Goal: Task Accomplishment & Management: Manage account settings

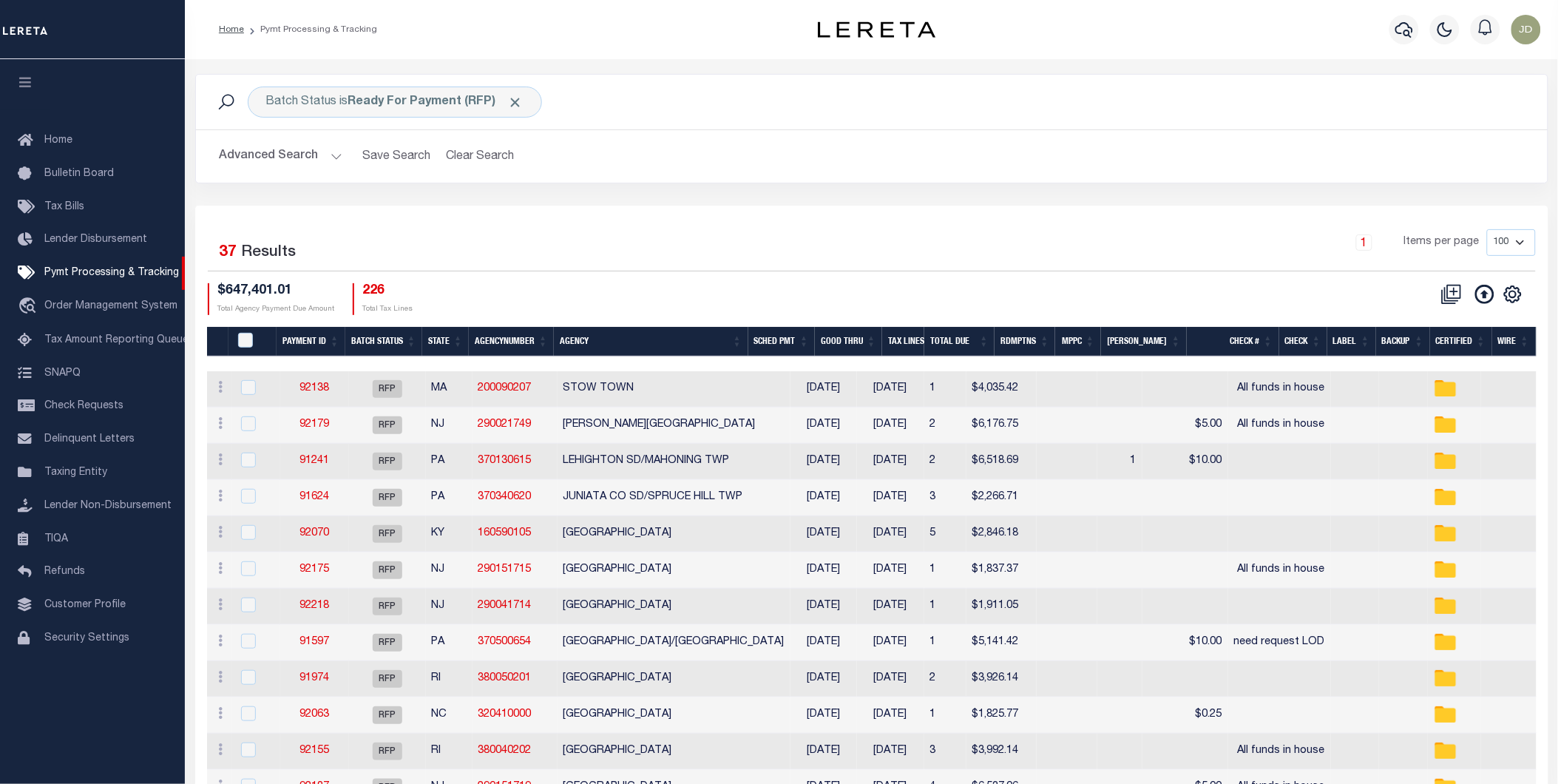
click at [25, 91] on button "button" at bounding box center [25, 84] width 50 height 50
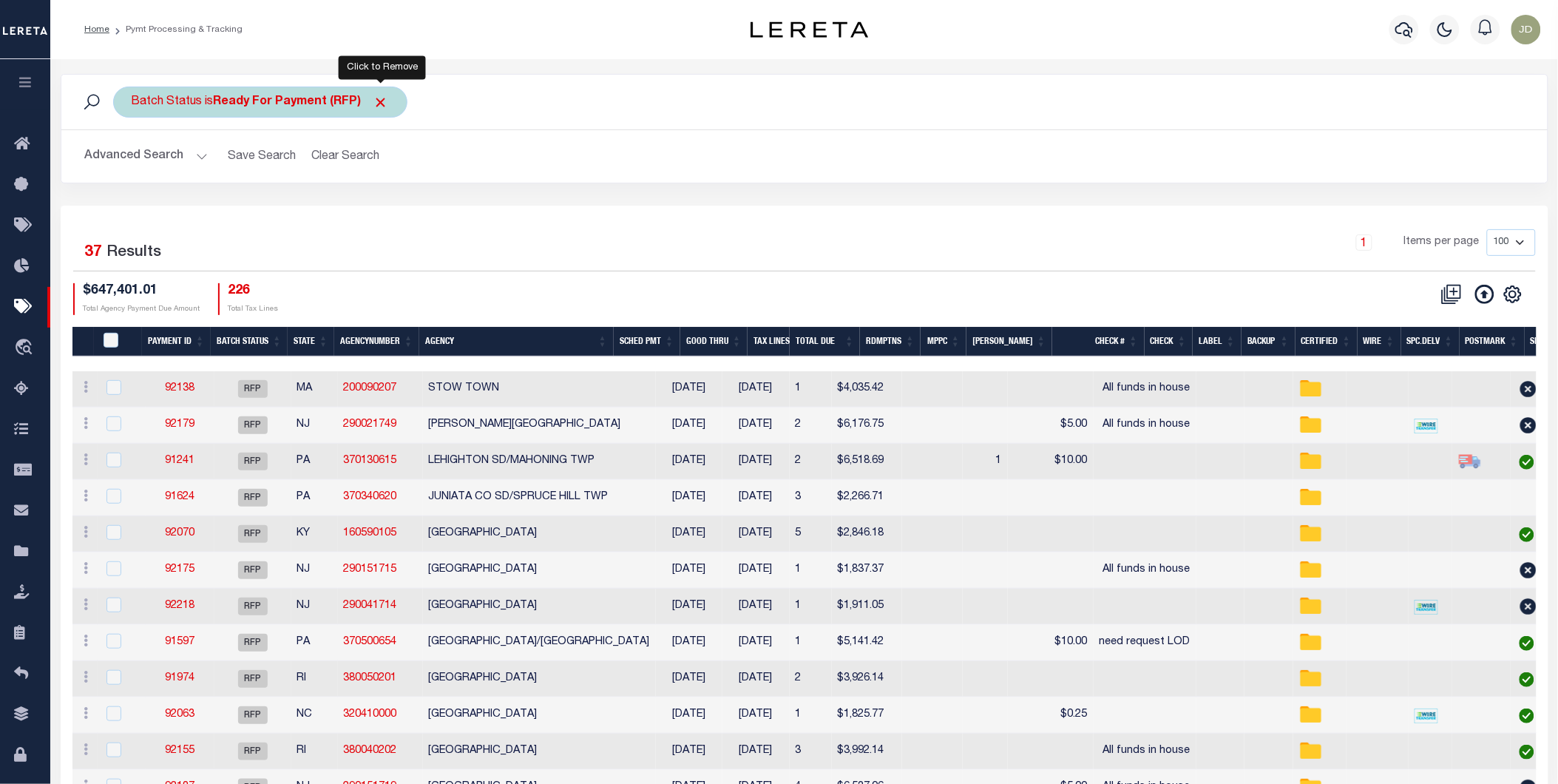
click at [383, 101] on span "Click to Remove" at bounding box center [381, 102] width 16 height 16
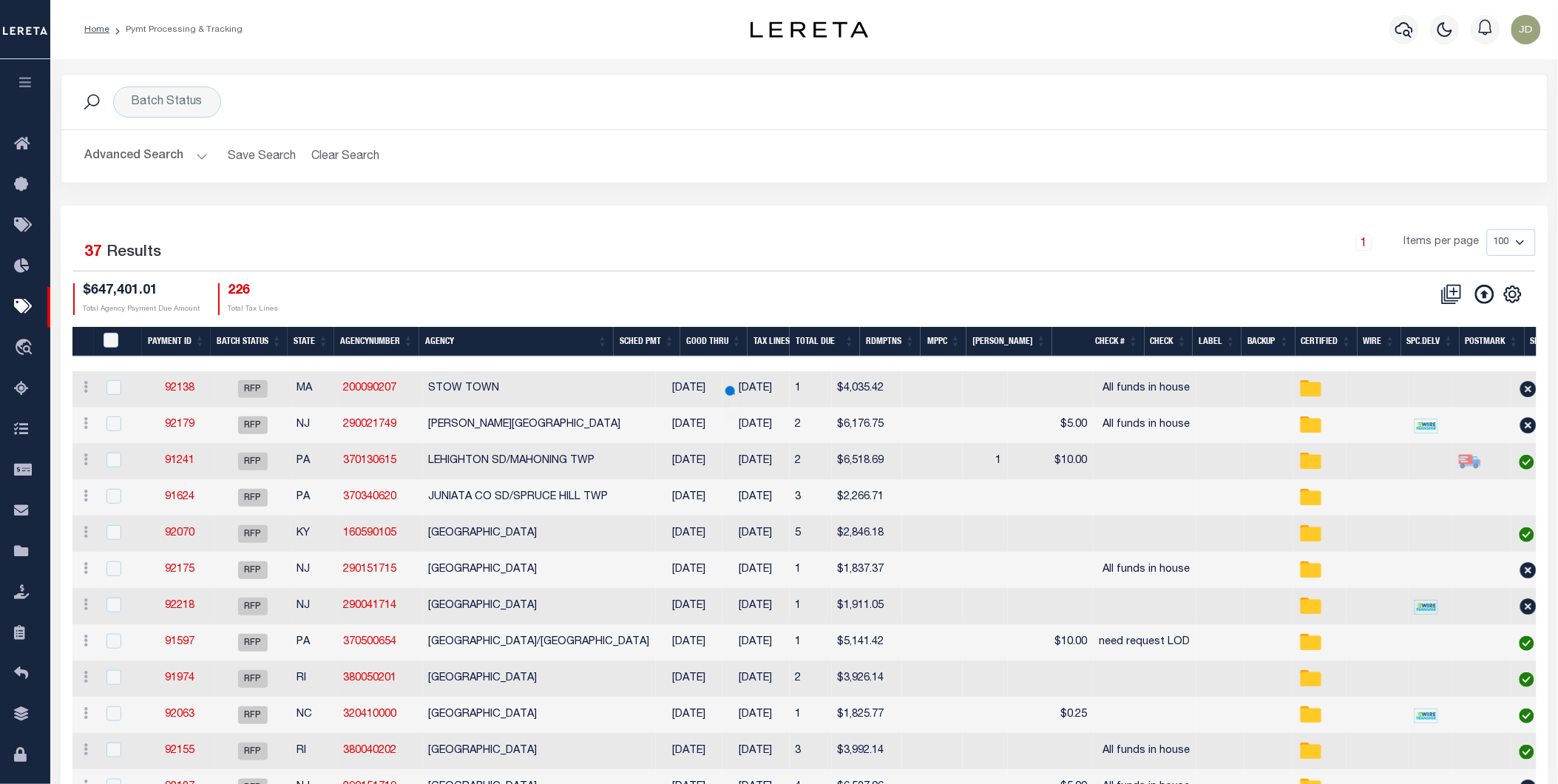
click at [131, 152] on button "Advanced Search" at bounding box center [146, 156] width 123 height 29
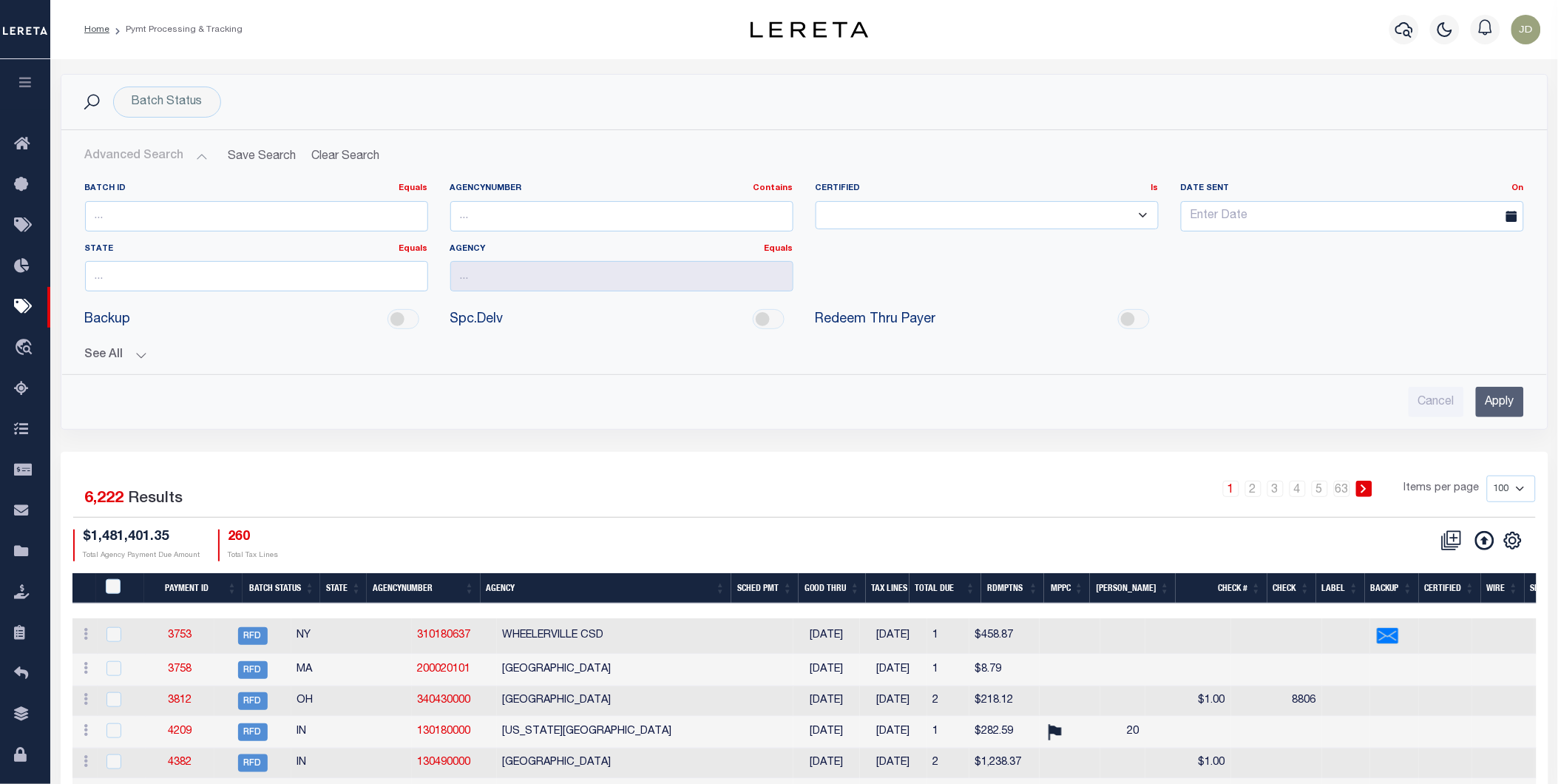
click at [107, 359] on button "See All" at bounding box center [805, 355] width 1439 height 14
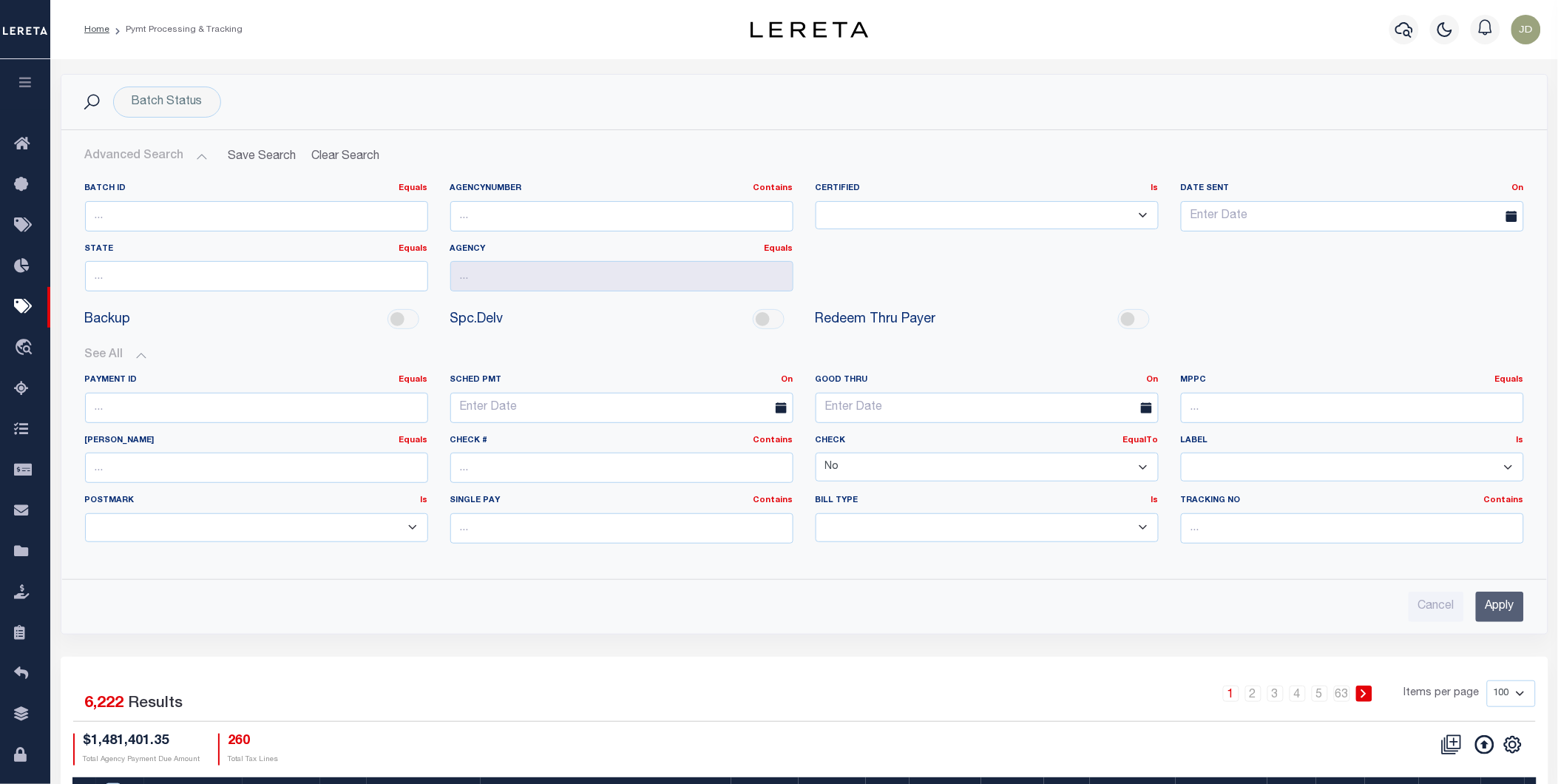
click at [916, 464] on select "Yes No" at bounding box center [987, 467] width 343 height 29
select select
click at [816, 453] on select "Yes No" at bounding box center [987, 467] width 343 height 29
click at [1494, 605] on input "Apply" at bounding box center [1500, 606] width 48 height 31
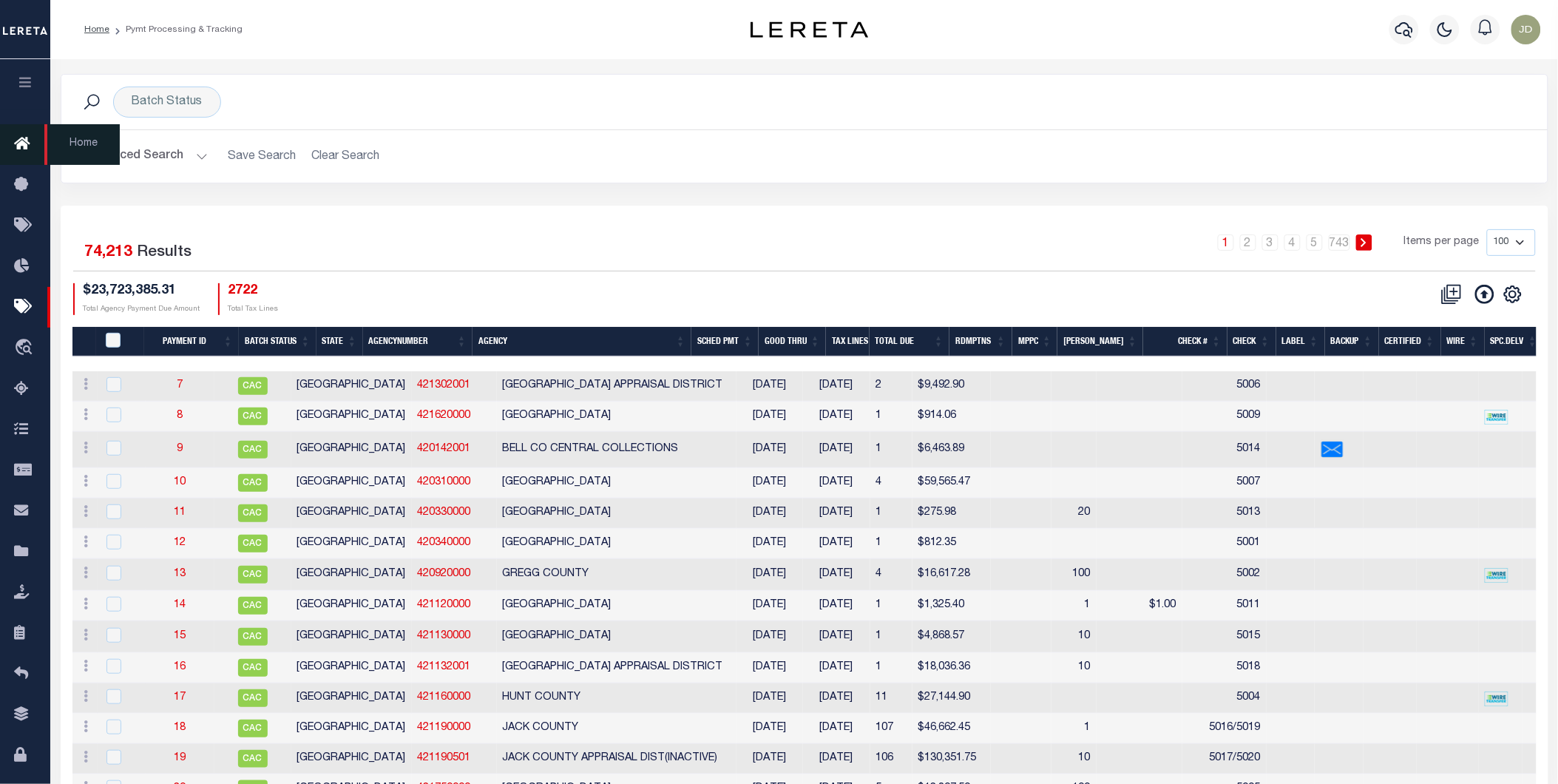
click at [18, 146] on icon at bounding box center [26, 144] width 24 height 18
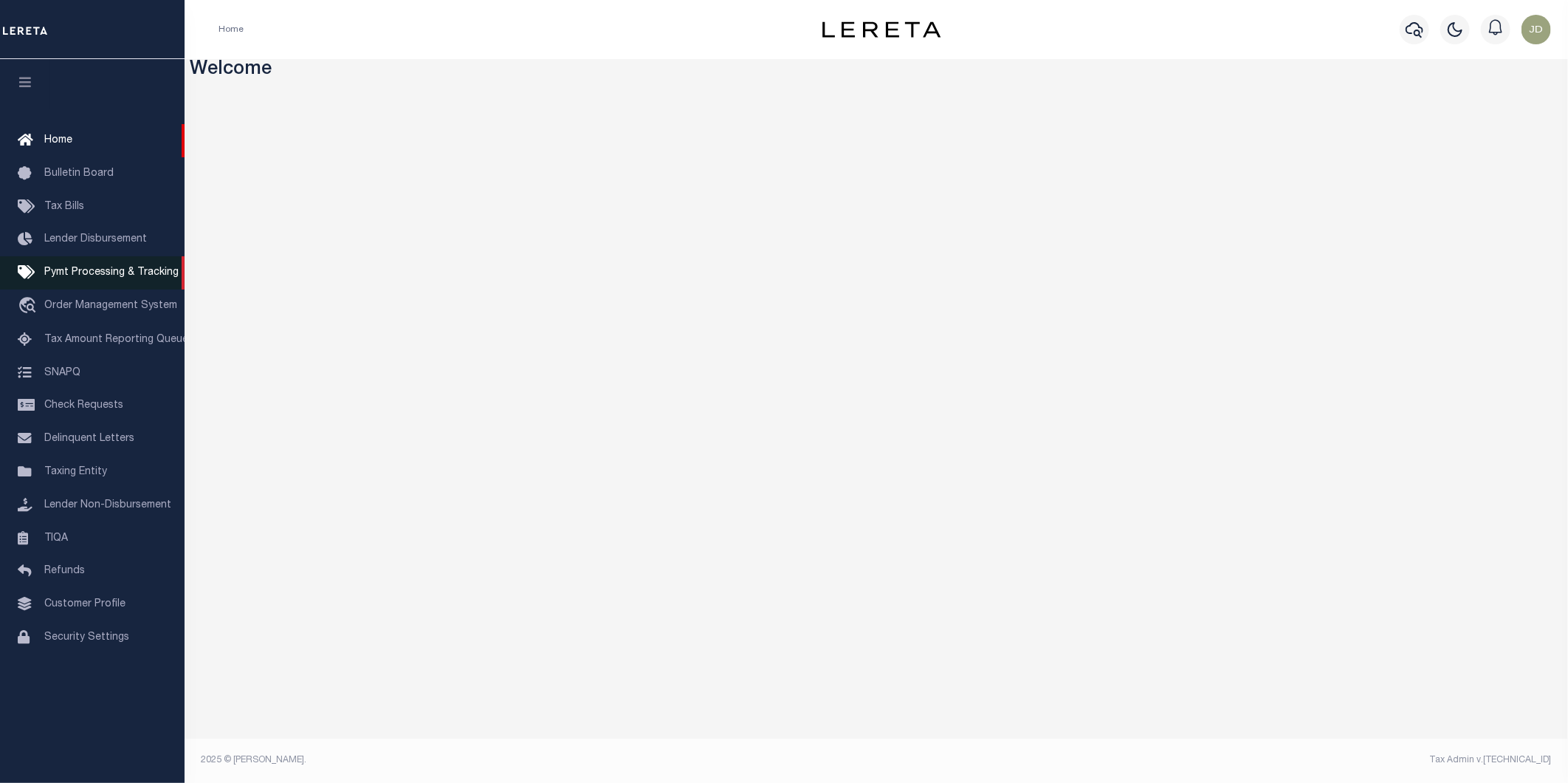
click at [102, 277] on span "Pymt Processing & Tracking" at bounding box center [111, 272] width 134 height 10
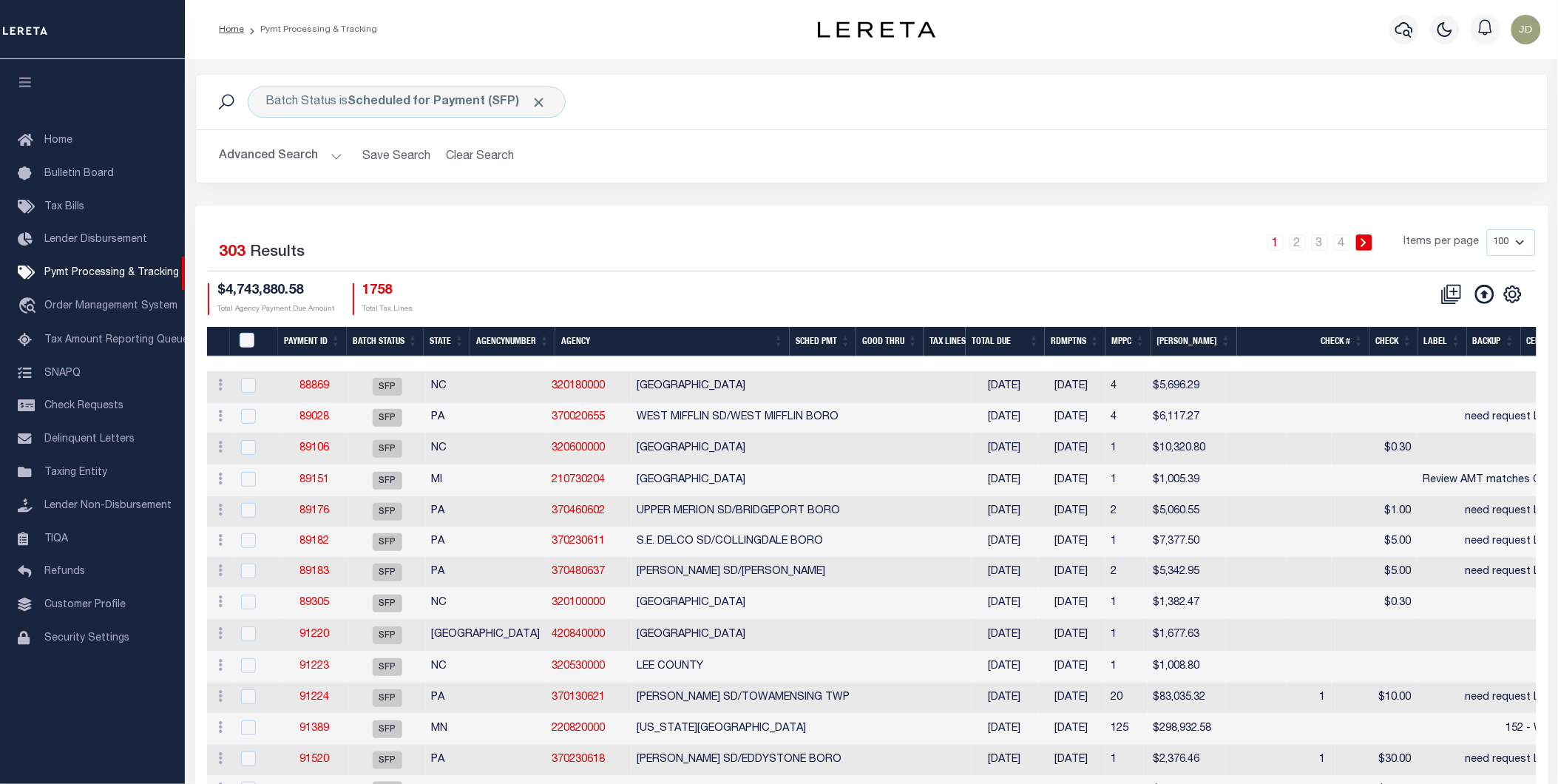
click at [26, 82] on icon "button" at bounding box center [26, 82] width 17 height 13
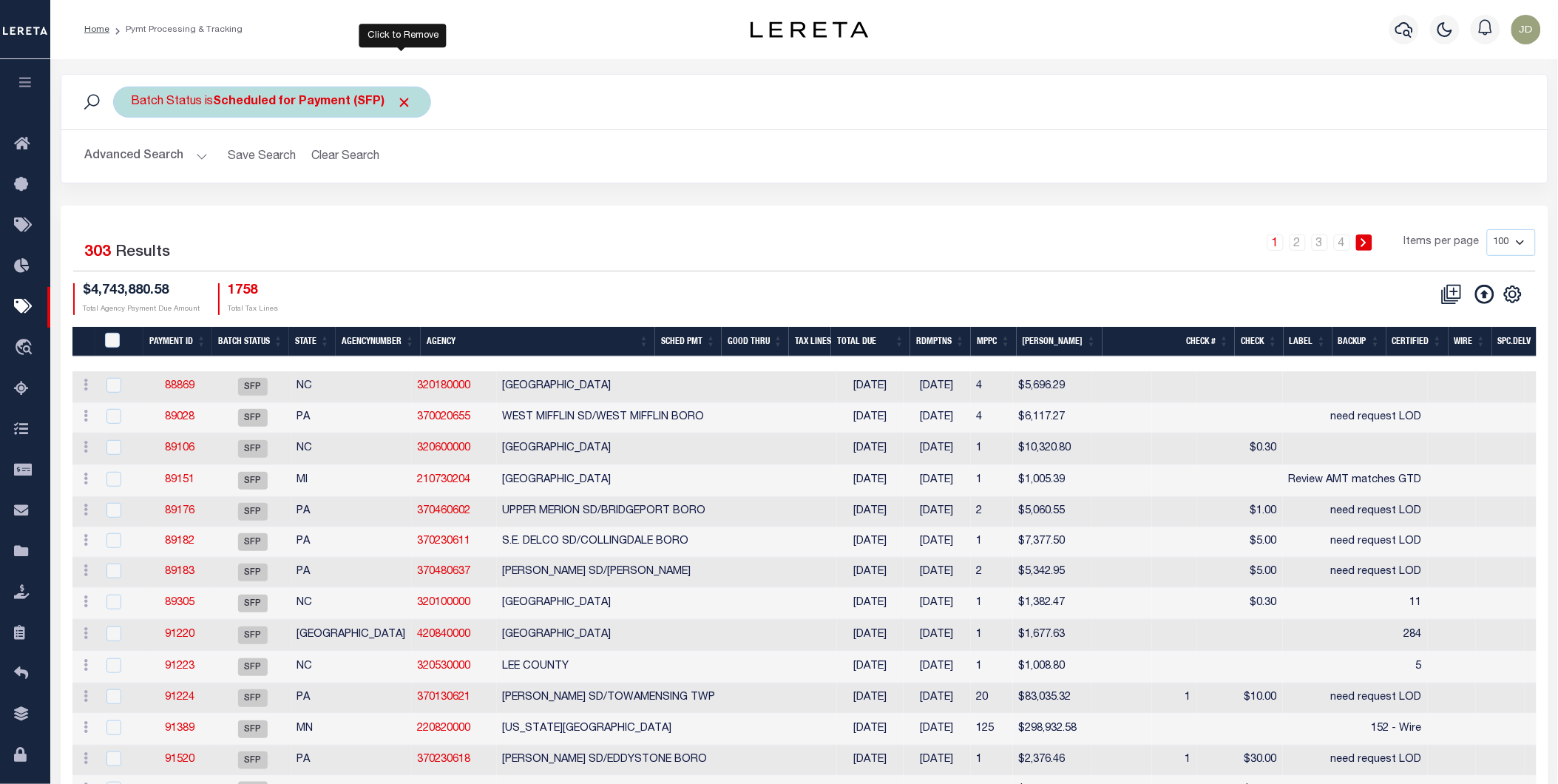
click at [402, 98] on span "Click to Remove" at bounding box center [405, 102] width 16 height 16
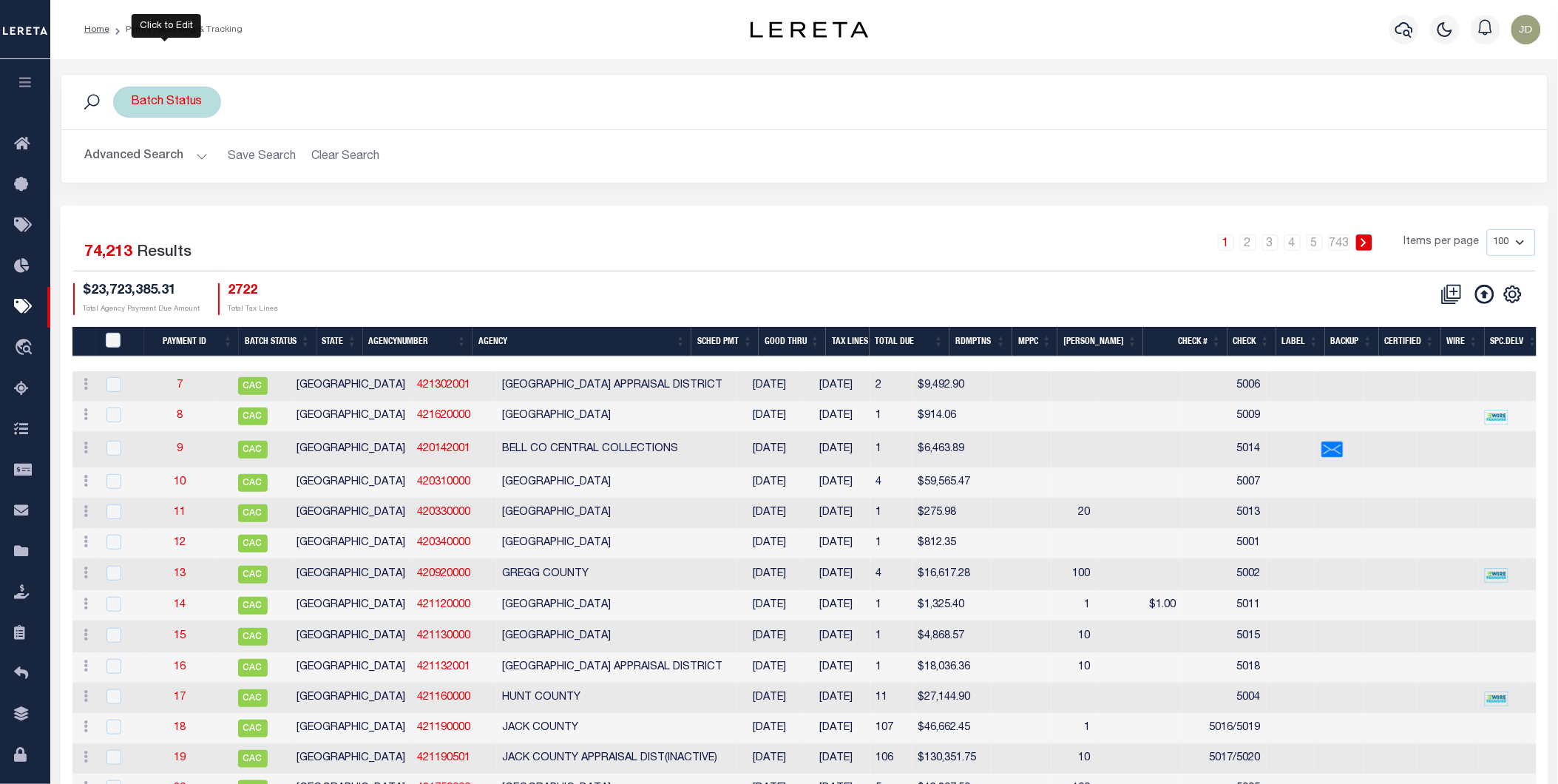
click at [165, 106] on div "Batch Status" at bounding box center [167, 102] width 108 height 31
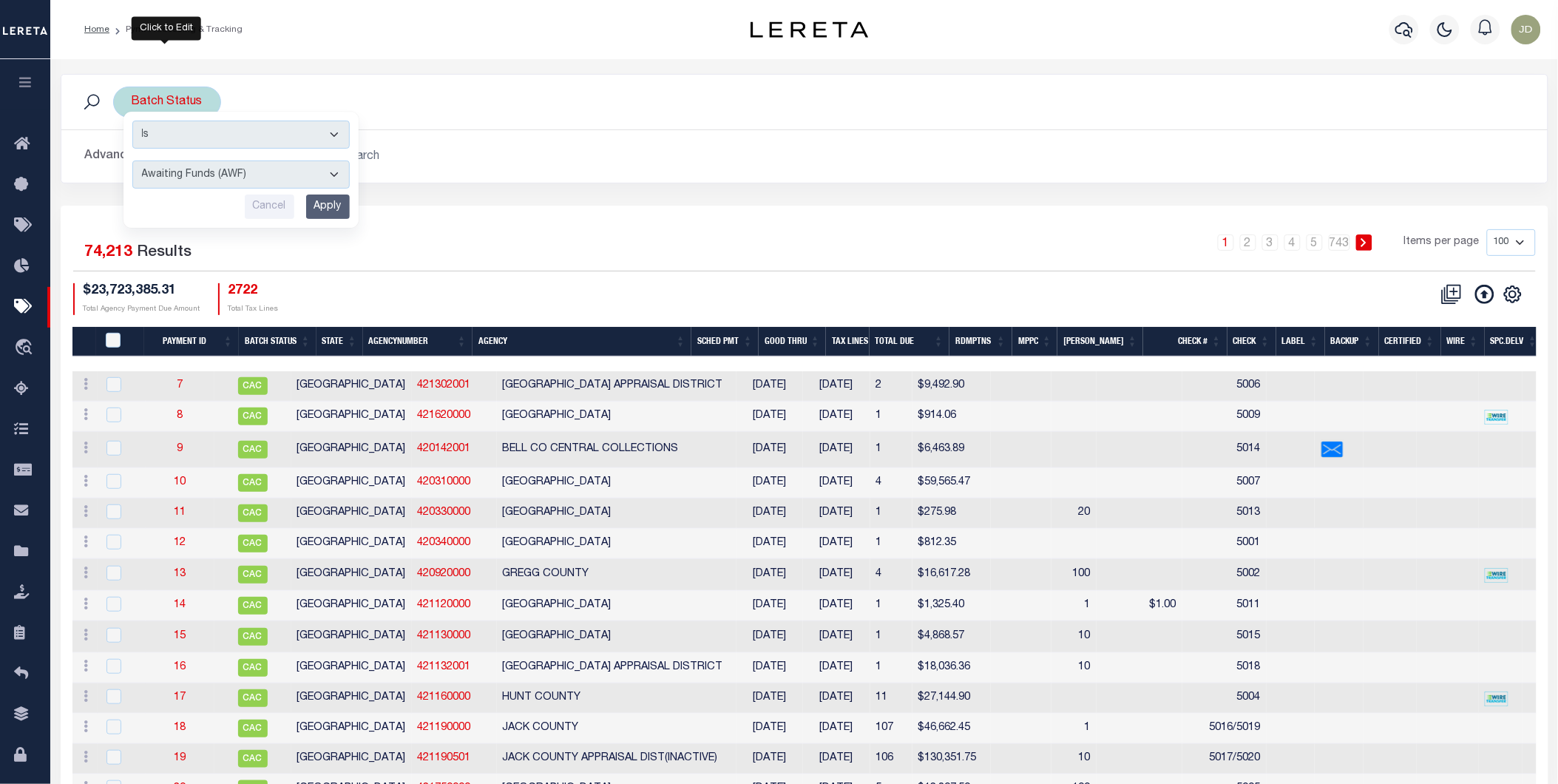
click at [197, 167] on select "Awaiting Funds (AWF) Cleared and Complete (CAC) New Check Needed (NCN) Payment …" at bounding box center [241, 175] width 217 height 28
select select "RFP"
click at [132, 161] on select "Awaiting Funds (AWF) Cleared and Complete (CAC) New Check Needed (NCN) Payment …" at bounding box center [241, 175] width 217 height 28
click at [333, 205] on input "Apply" at bounding box center [328, 206] width 43 height 24
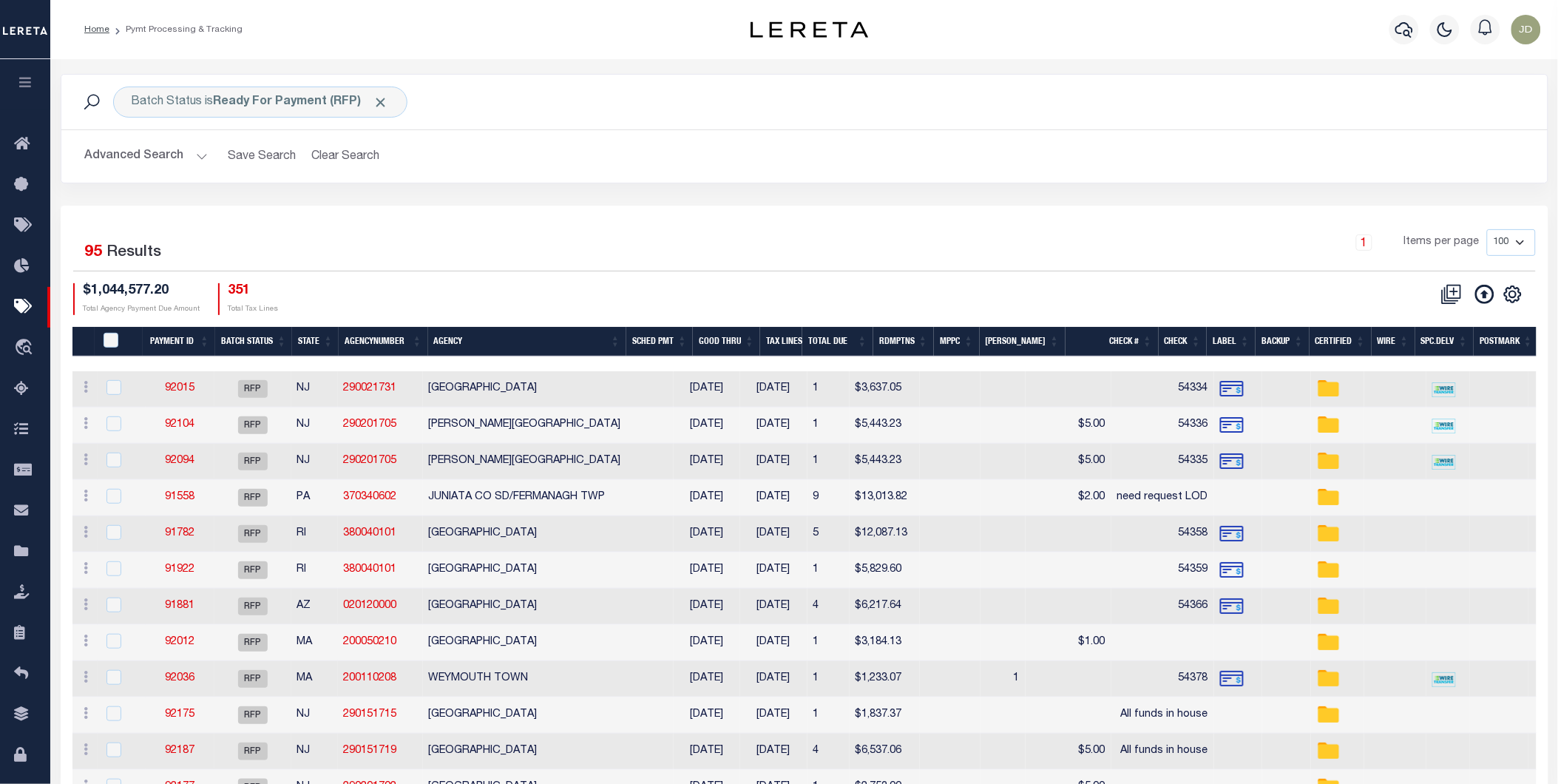
click at [116, 160] on button "Advanced Search" at bounding box center [146, 156] width 123 height 29
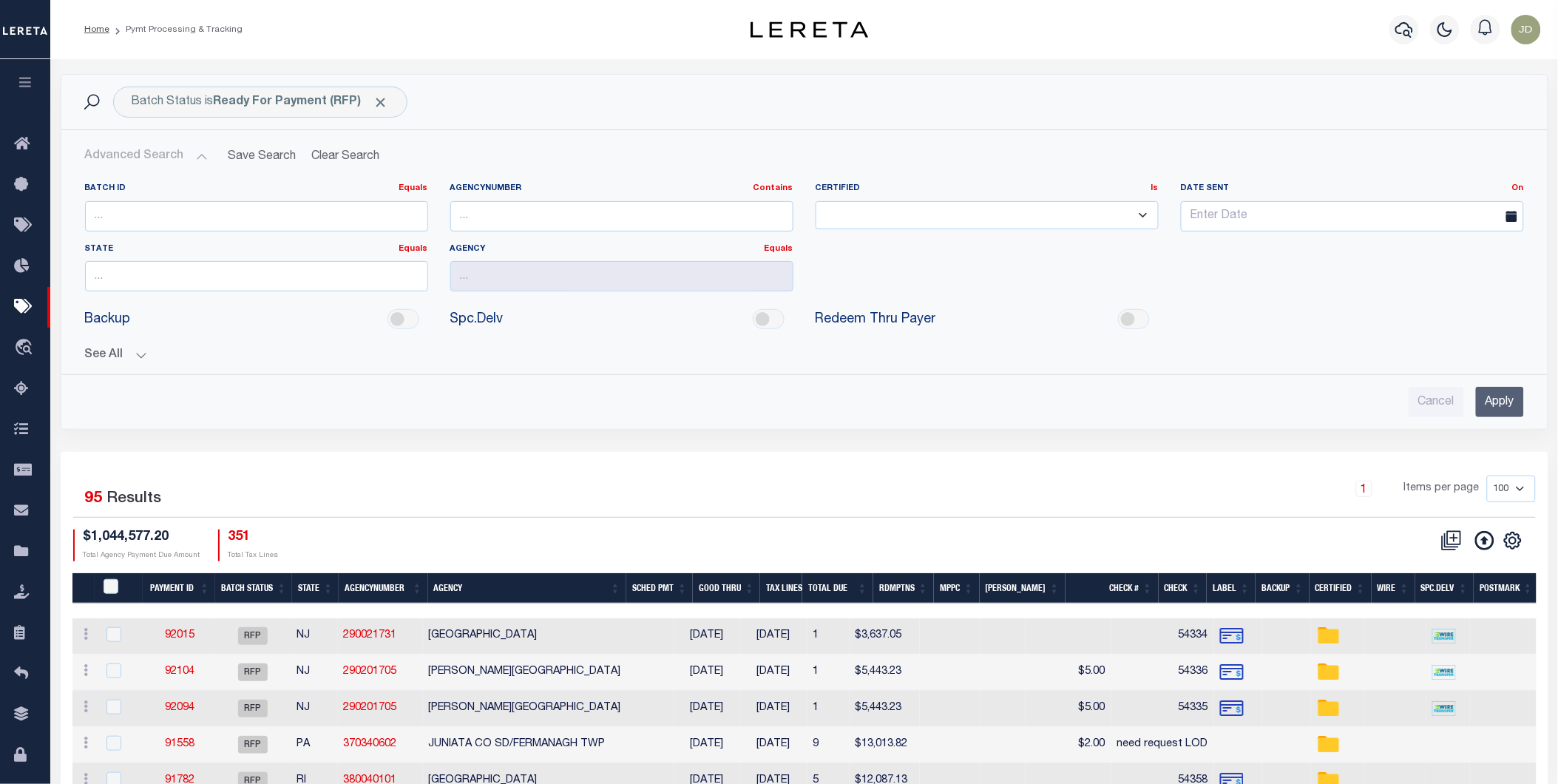
click at [131, 361] on button "See All" at bounding box center [805, 355] width 1439 height 14
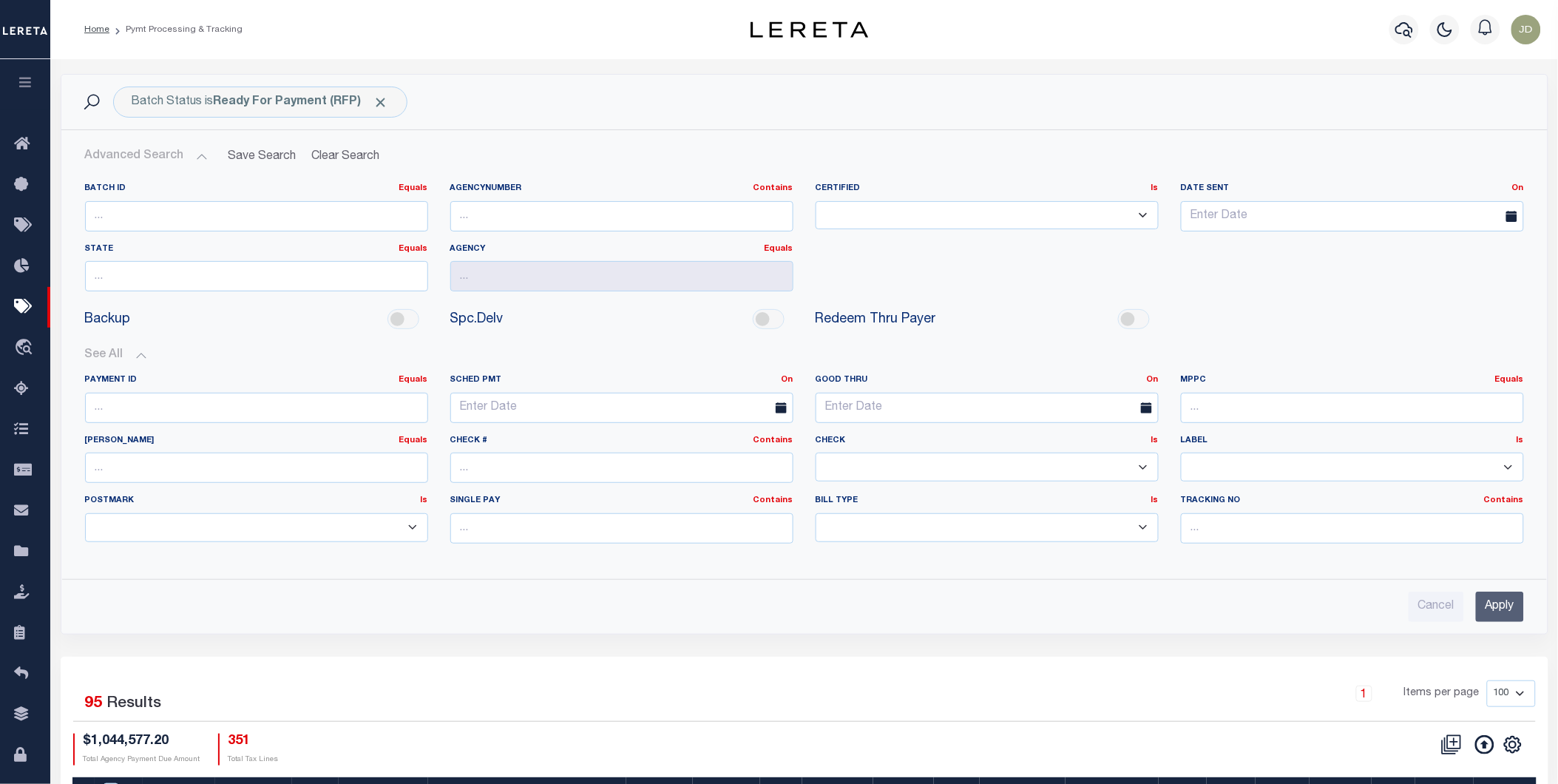
click at [879, 463] on select "Yes No" at bounding box center [987, 467] width 343 height 29
select select "false"
click at [816, 453] on select "Yes No" at bounding box center [987, 467] width 343 height 29
click at [1505, 605] on input "Apply" at bounding box center [1500, 606] width 48 height 31
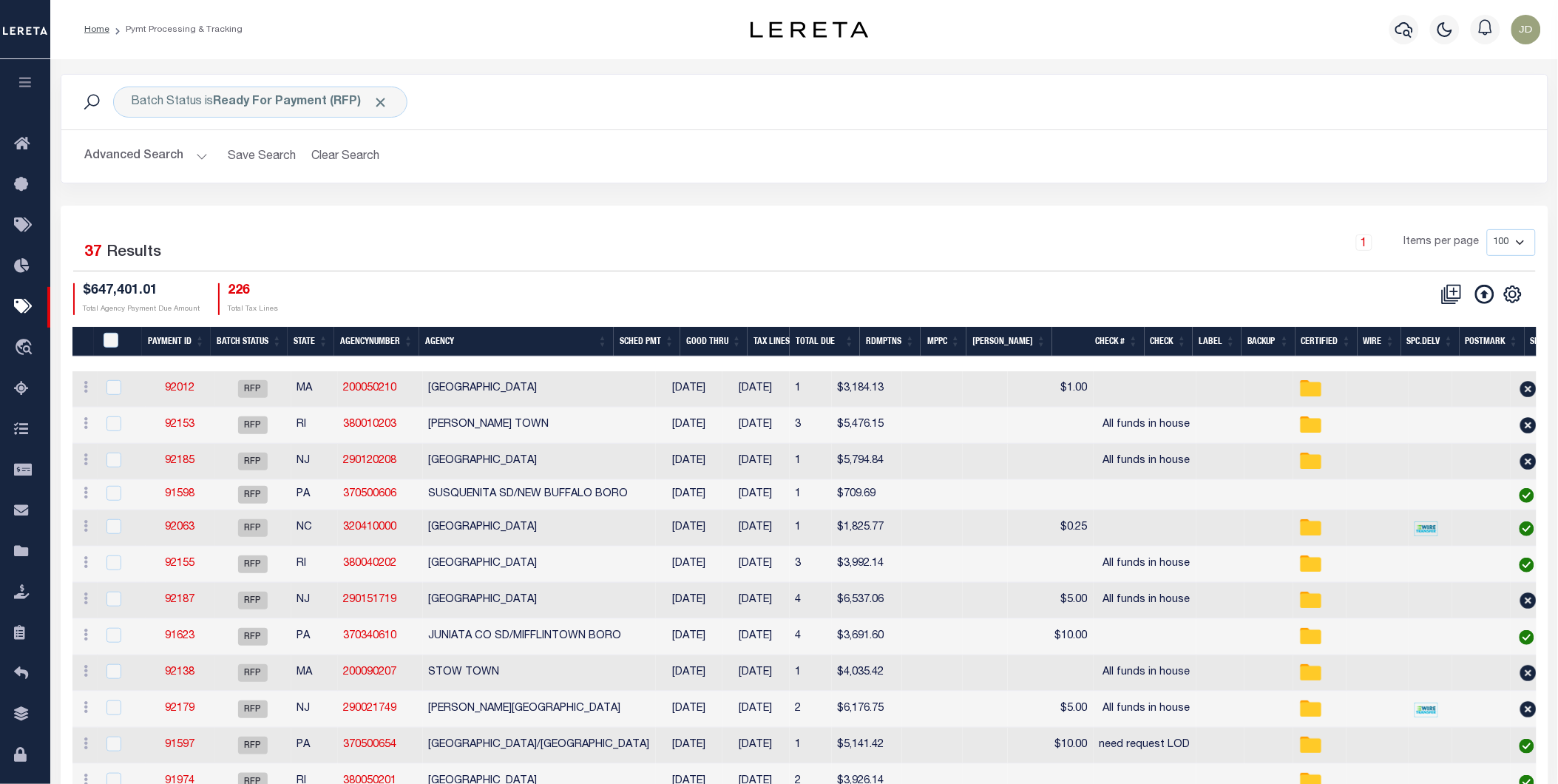
click at [1428, 345] on th "Spc.Delv" at bounding box center [1430, 342] width 58 height 31
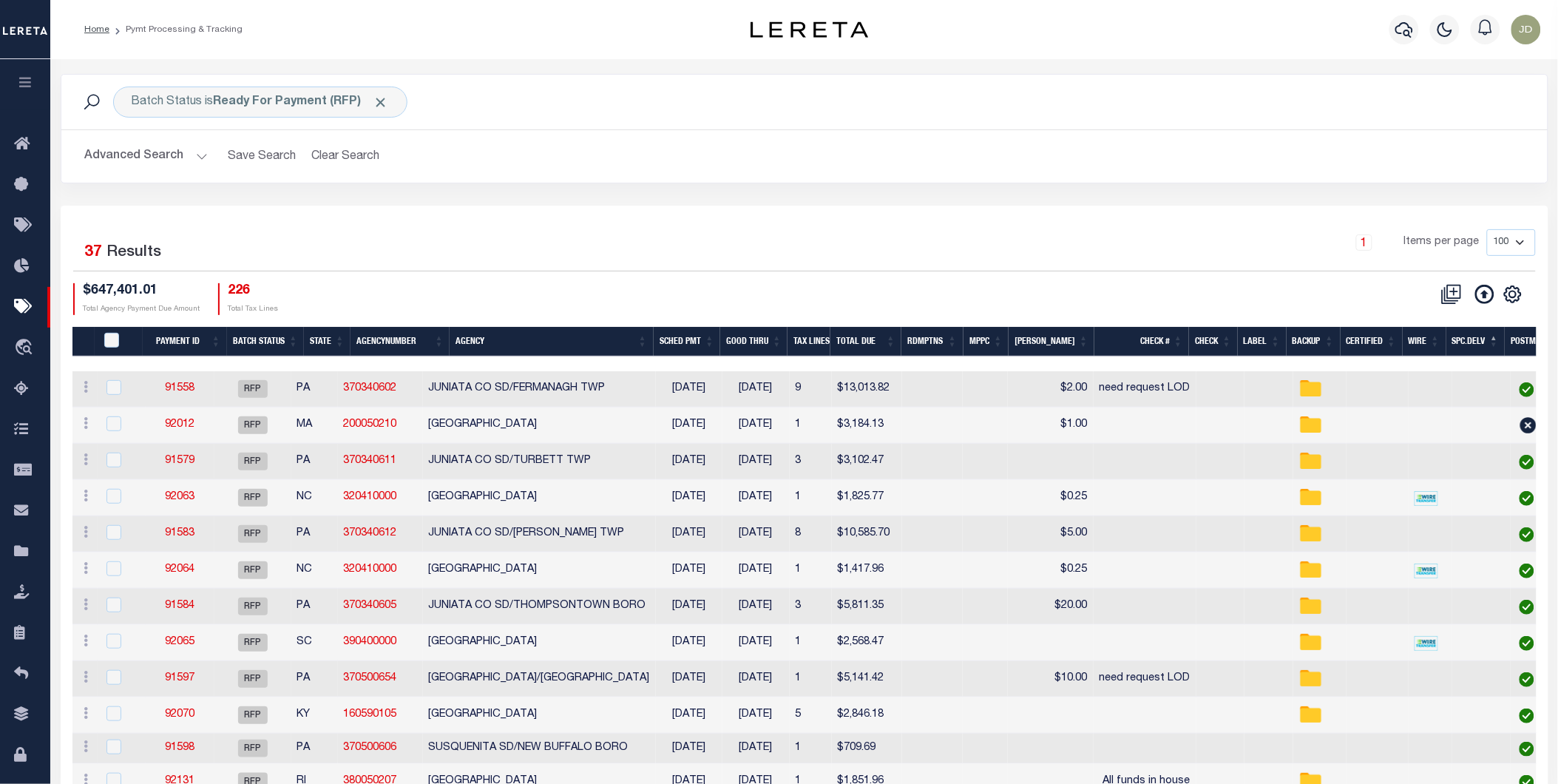
click at [1469, 346] on th "Spc.Delv" at bounding box center [1475, 342] width 59 height 31
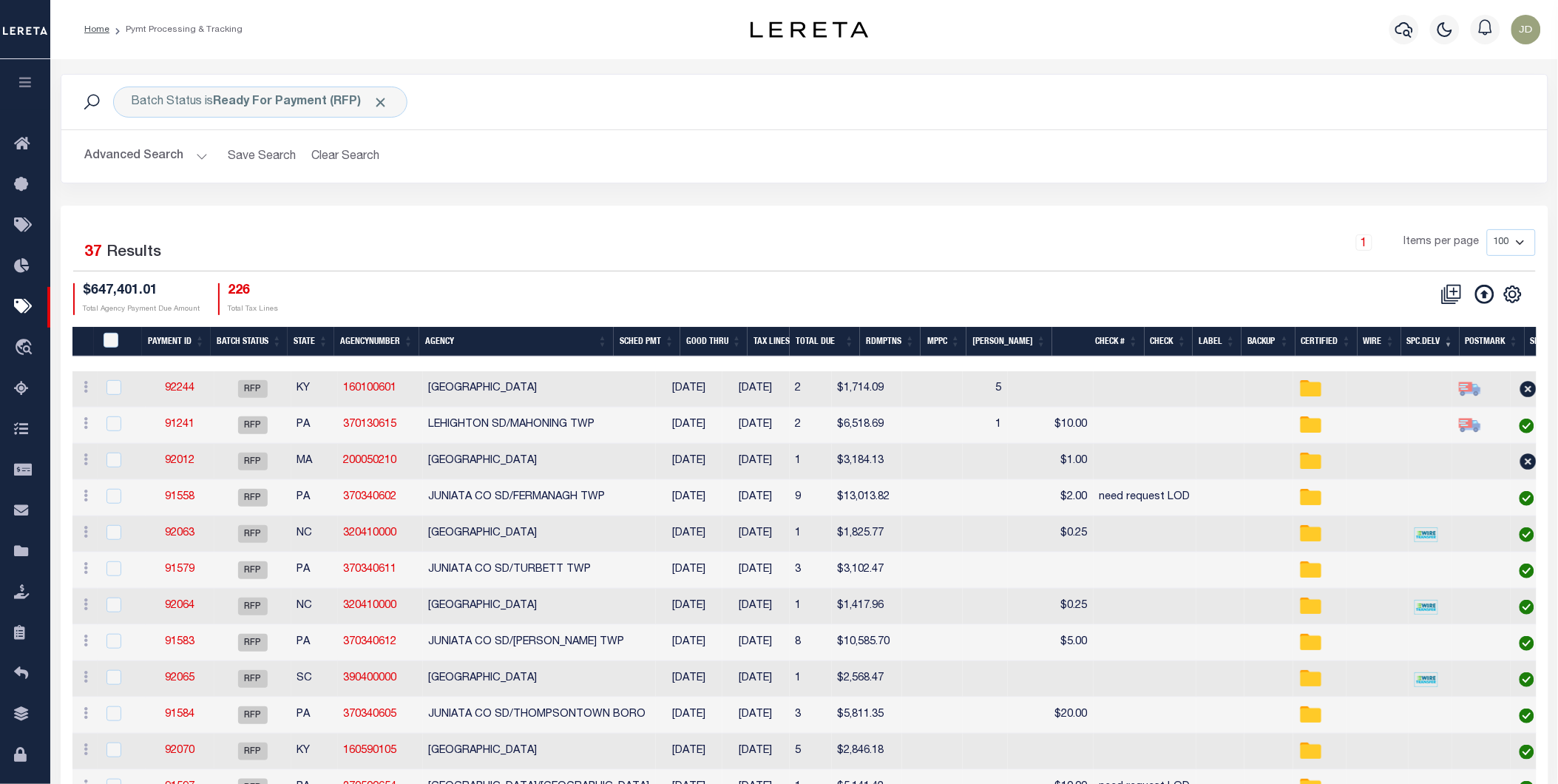
click at [967, 348] on th "MPPC" at bounding box center [943, 342] width 46 height 31
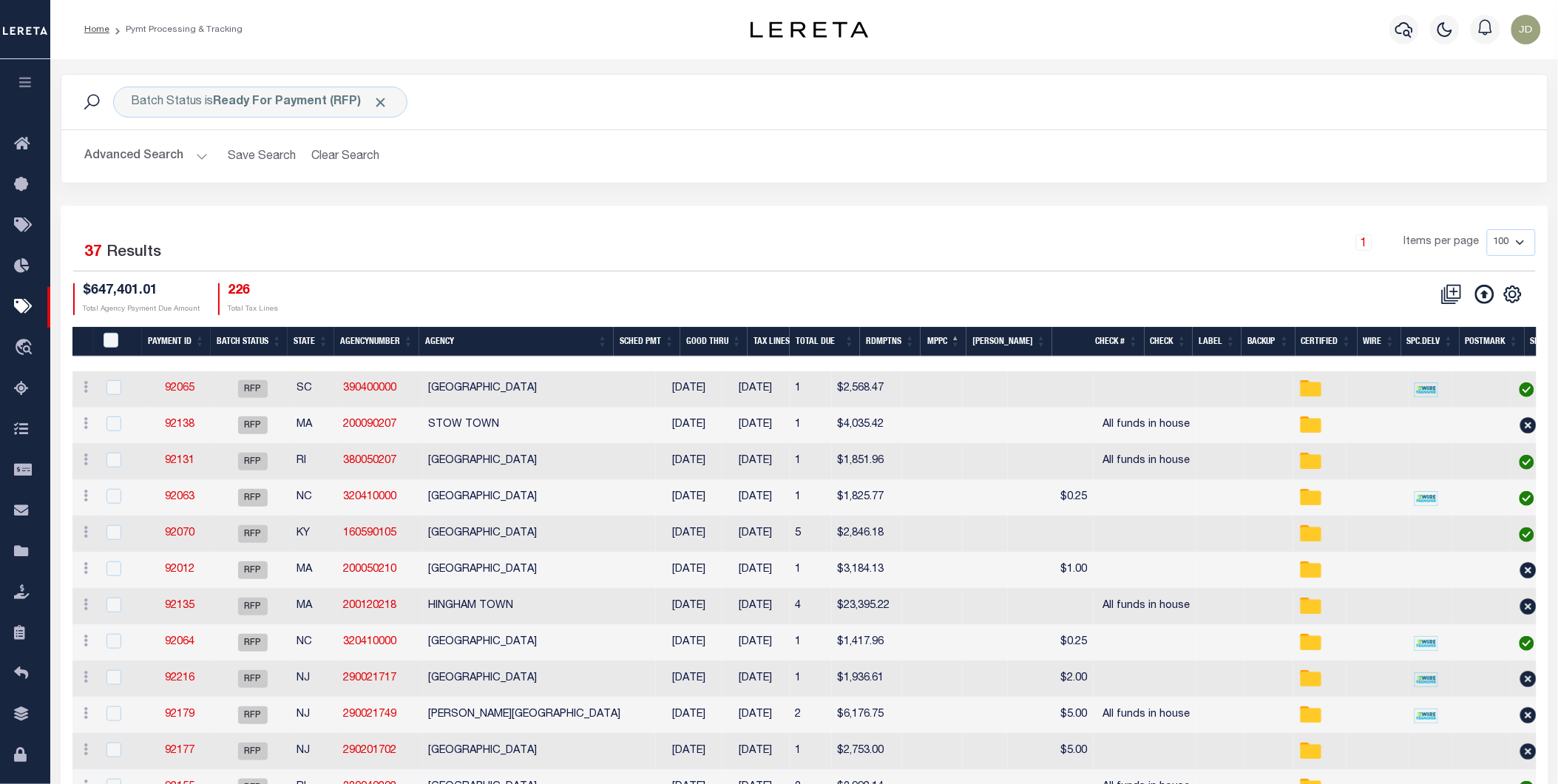
click at [967, 334] on th "MPPC" at bounding box center [943, 342] width 46 height 31
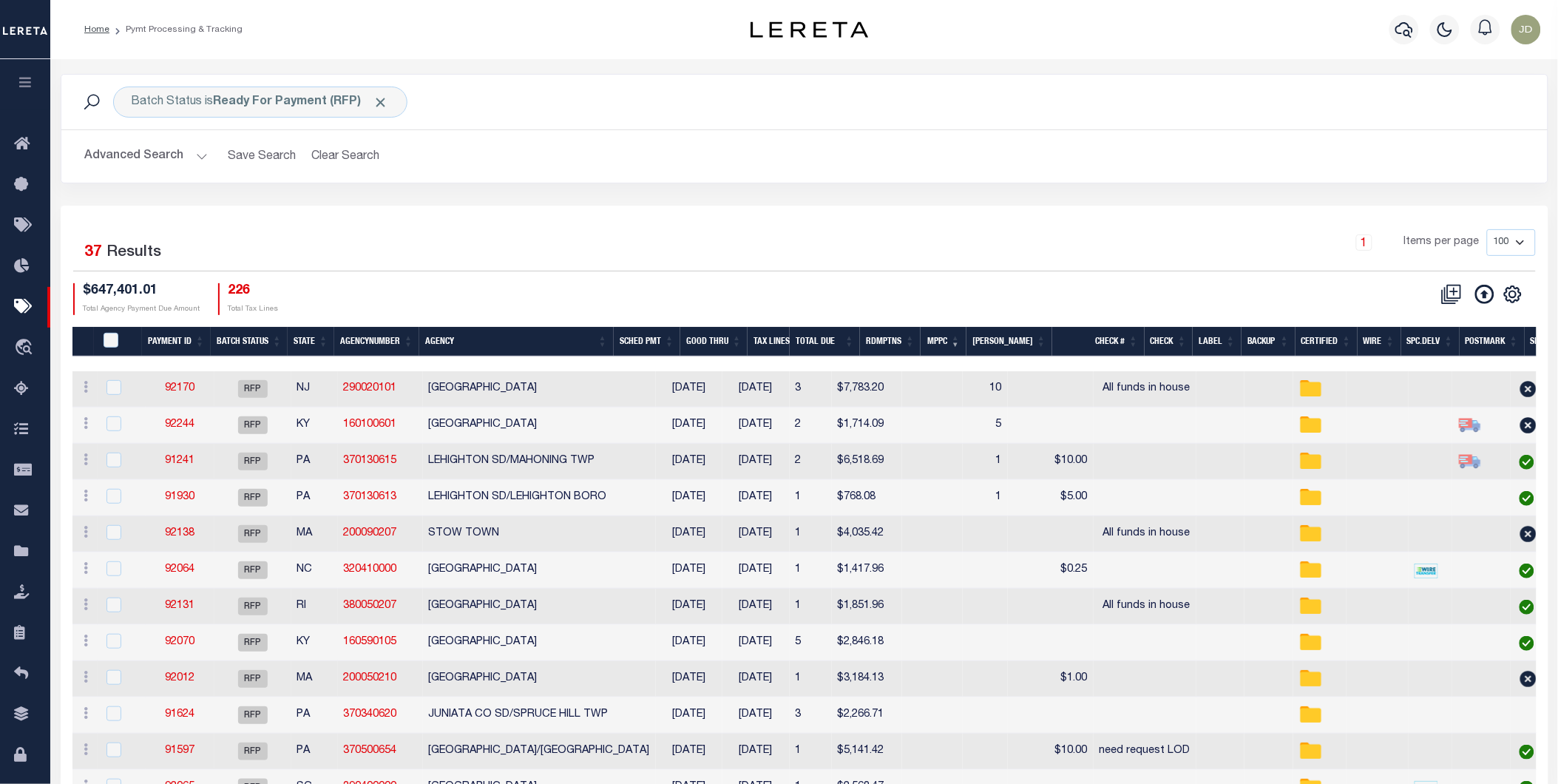
click at [503, 347] on th "Agency" at bounding box center [516, 342] width 194 height 31
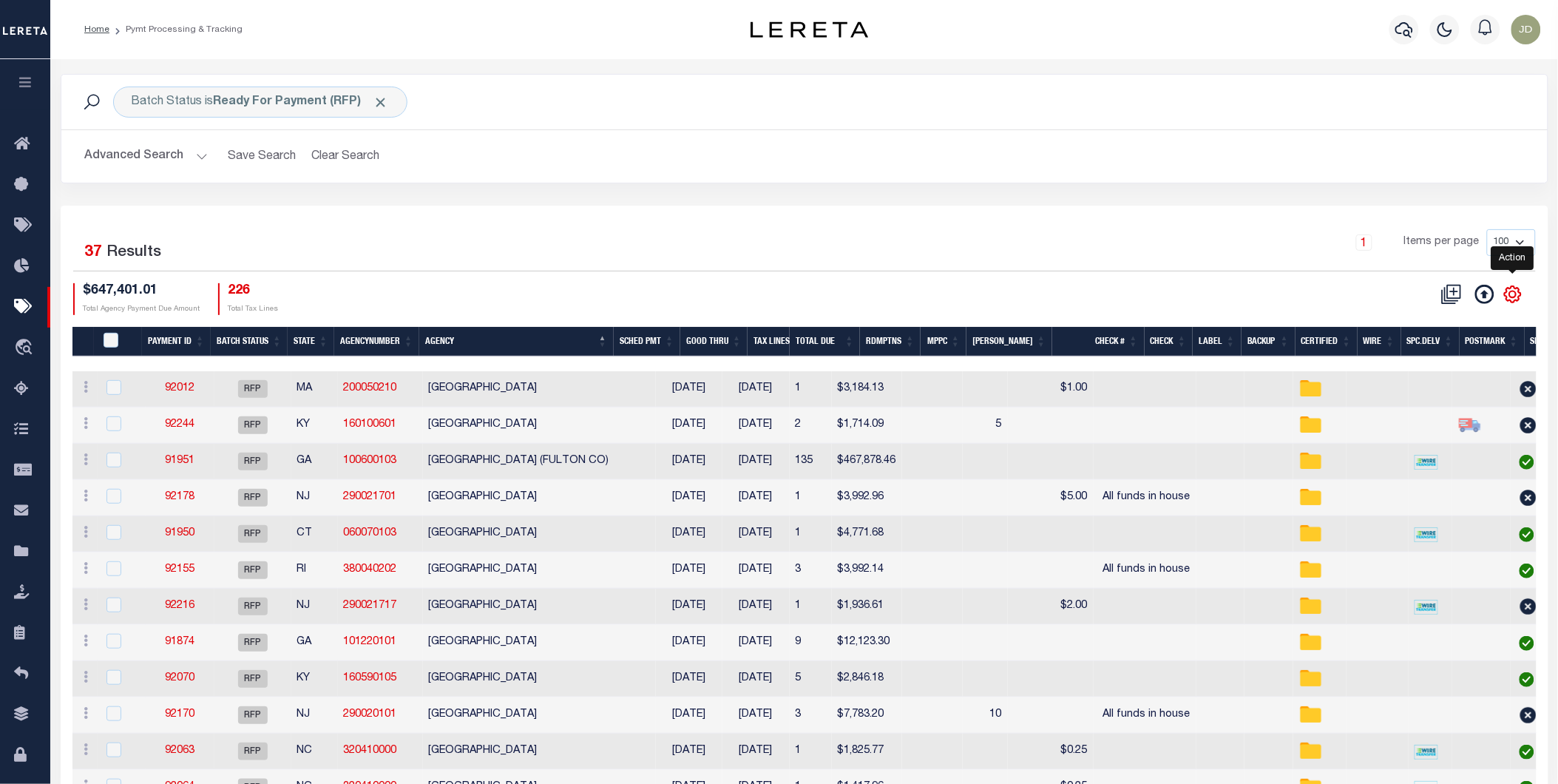
click at [1513, 300] on icon "" at bounding box center [1512, 294] width 19 height 19
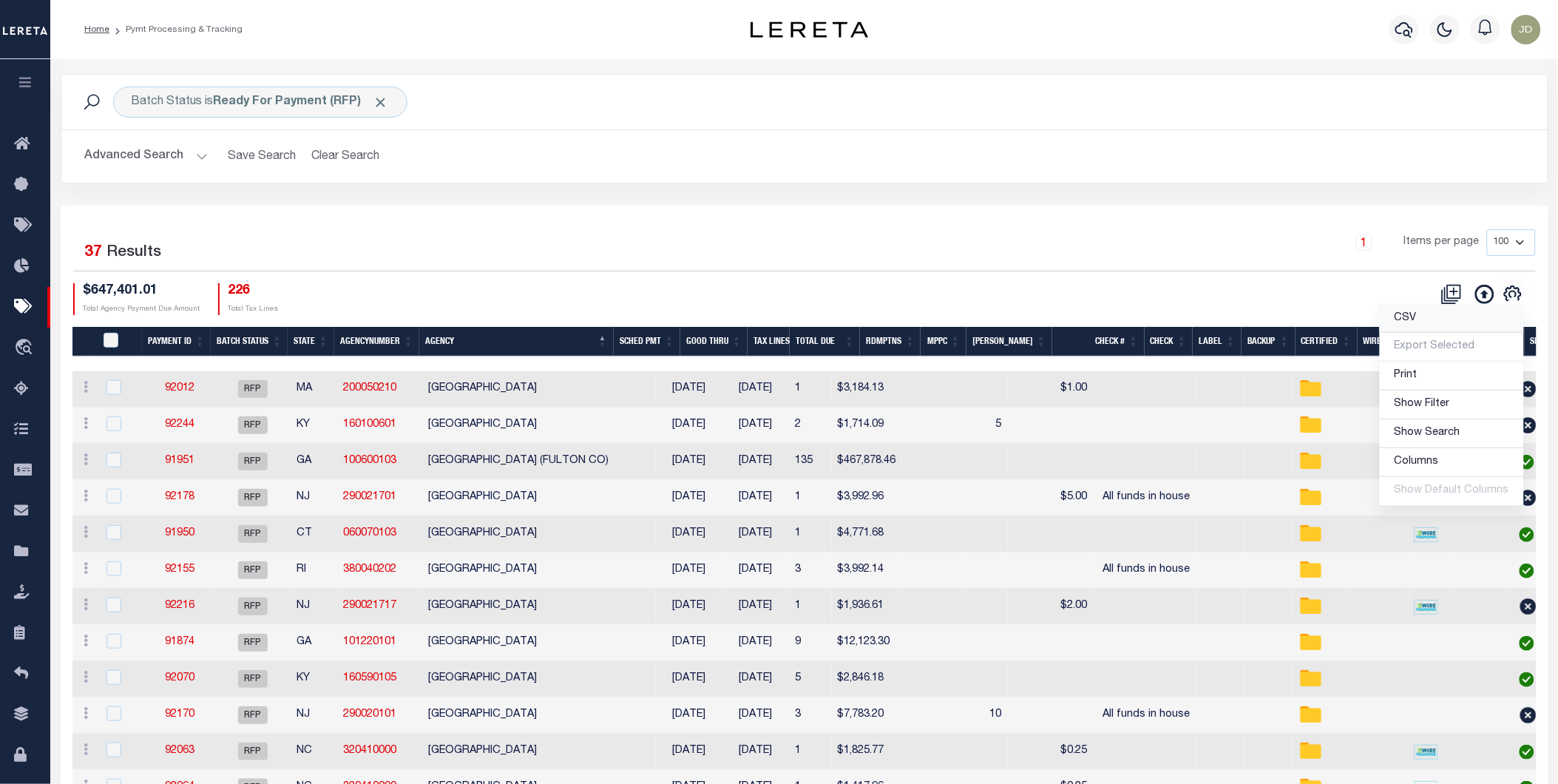
click at [1441, 321] on link "CSV" at bounding box center [1452, 319] width 144 height 29
click at [870, 188] on div "Batch Status is Ready For Payment (RFP) Search Advanced Search Save Search Clea…" at bounding box center [805, 139] width 1510 height 131
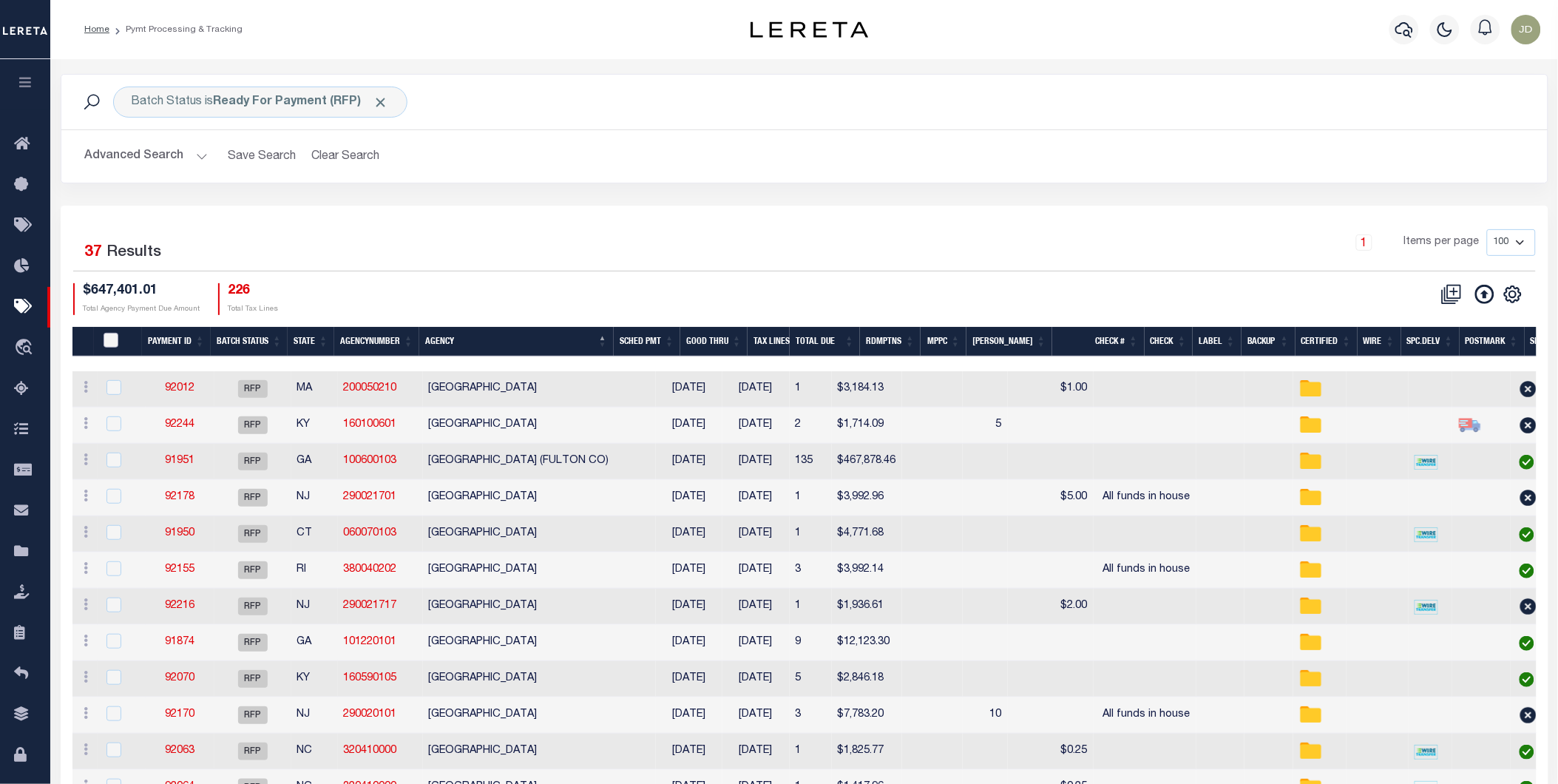
click at [106, 340] on input "PayeePmtBatchStatus" at bounding box center [110, 340] width 15 height 15
checkbox input "true"
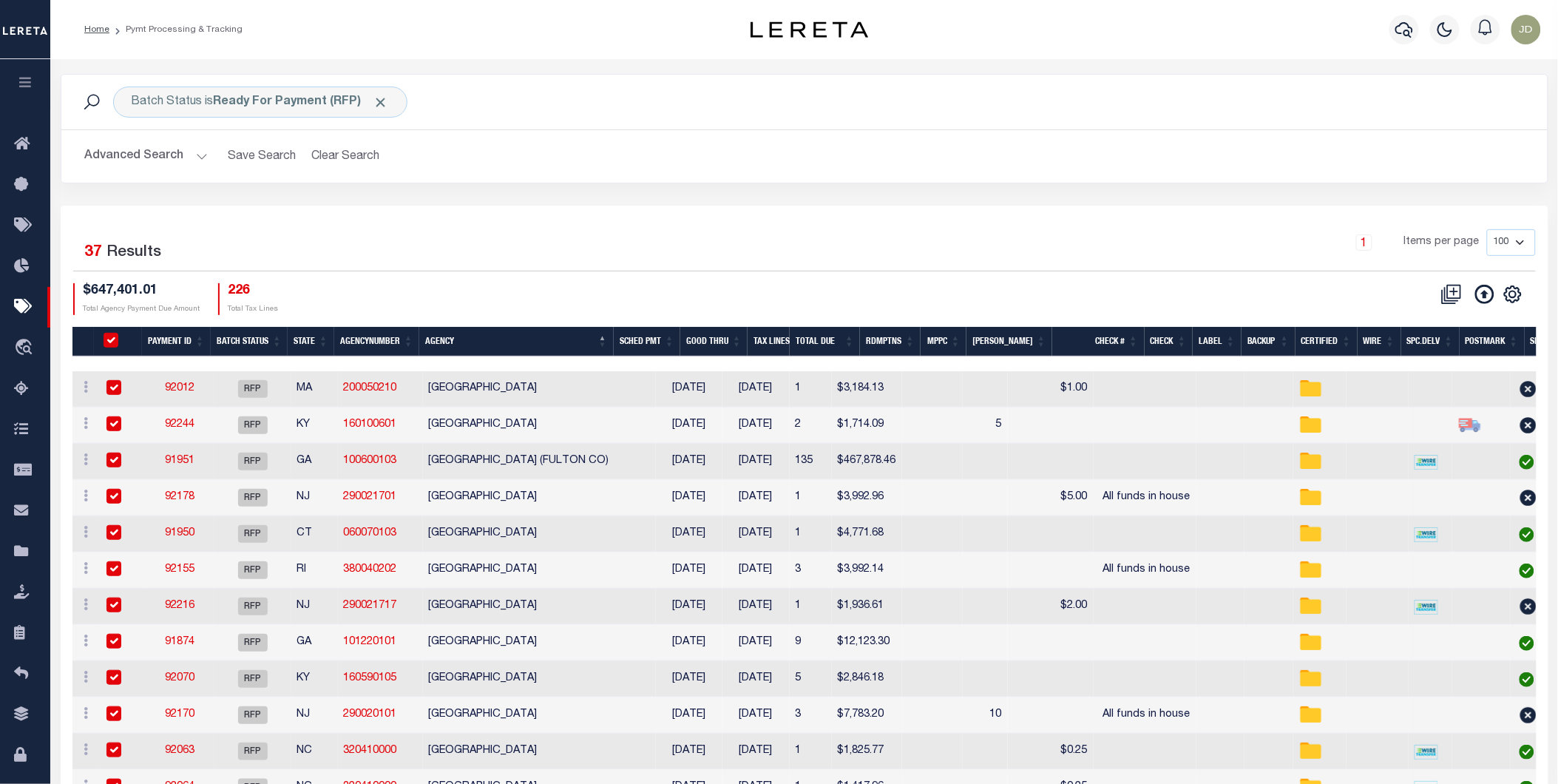
checkbox input "true"
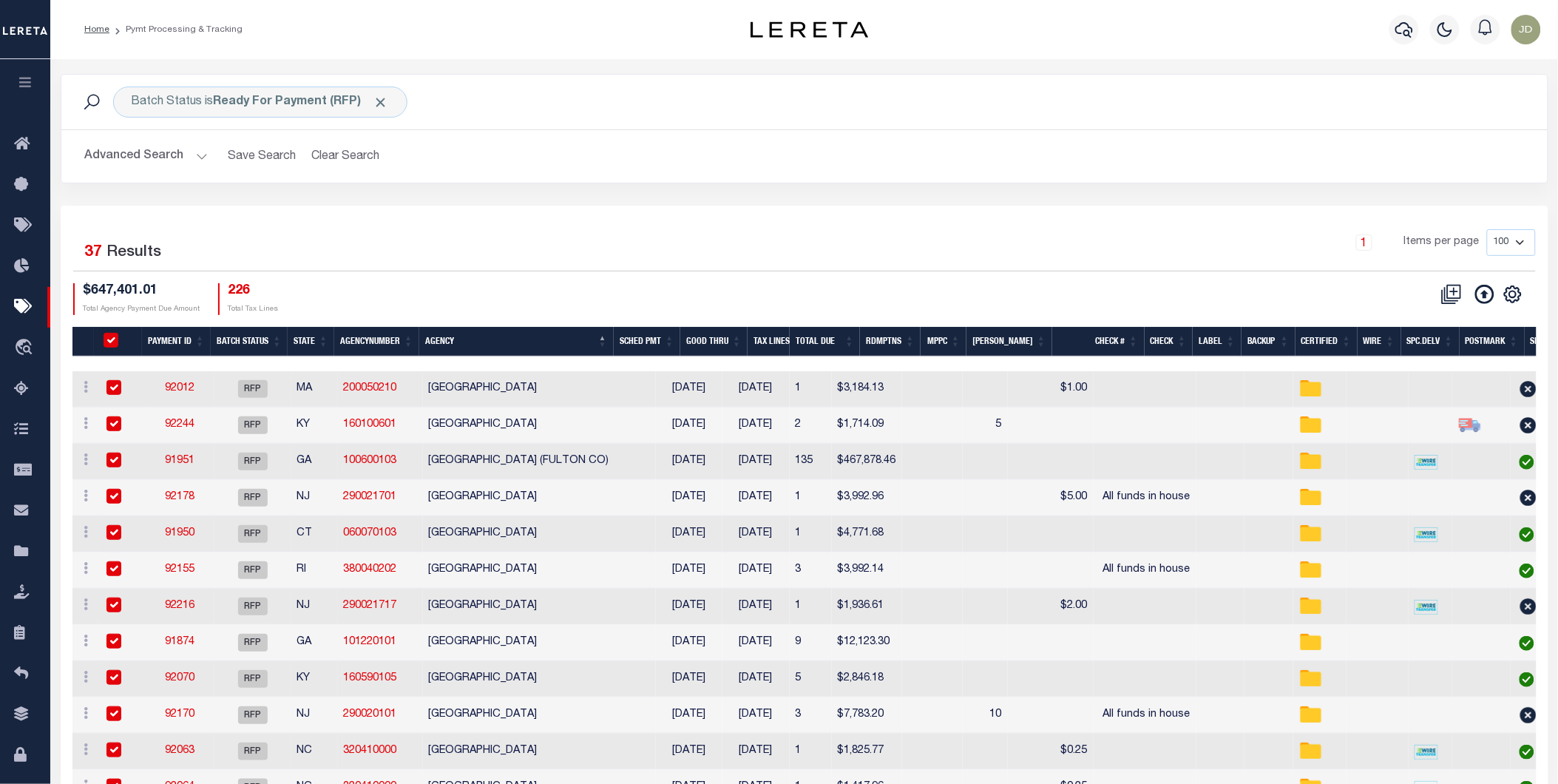
checkbox input "true"
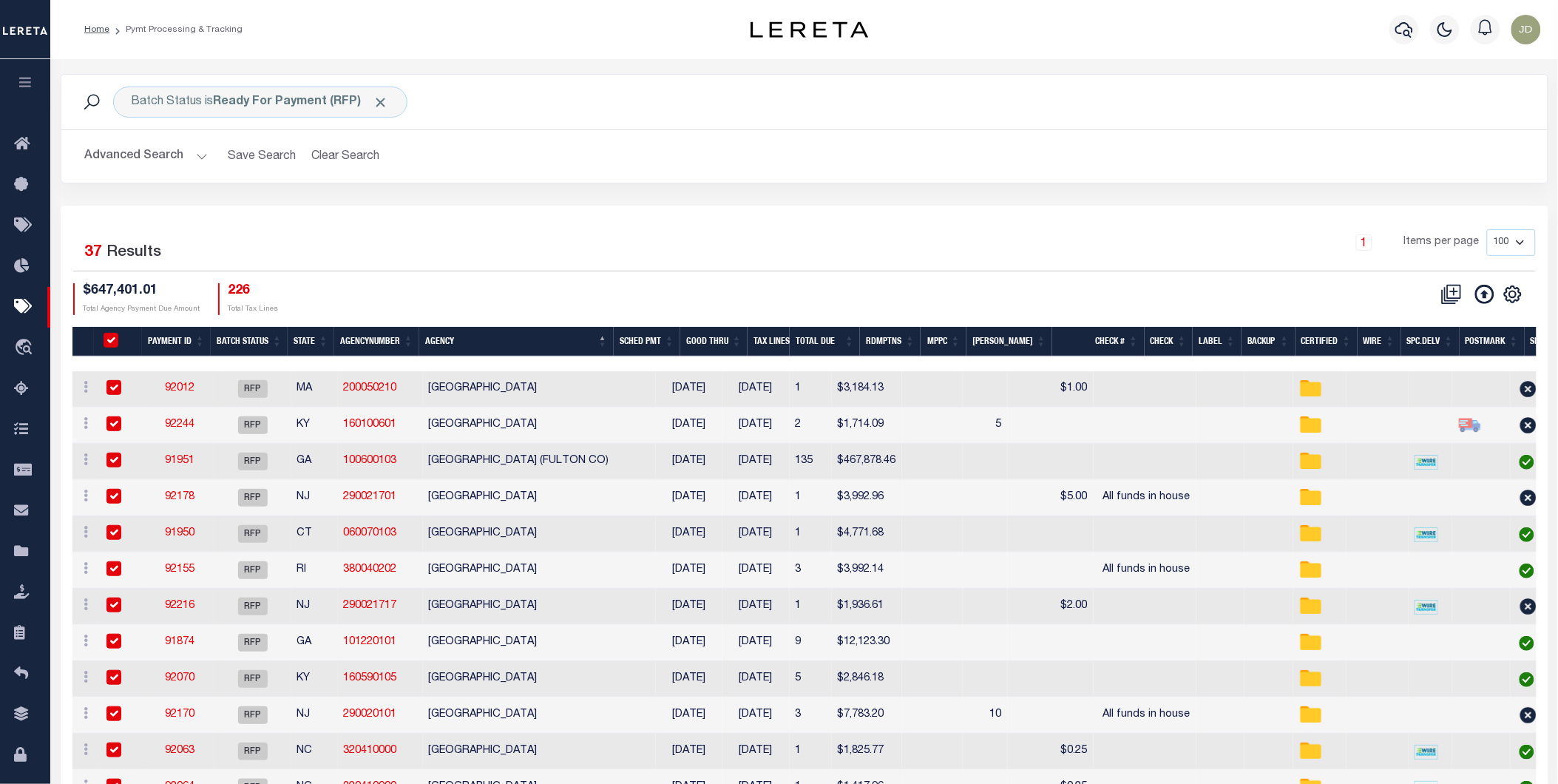
checkbox input "true"
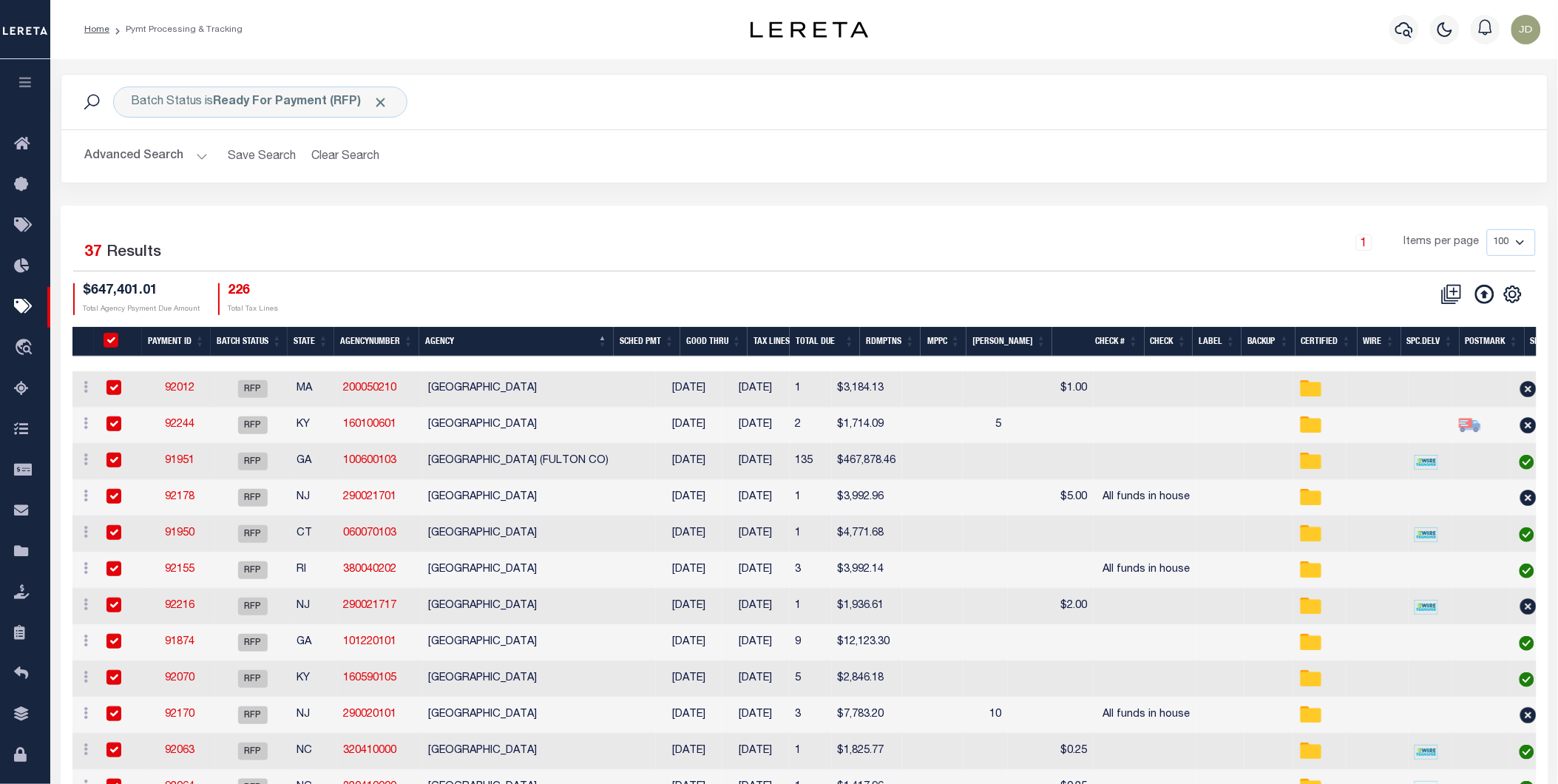
checkbox input "true"
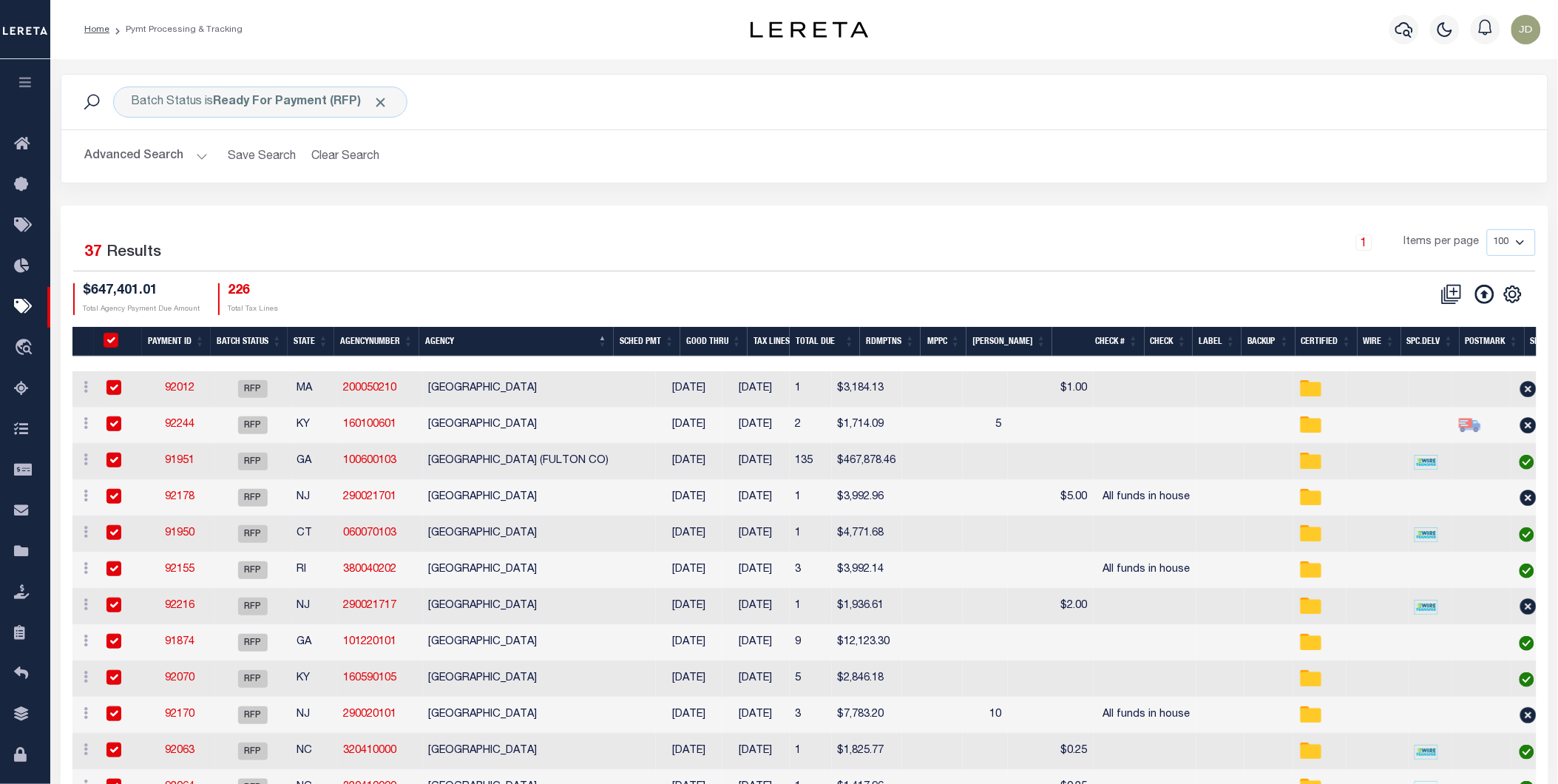
checkbox input "true"
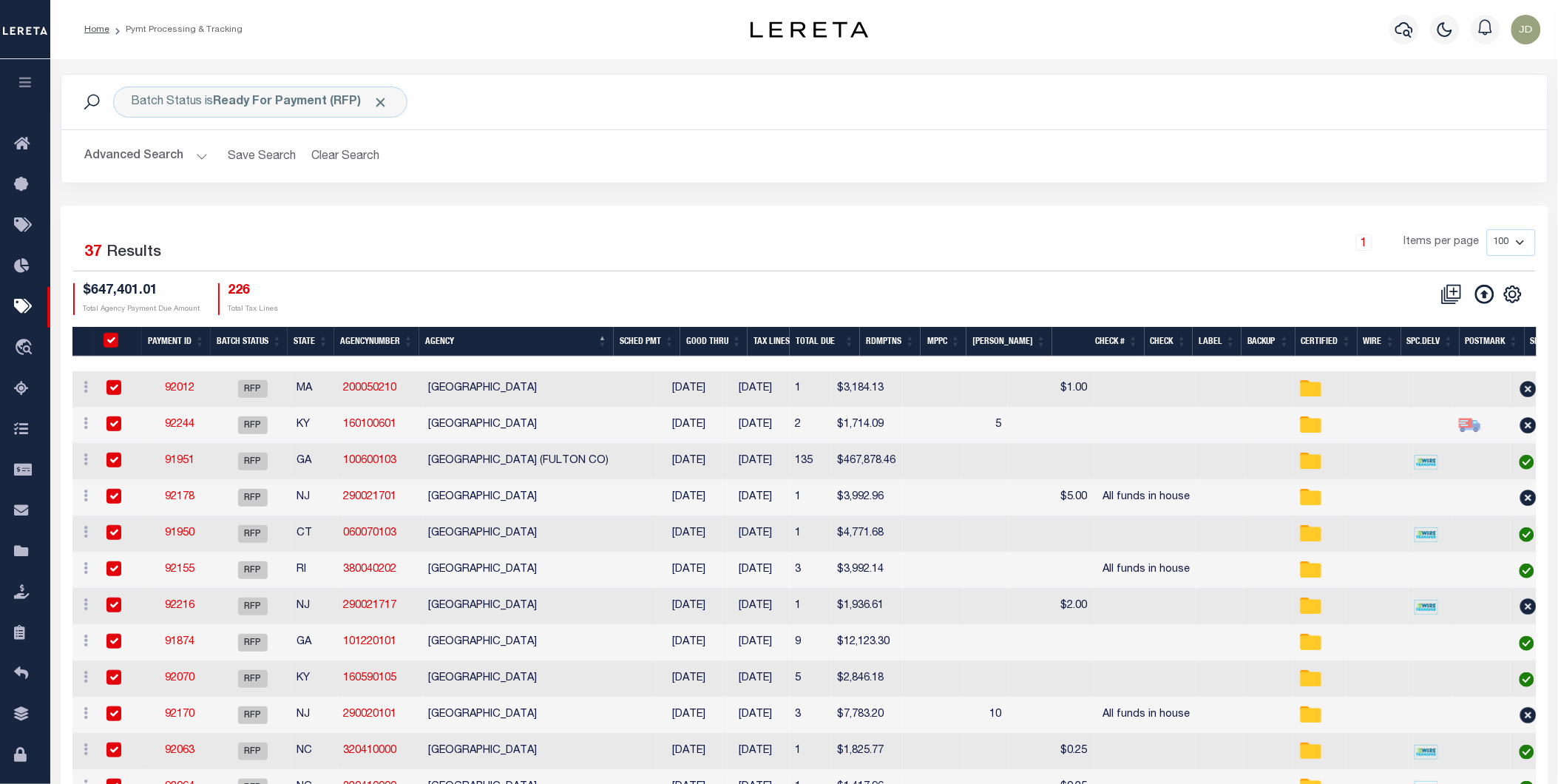
checkbox input "true"
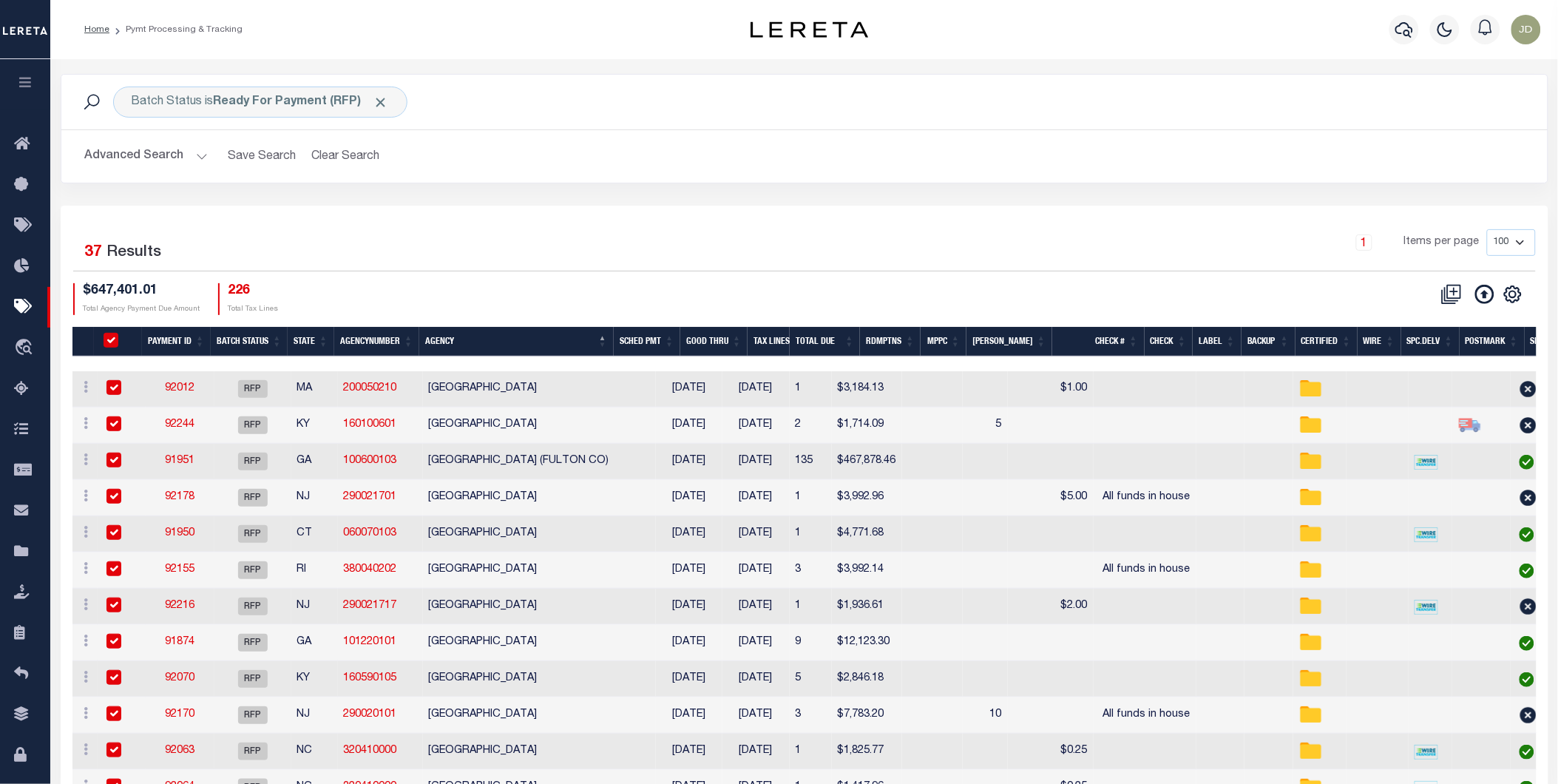
checkbox input "true"
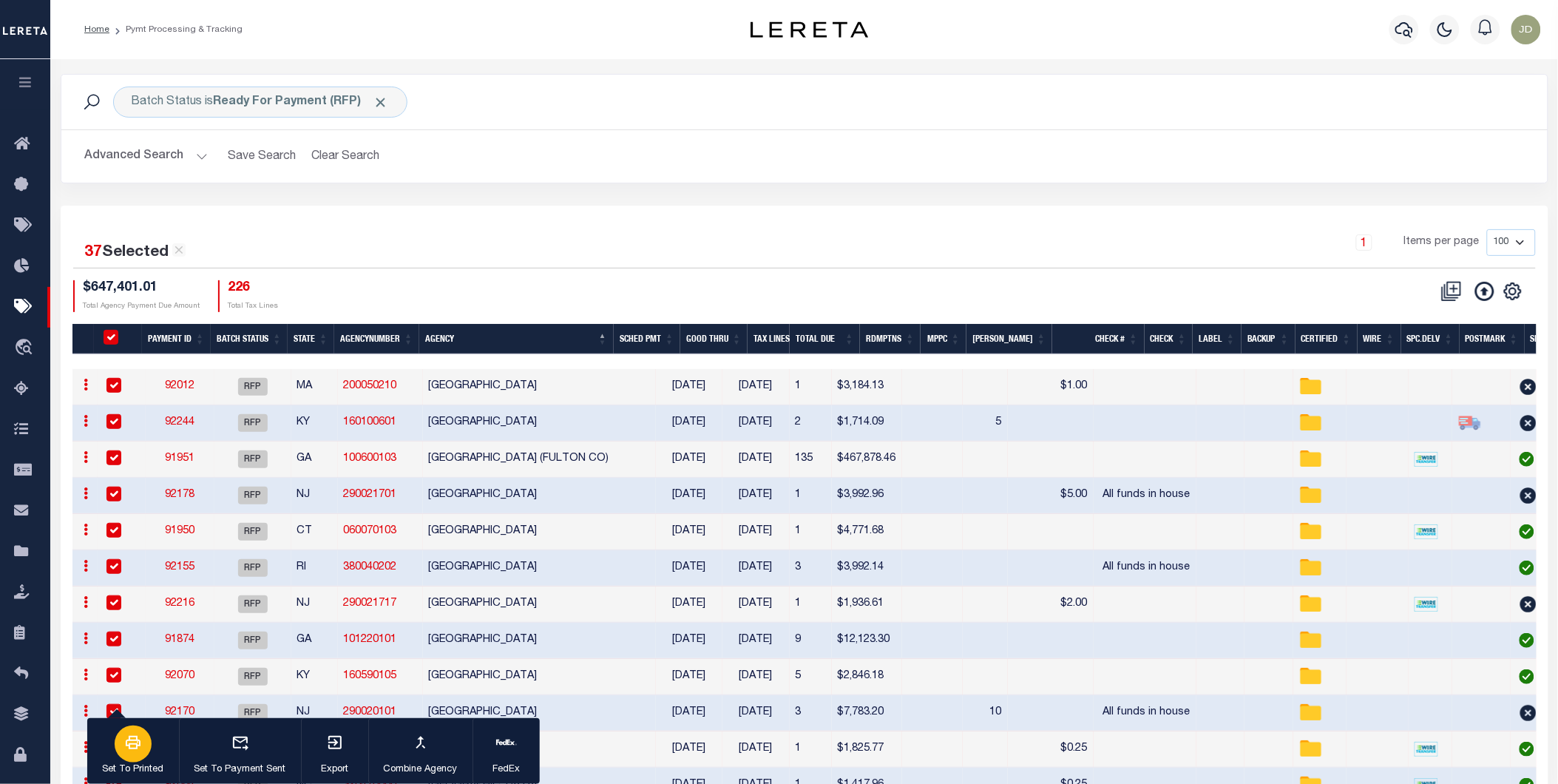
click at [123, 748] on div "button" at bounding box center [133, 743] width 37 height 37
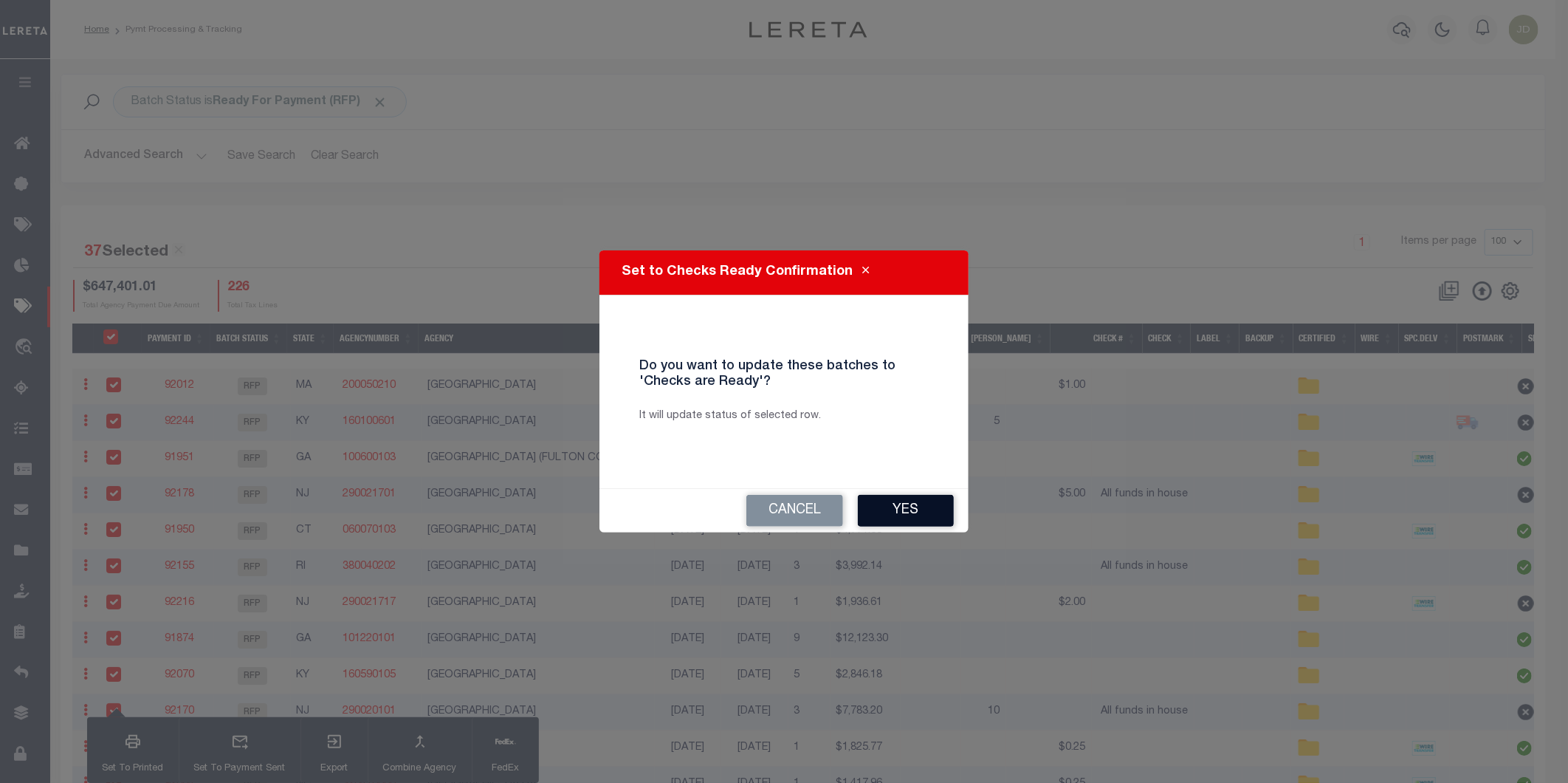
click at [889, 506] on button "Yes" at bounding box center [905, 510] width 96 height 31
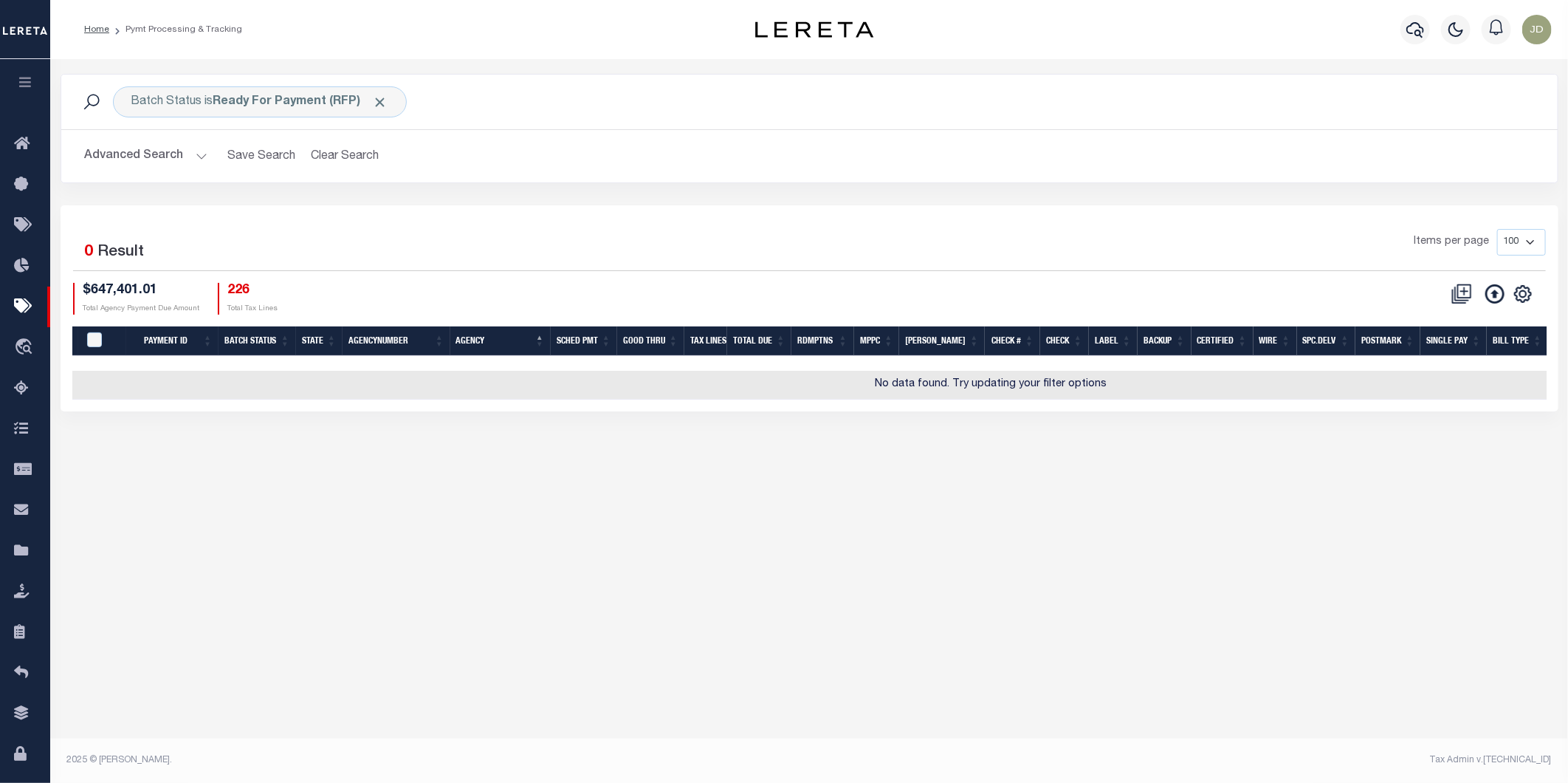
click at [135, 159] on button "Advanced Search" at bounding box center [146, 156] width 123 height 29
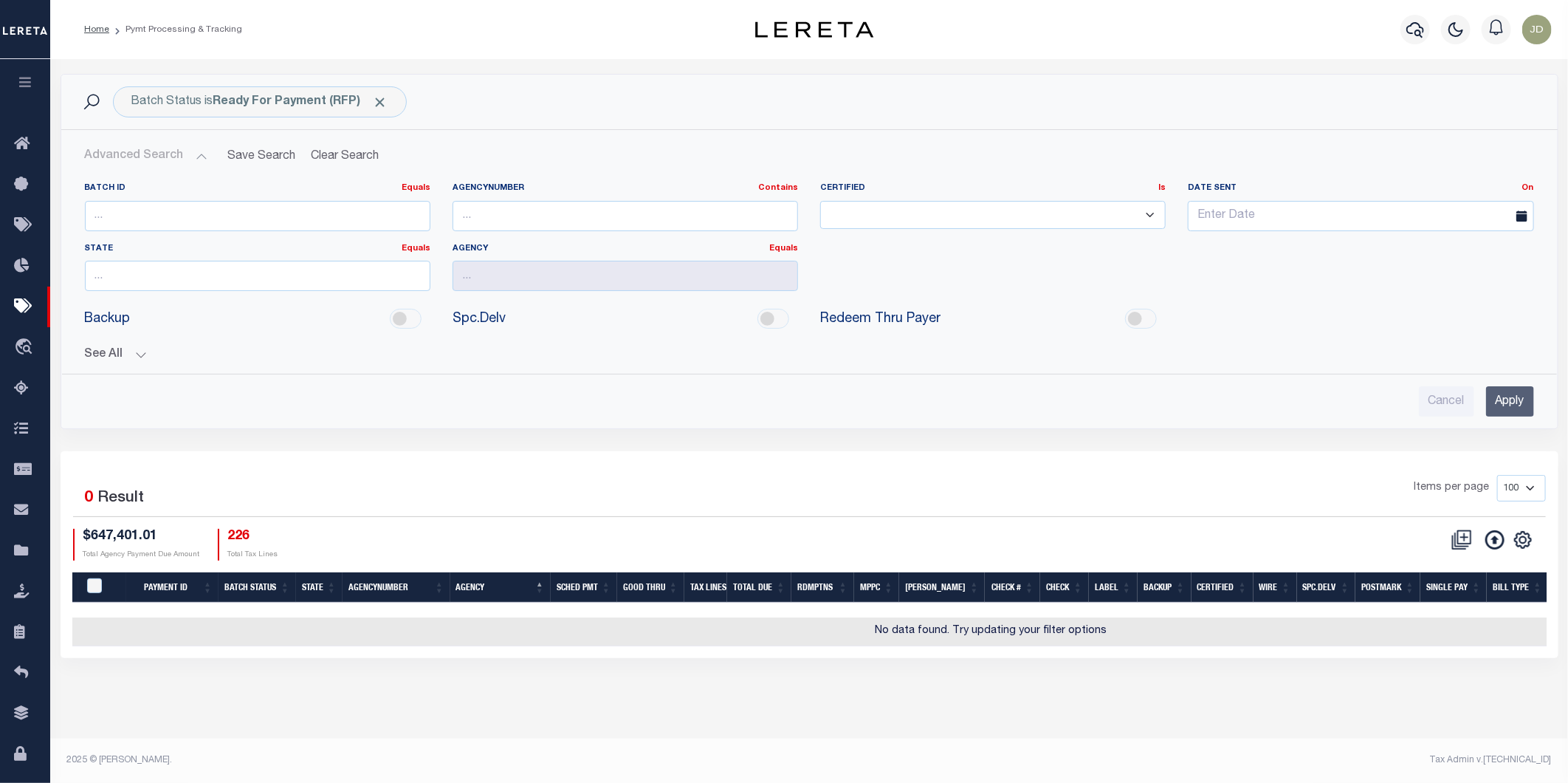
click at [122, 356] on button "See All" at bounding box center [810, 355] width 1449 height 14
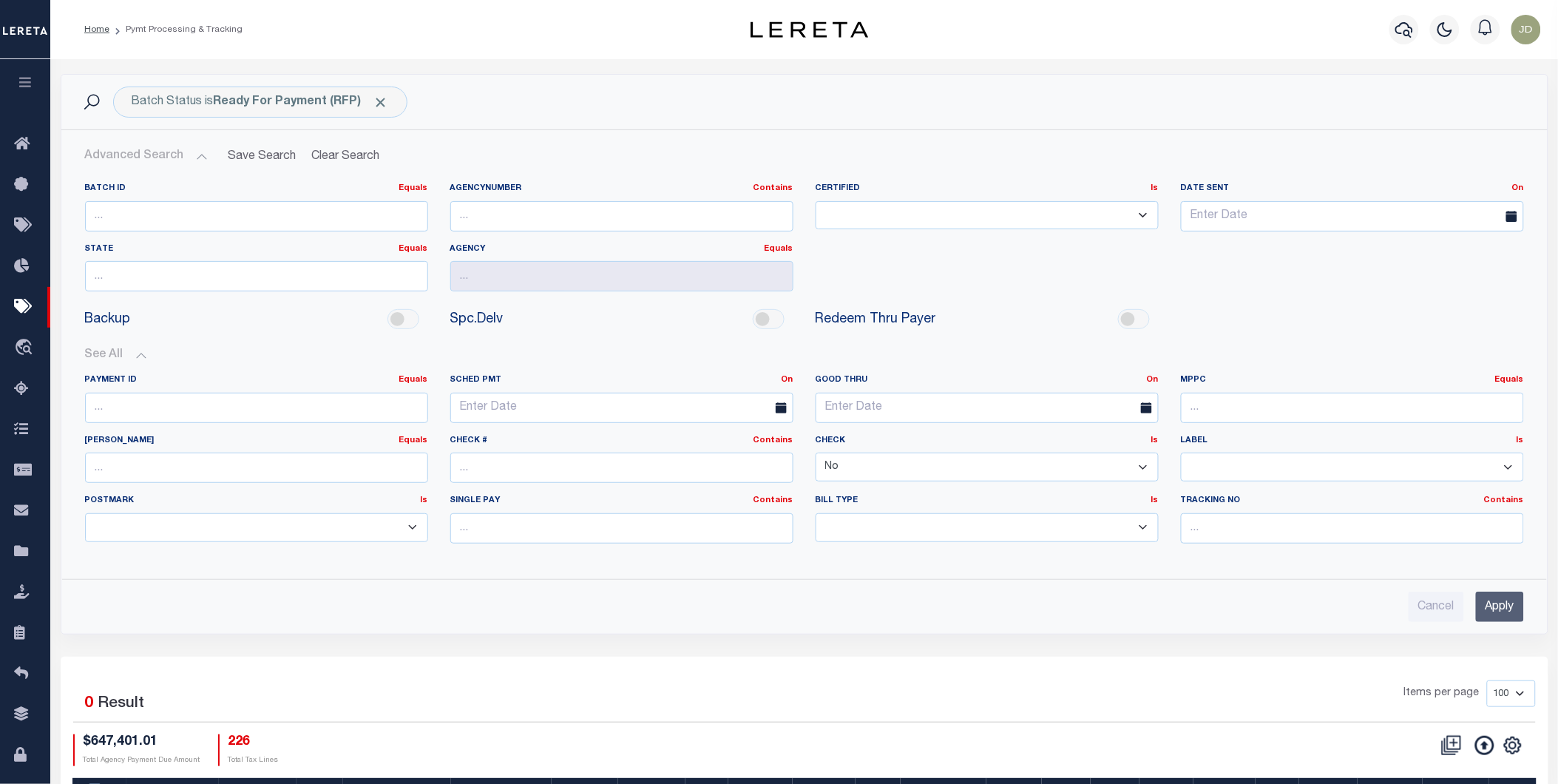
click at [870, 469] on select "Yes No" at bounding box center [987, 467] width 343 height 29
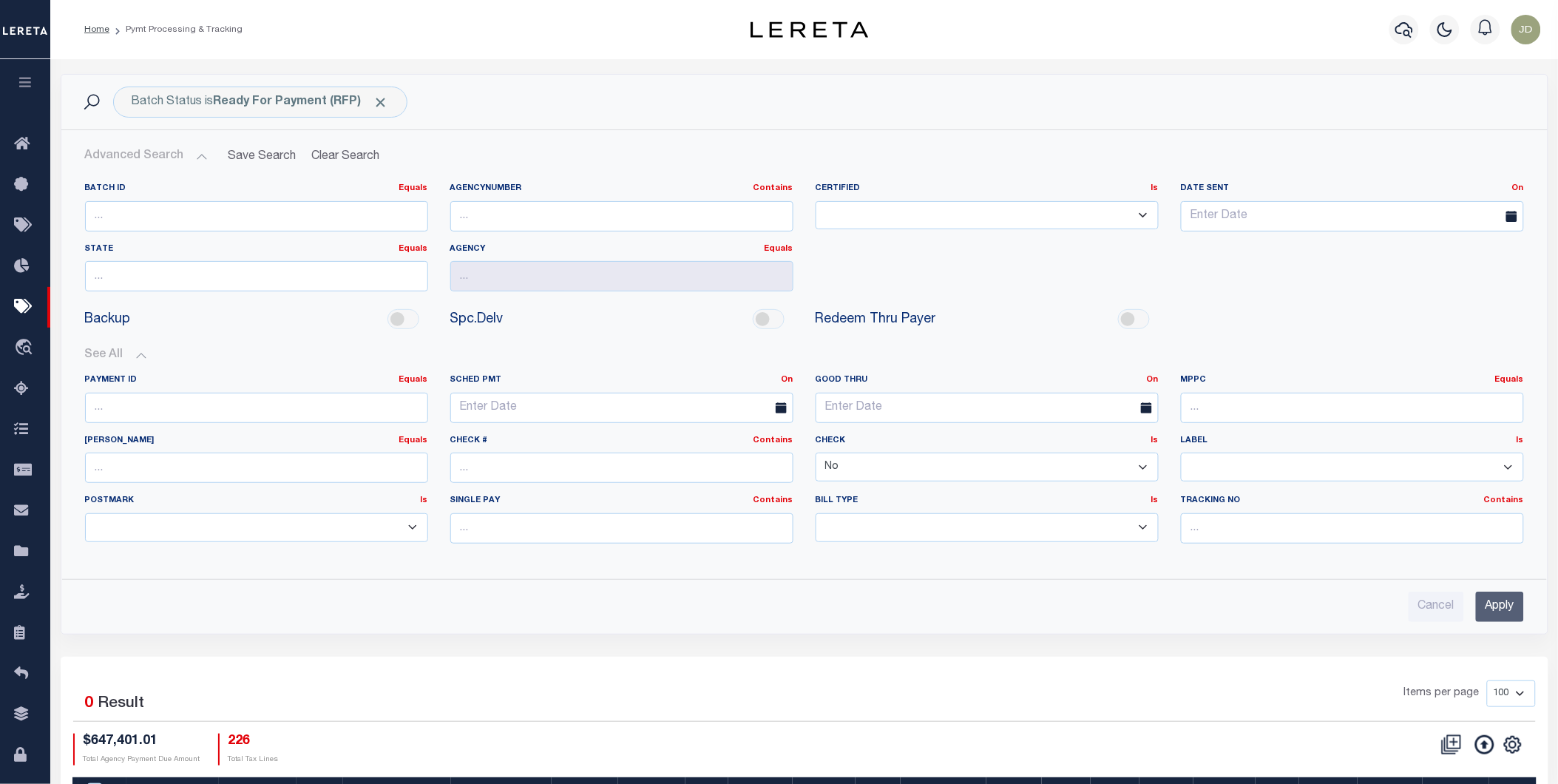
select select
click at [816, 453] on select "Yes No" at bounding box center [987, 467] width 343 height 29
click at [1487, 602] on input "Apply" at bounding box center [1500, 606] width 48 height 31
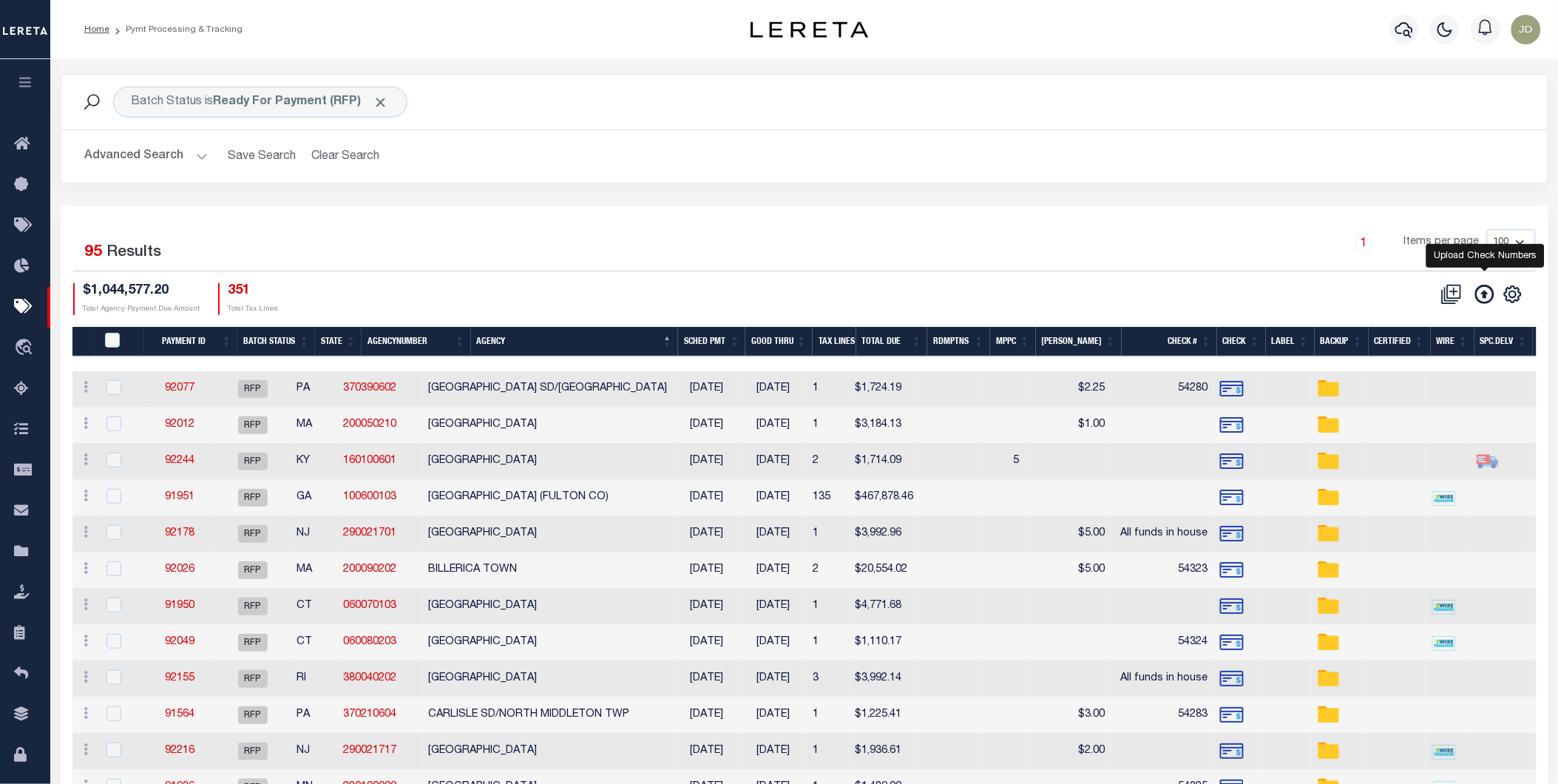
click at [1478, 296] on icon at bounding box center [1485, 294] width 19 height 19
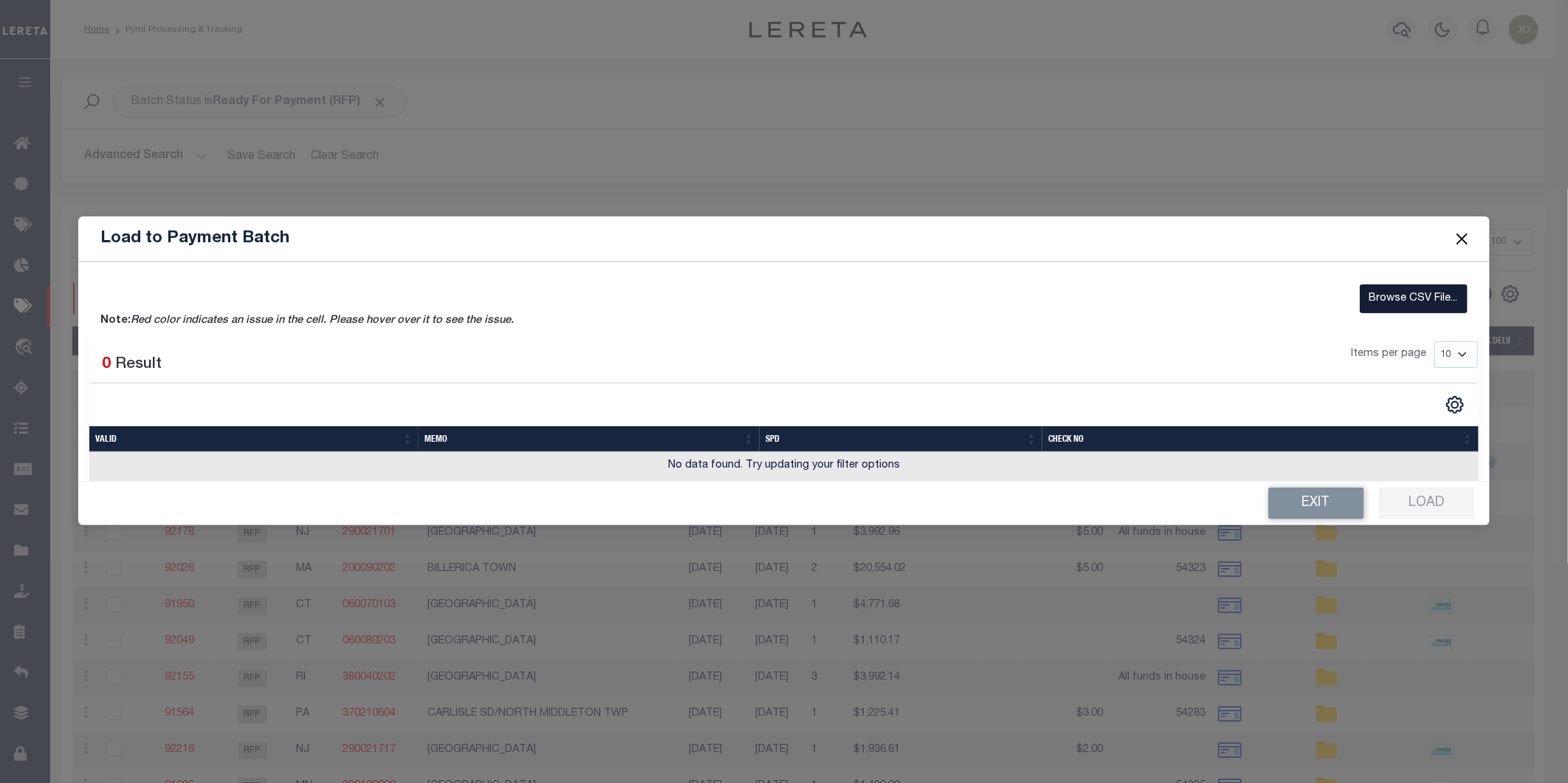
click at [1384, 294] on label "Browse CSV File..." at bounding box center [1413, 299] width 108 height 29
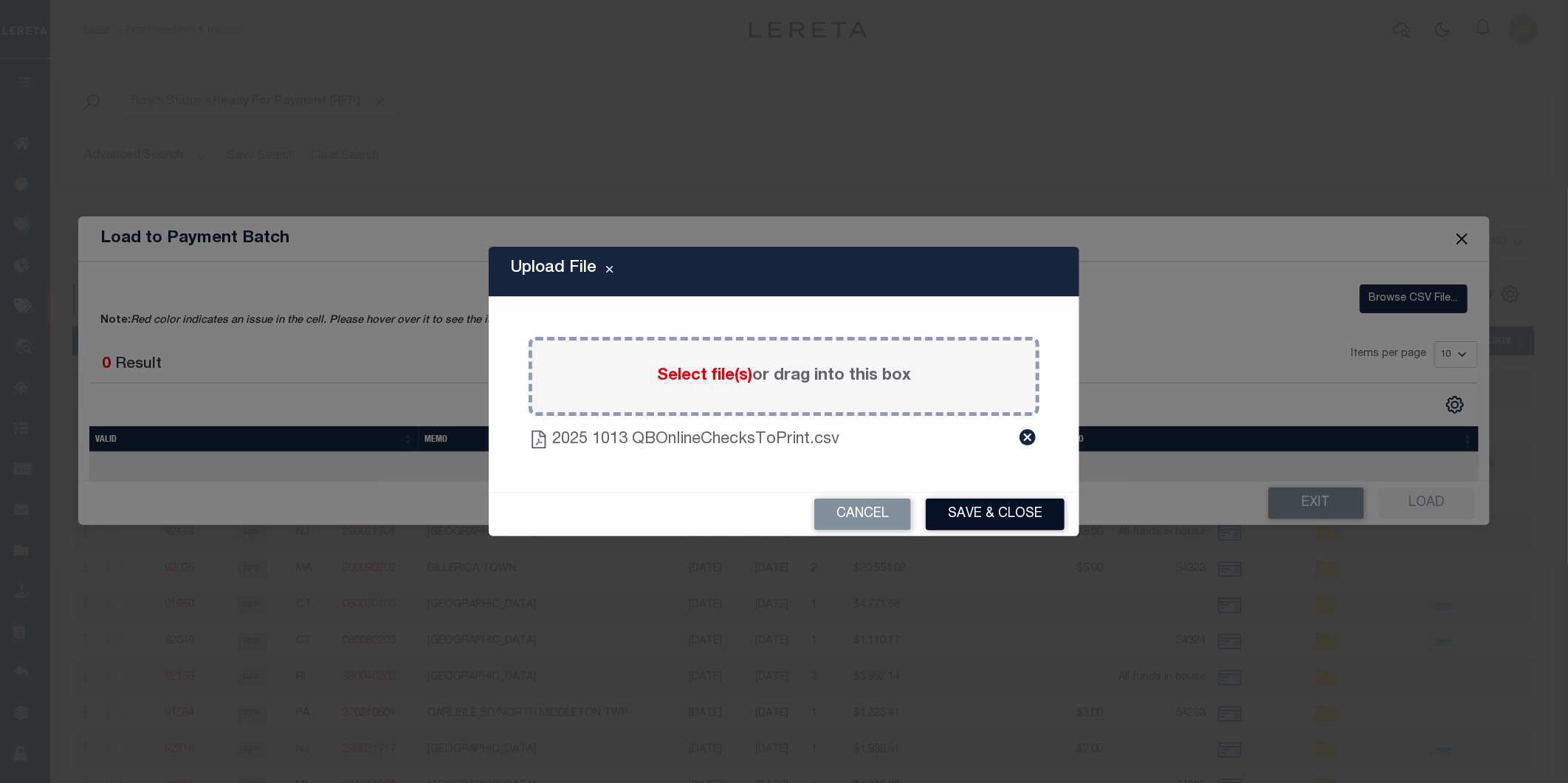
click at [1022, 516] on button "Save & Close" at bounding box center [995, 514] width 139 height 31
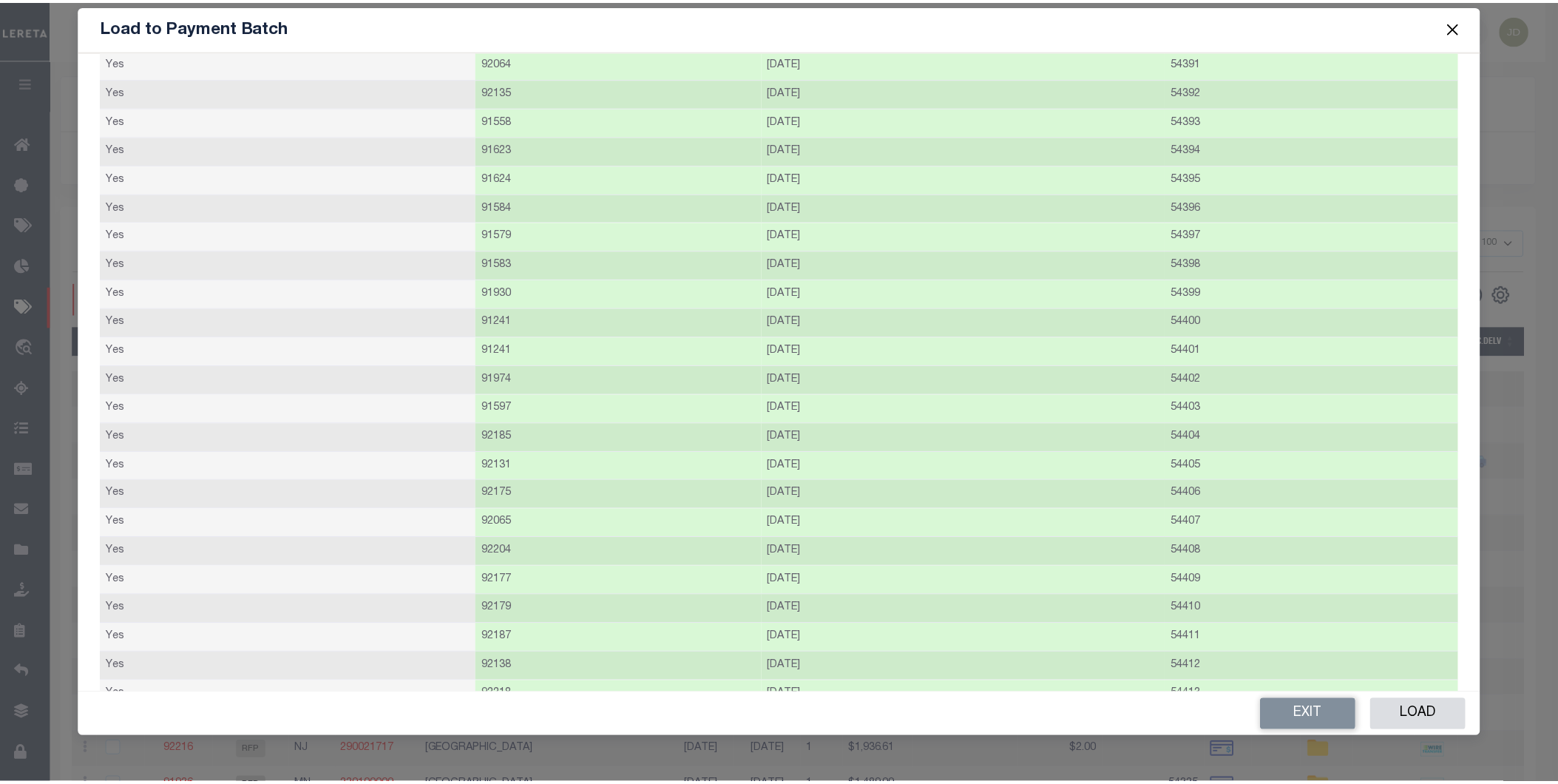
scroll to position [579, 0]
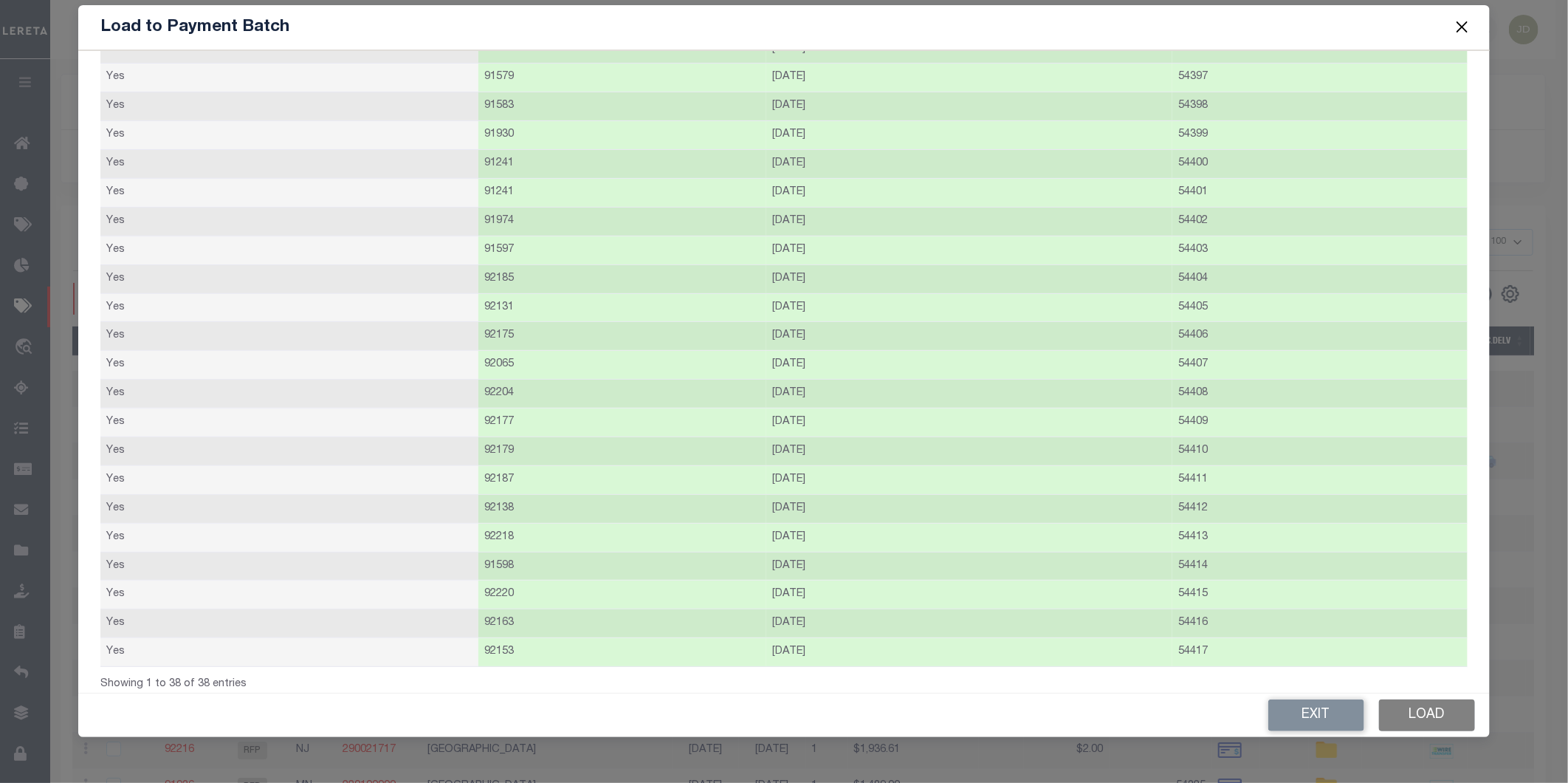
click at [1413, 717] on button "Load" at bounding box center [1427, 715] width 96 height 31
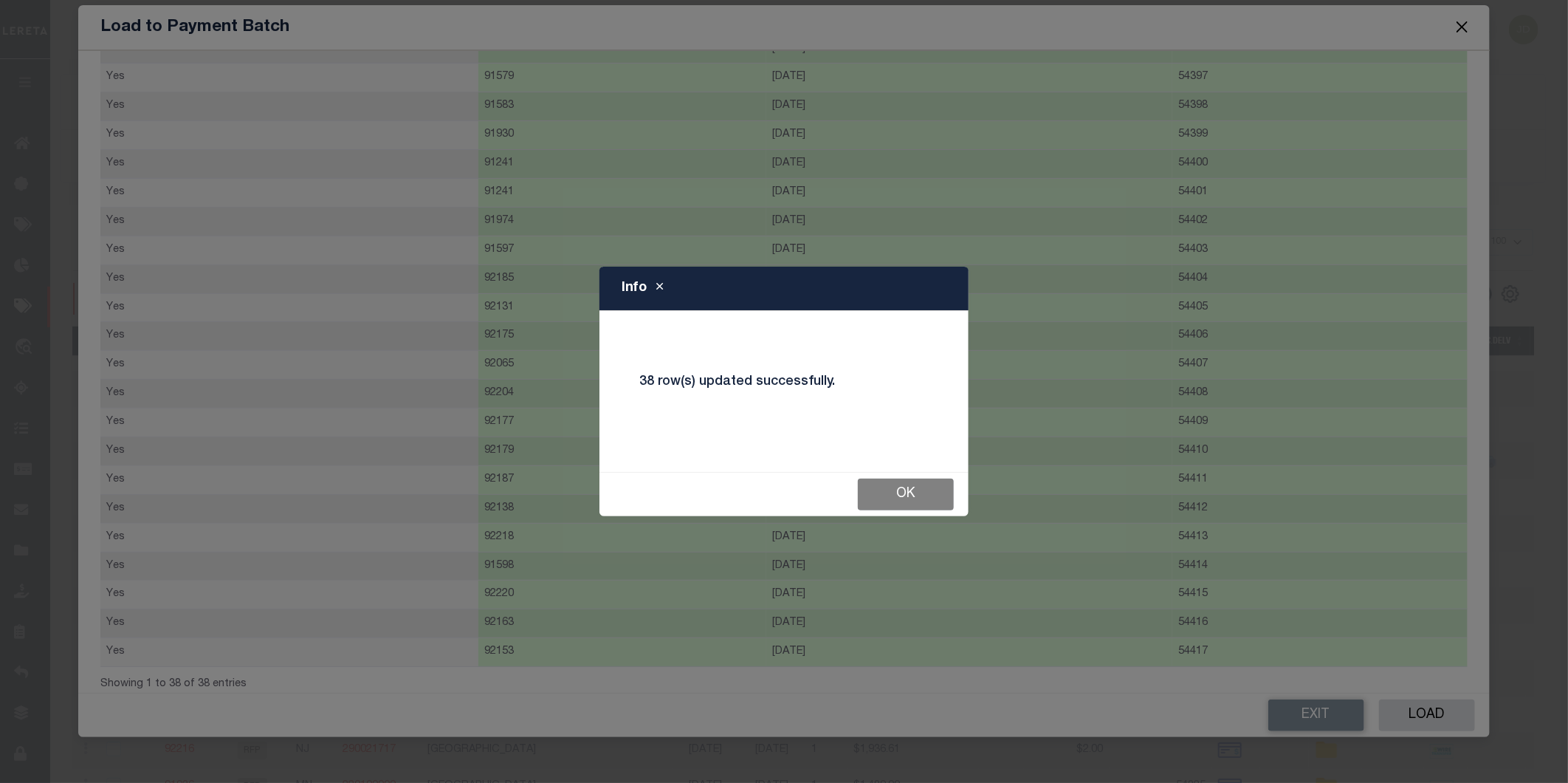
click at [917, 487] on button "Ok" at bounding box center [905, 494] width 96 height 31
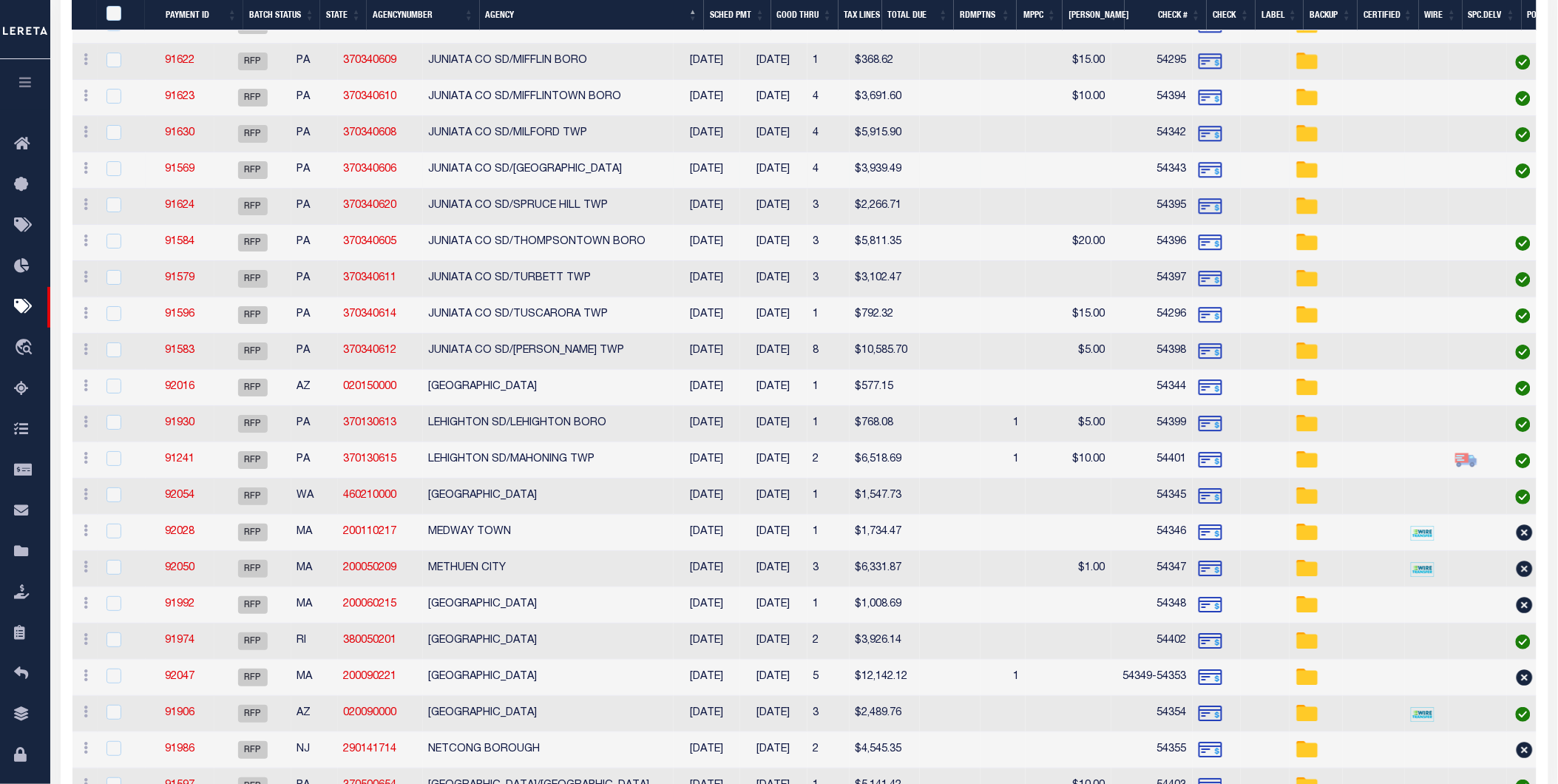
scroll to position [1807, 0]
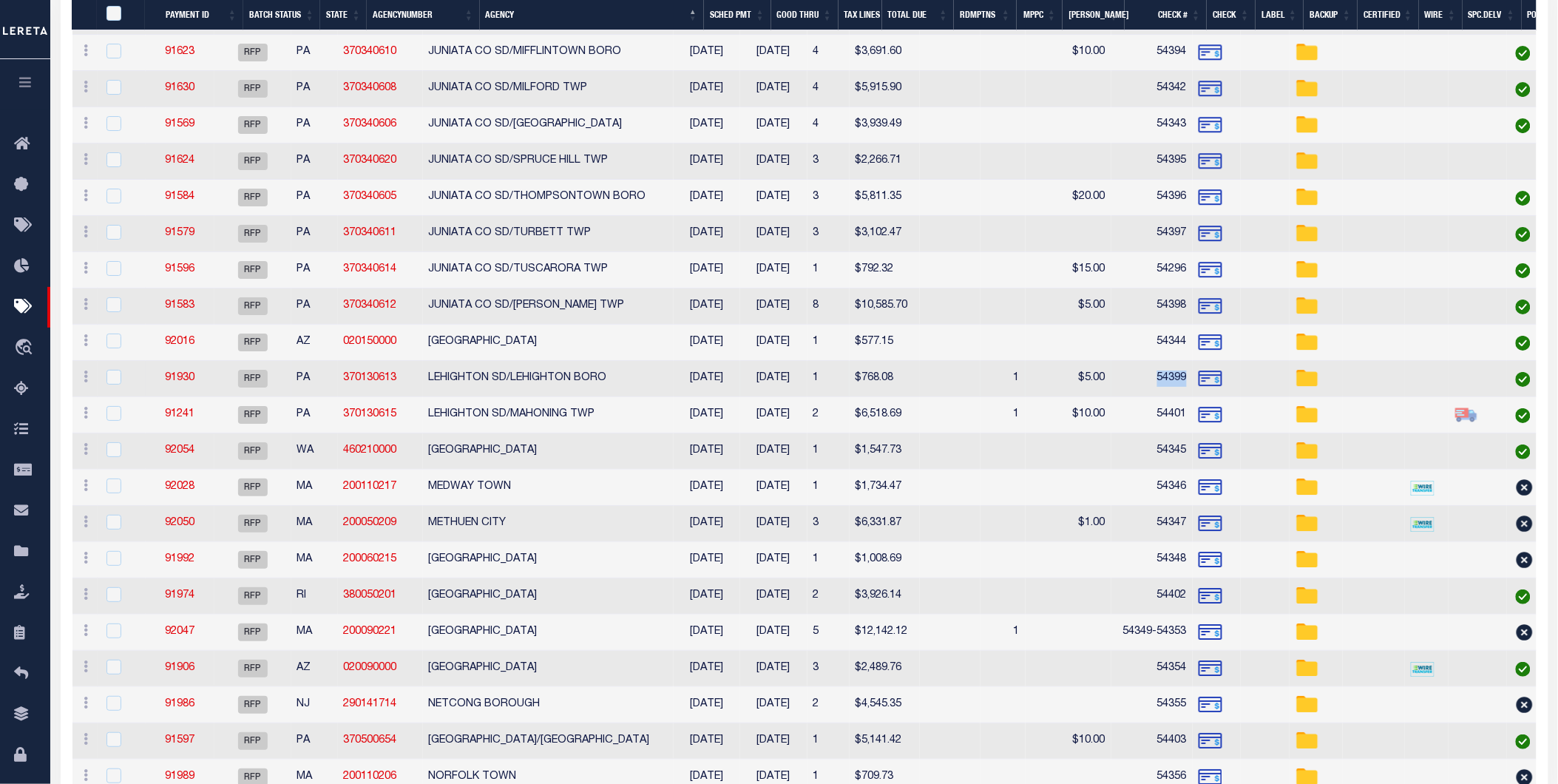
drag, startPoint x: 1171, startPoint y: 380, endPoint x: 1201, endPoint y: 378, distance: 30.1
click at [1193, 378] on td "54399" at bounding box center [1152, 379] width 81 height 36
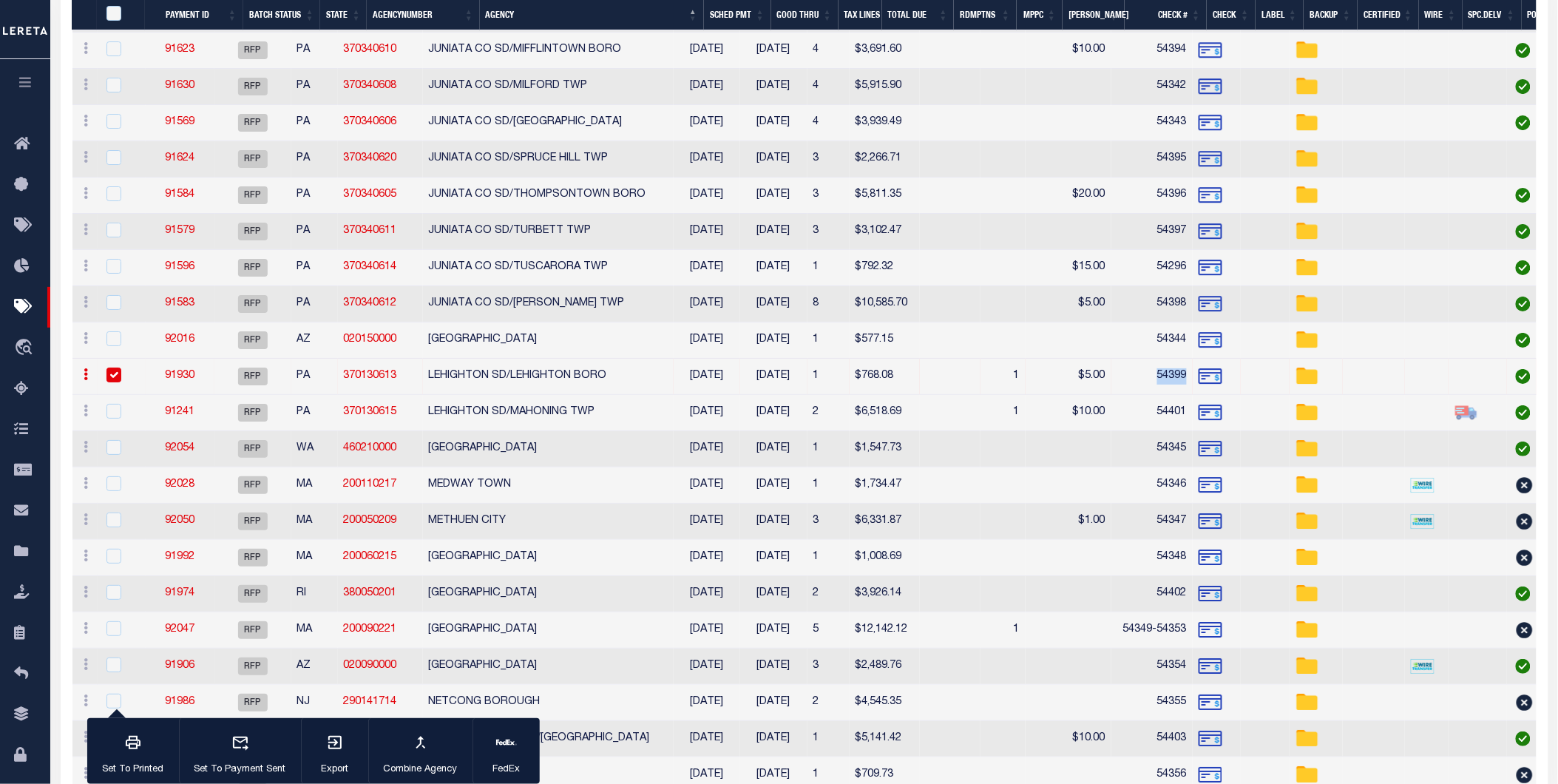
copy td "54399"
click at [114, 378] on input "checkbox" at bounding box center [113, 375] width 15 height 15
checkbox input "false"
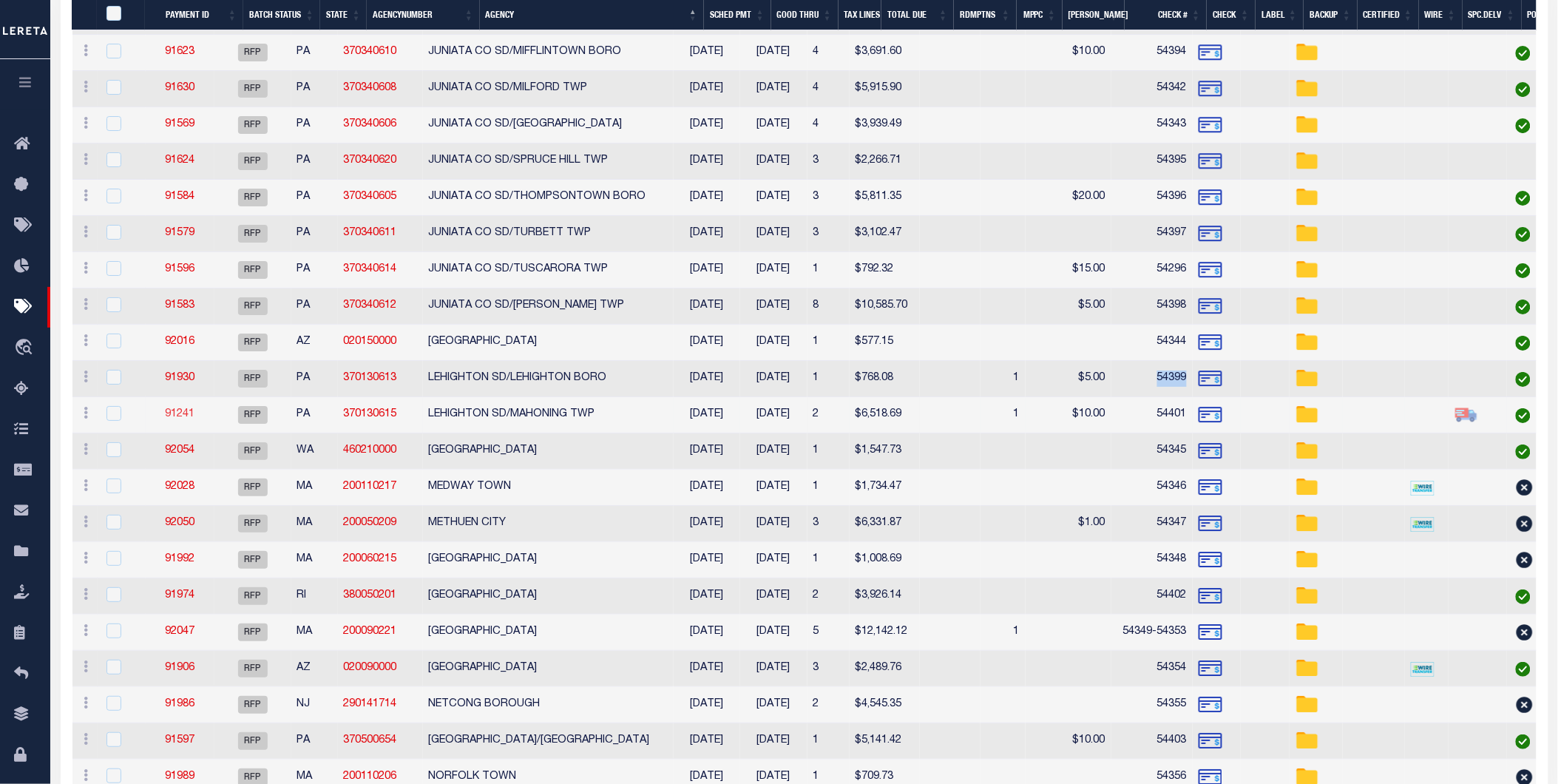
click at [194, 419] on link "91241" at bounding box center [179, 413] width 30 height 10
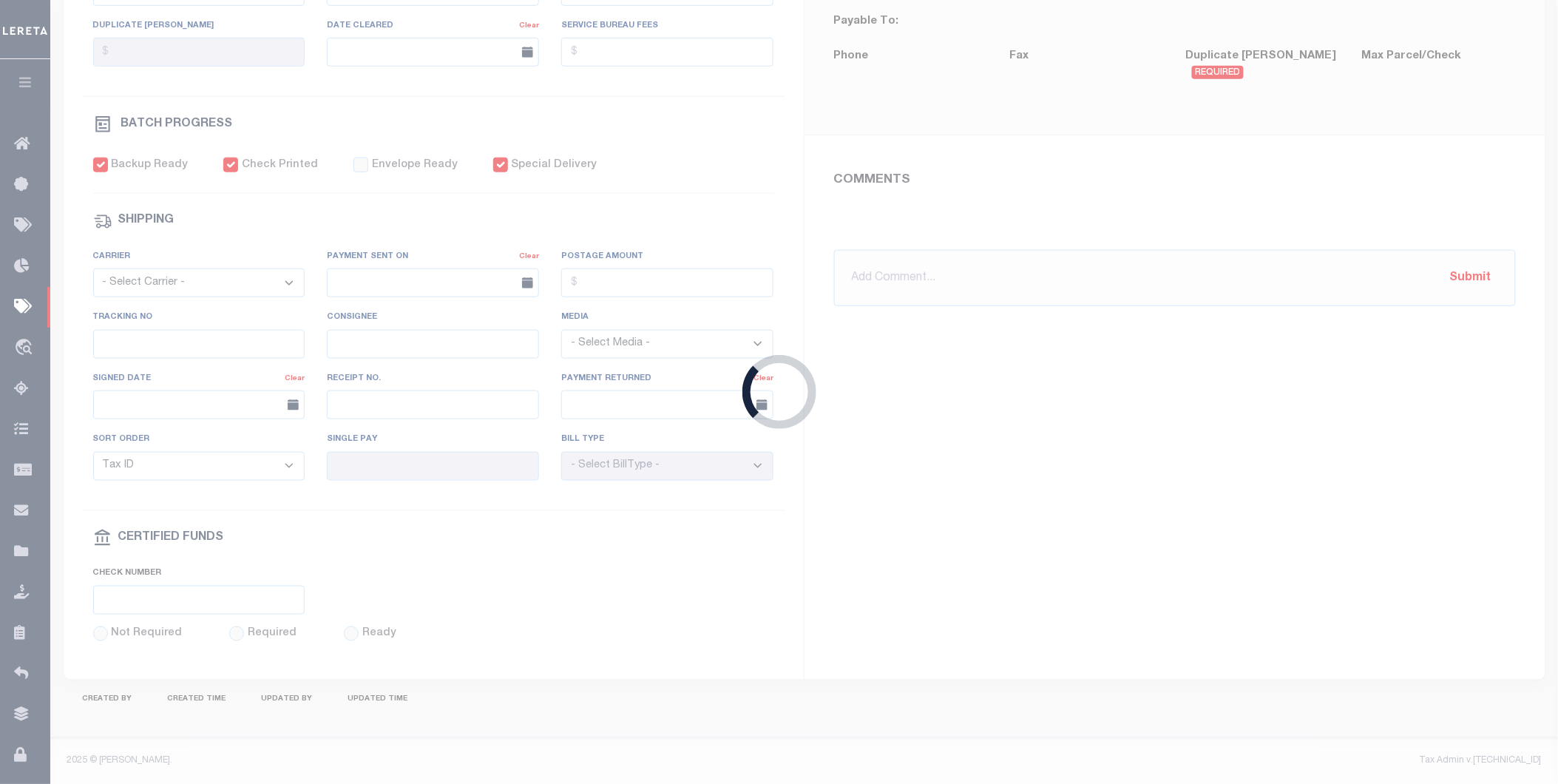
select select "RFP"
type input "[DATE]"
type input "$6,518.69"
select select "CHK"
type input "54401"
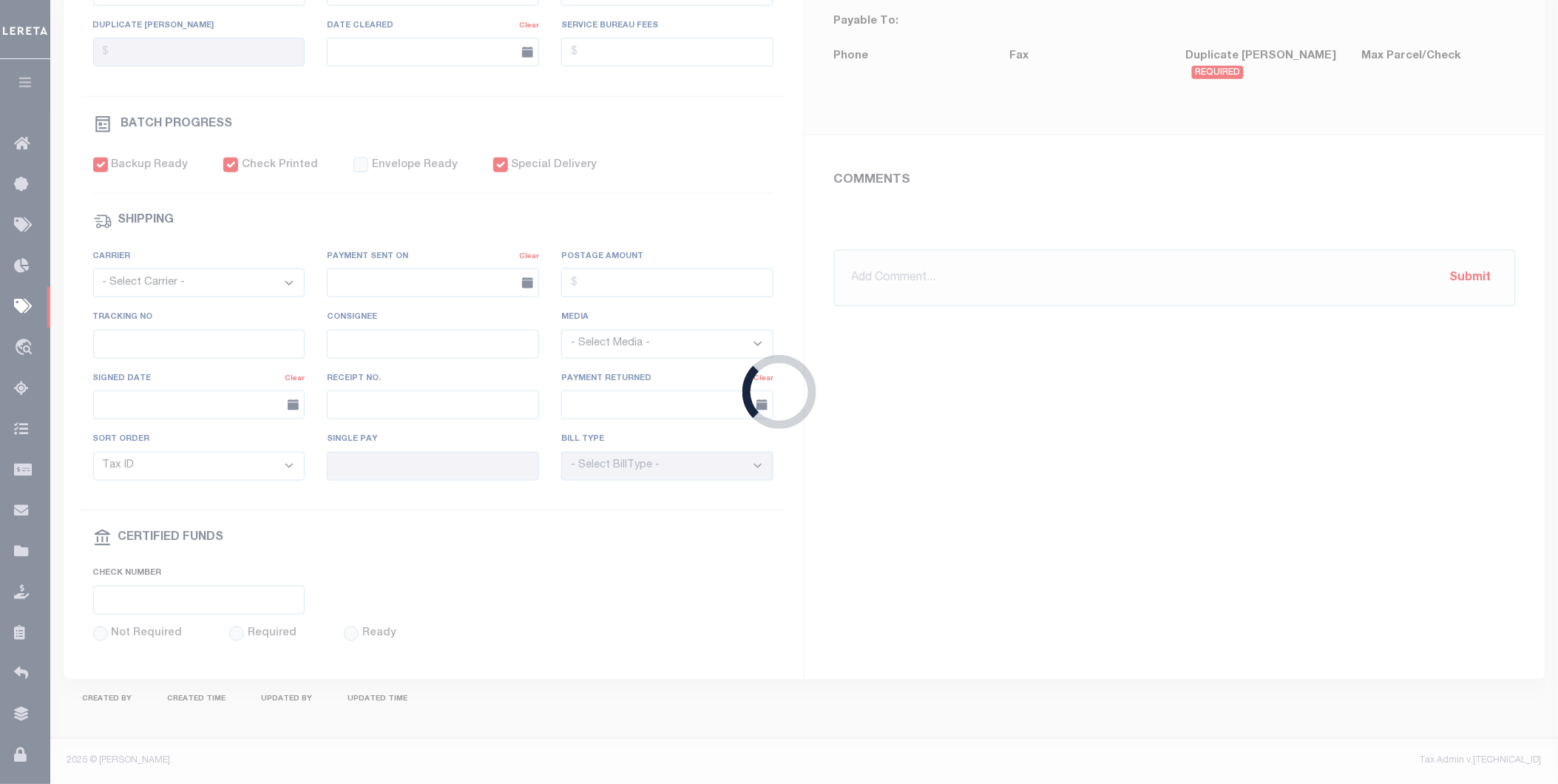
select select "[PERSON_NAME]"
type input "$20"
checkbox input "true"
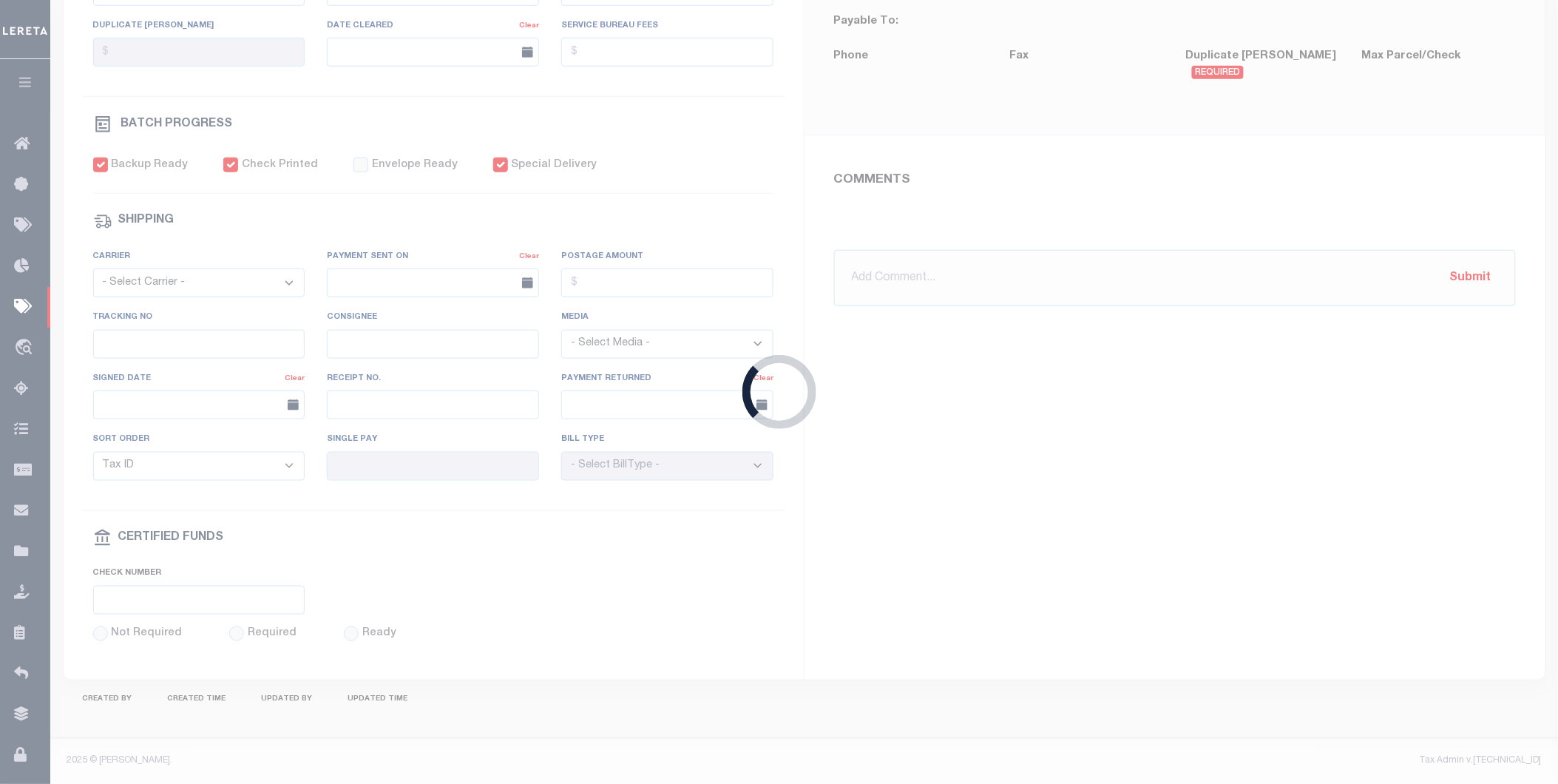
type input "N"
radio input "true"
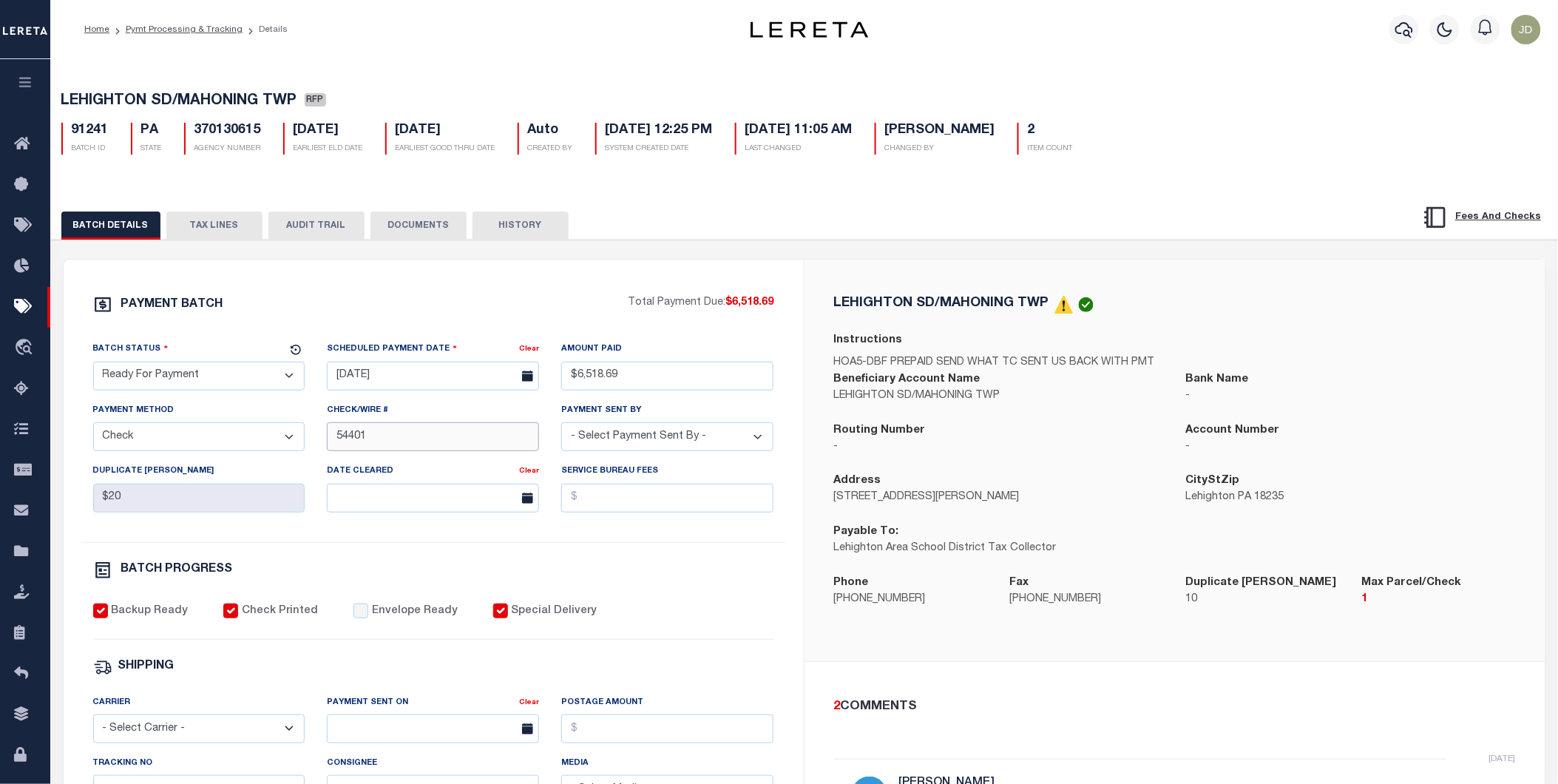
drag, startPoint x: 387, startPoint y: 440, endPoint x: 331, endPoint y: 439, distance: 56.0
click at [331, 439] on input "54401" at bounding box center [433, 436] width 213 height 29
click at [338, 437] on input "54401" at bounding box center [433, 436] width 213 height 29
paste input "54399"
type input "54400-54401"
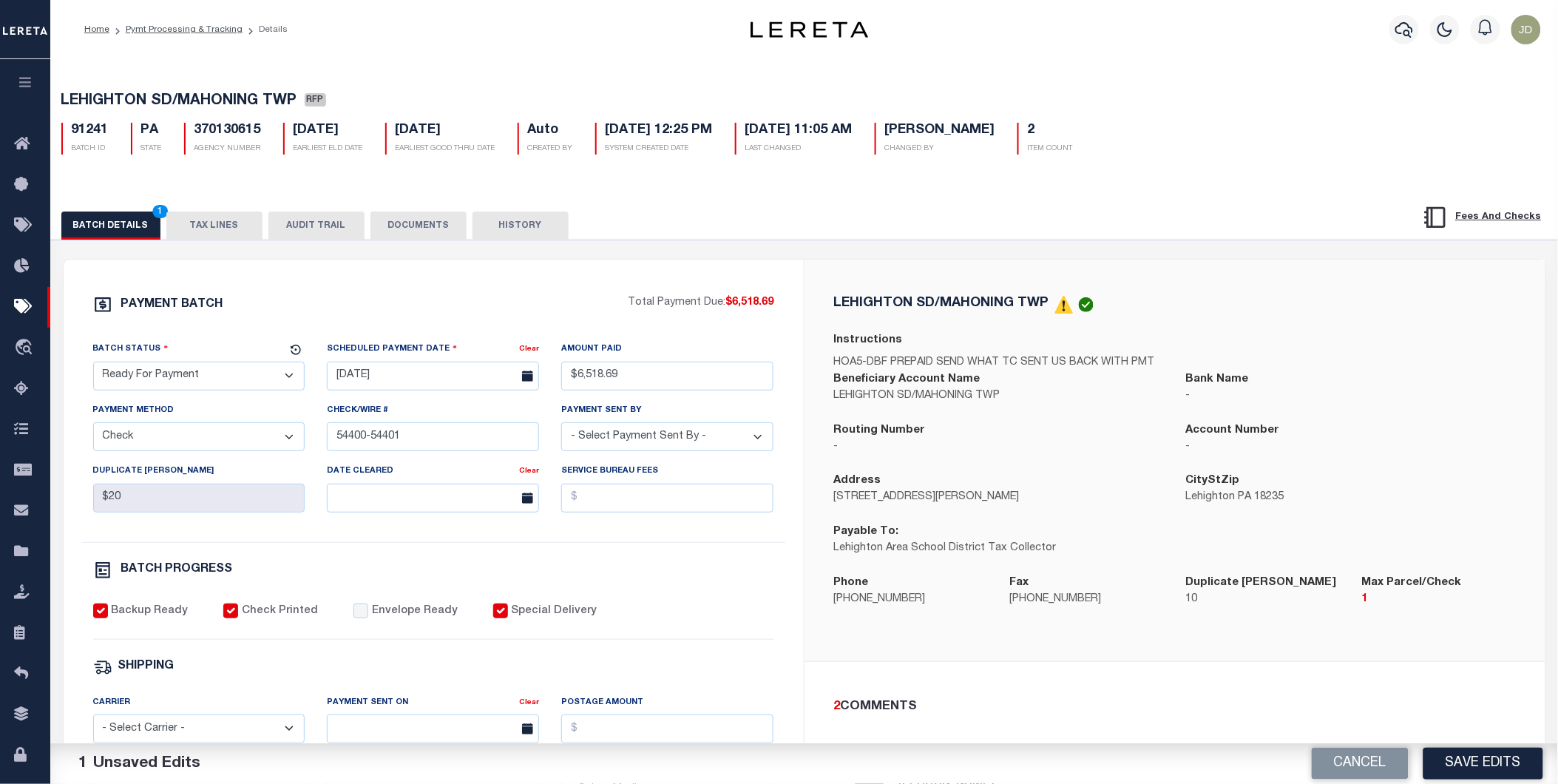
click at [1490, 771] on button "Save Edits" at bounding box center [1483, 764] width 120 height 31
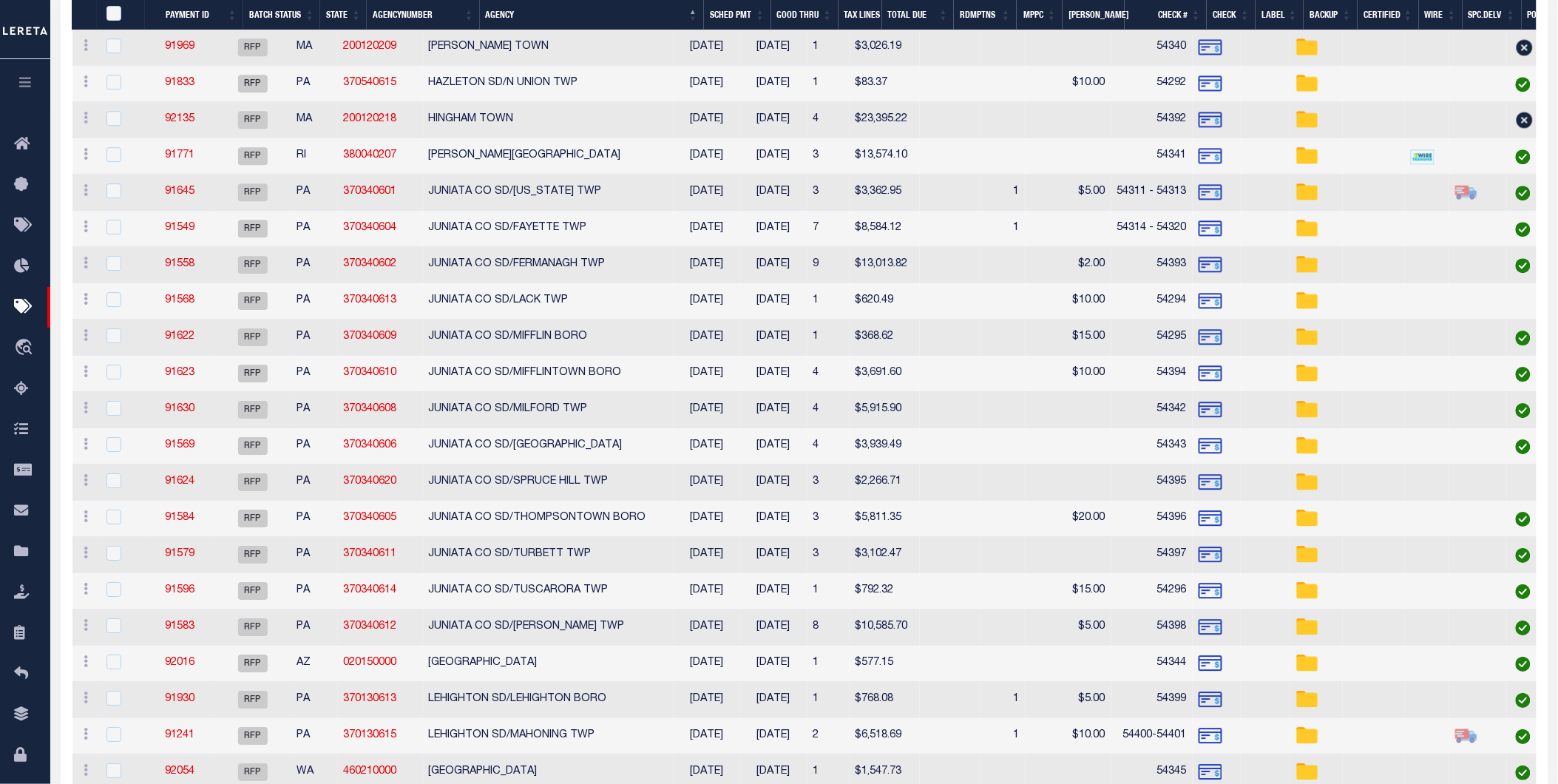
scroll to position [1478, 0]
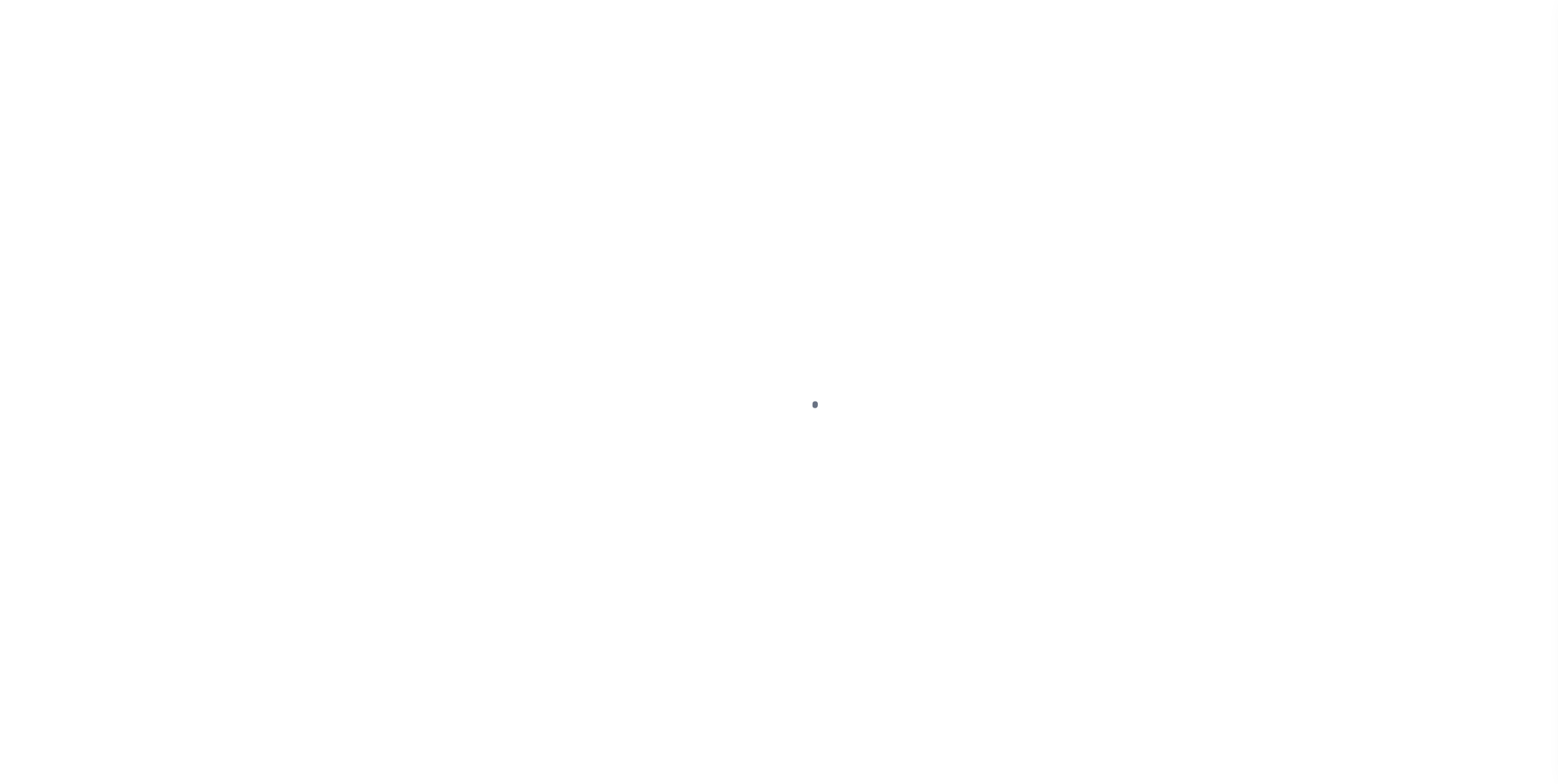
select select "RFP"
select select "CHK"
select select "[PERSON_NAME]"
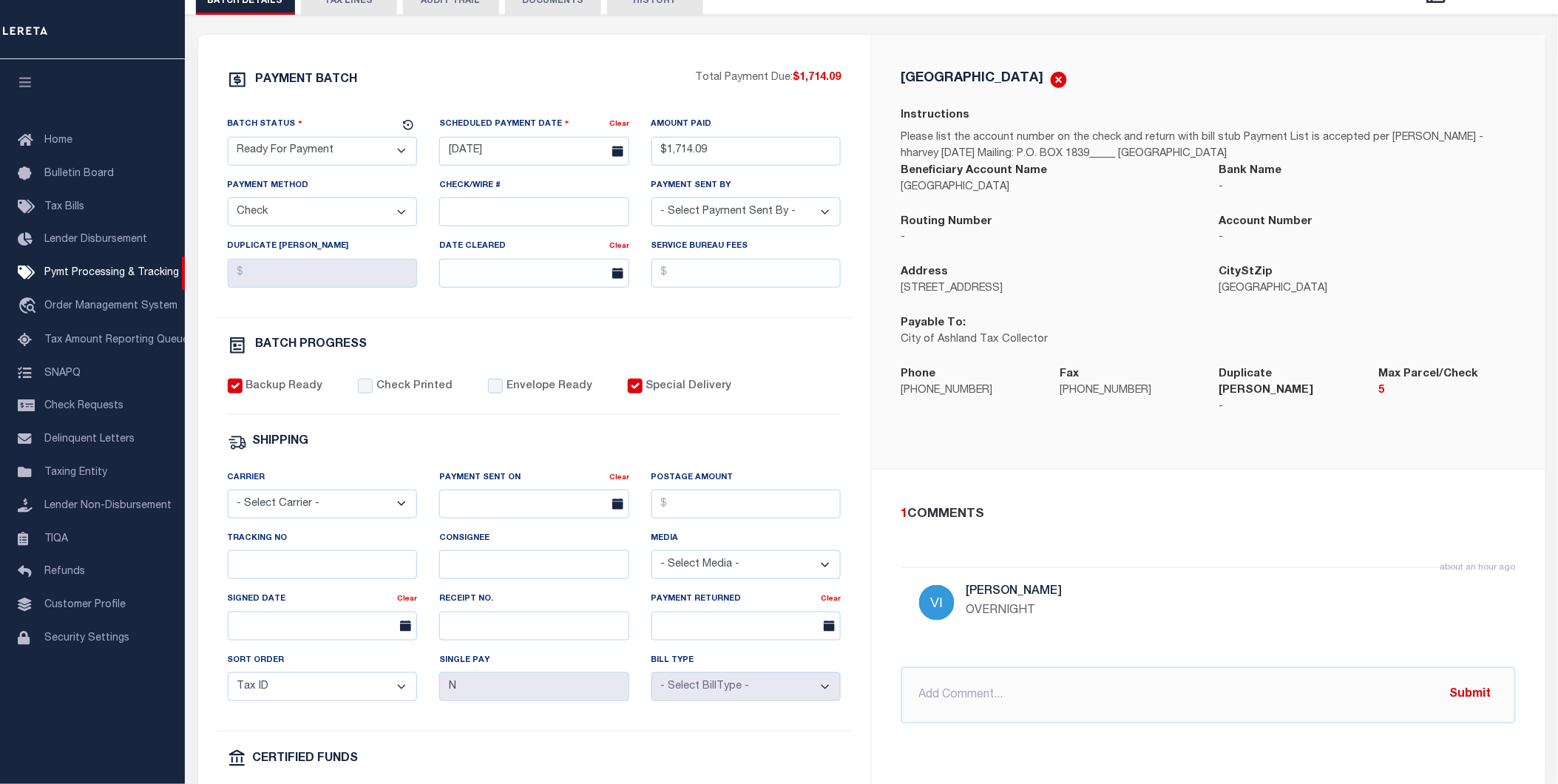
scroll to position [246, 0]
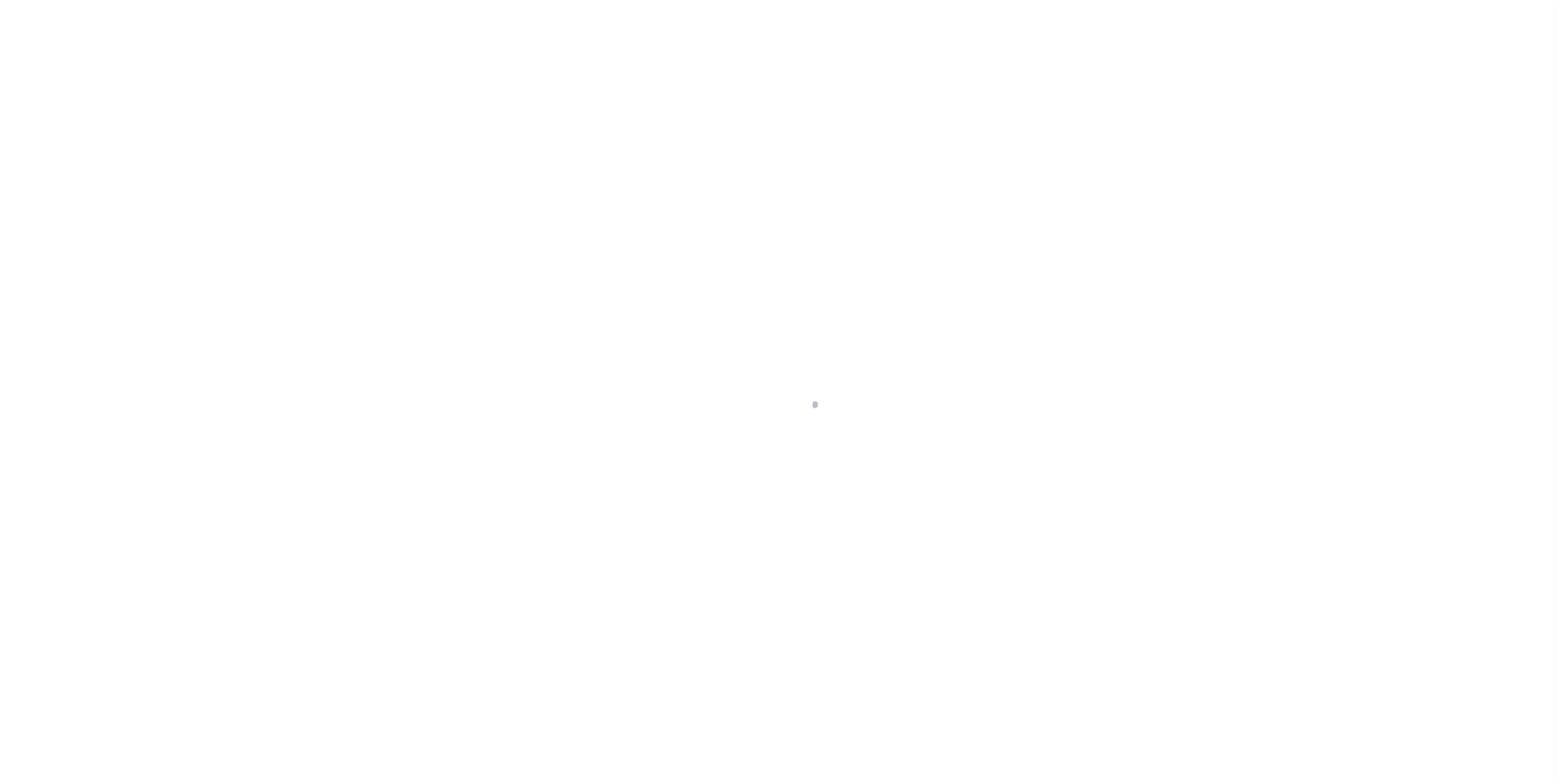
select select "RFP"
select select "CHK"
select select "[PERSON_NAME]"
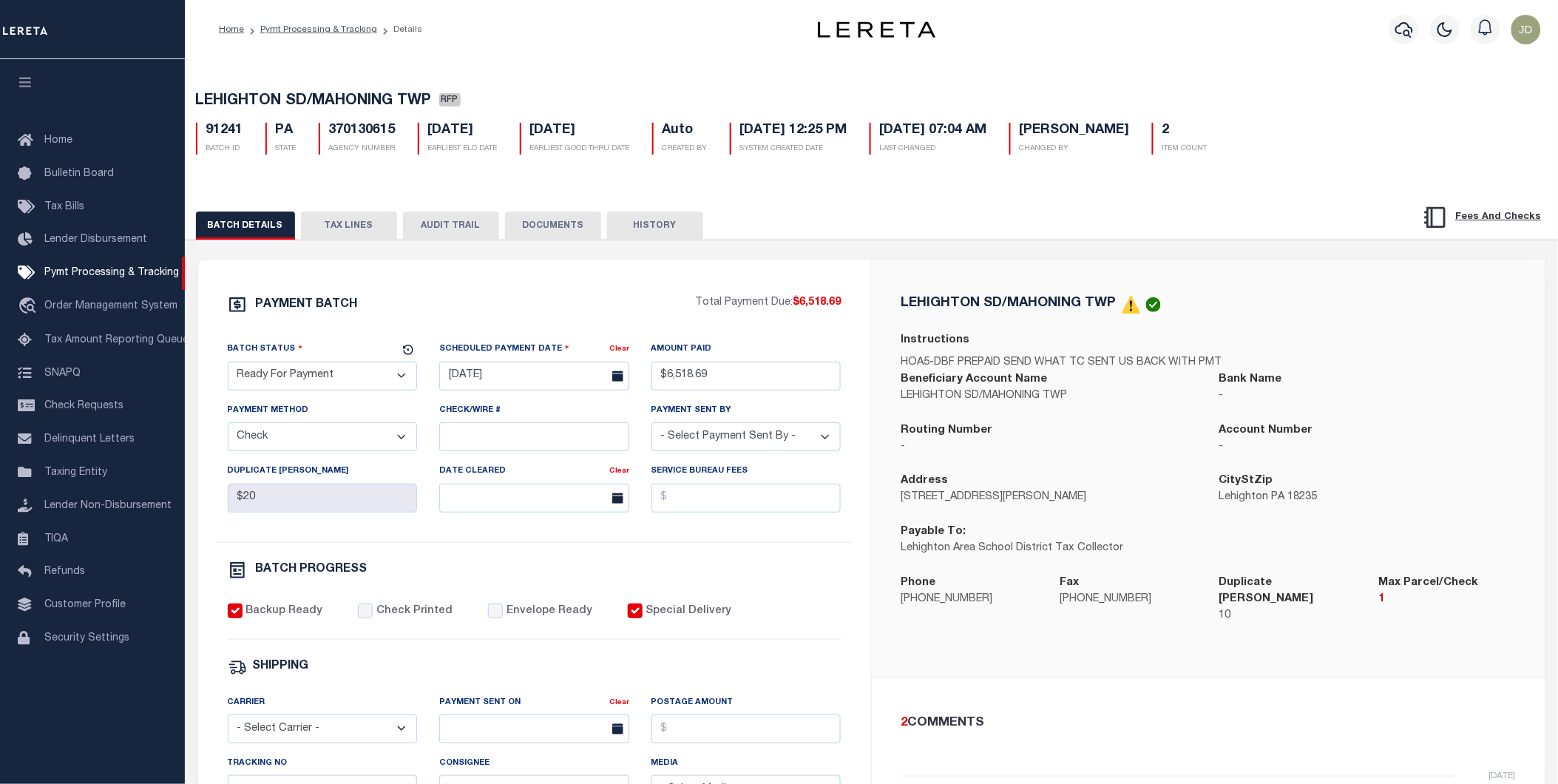
click at [23, 86] on icon "button" at bounding box center [26, 82] width 17 height 13
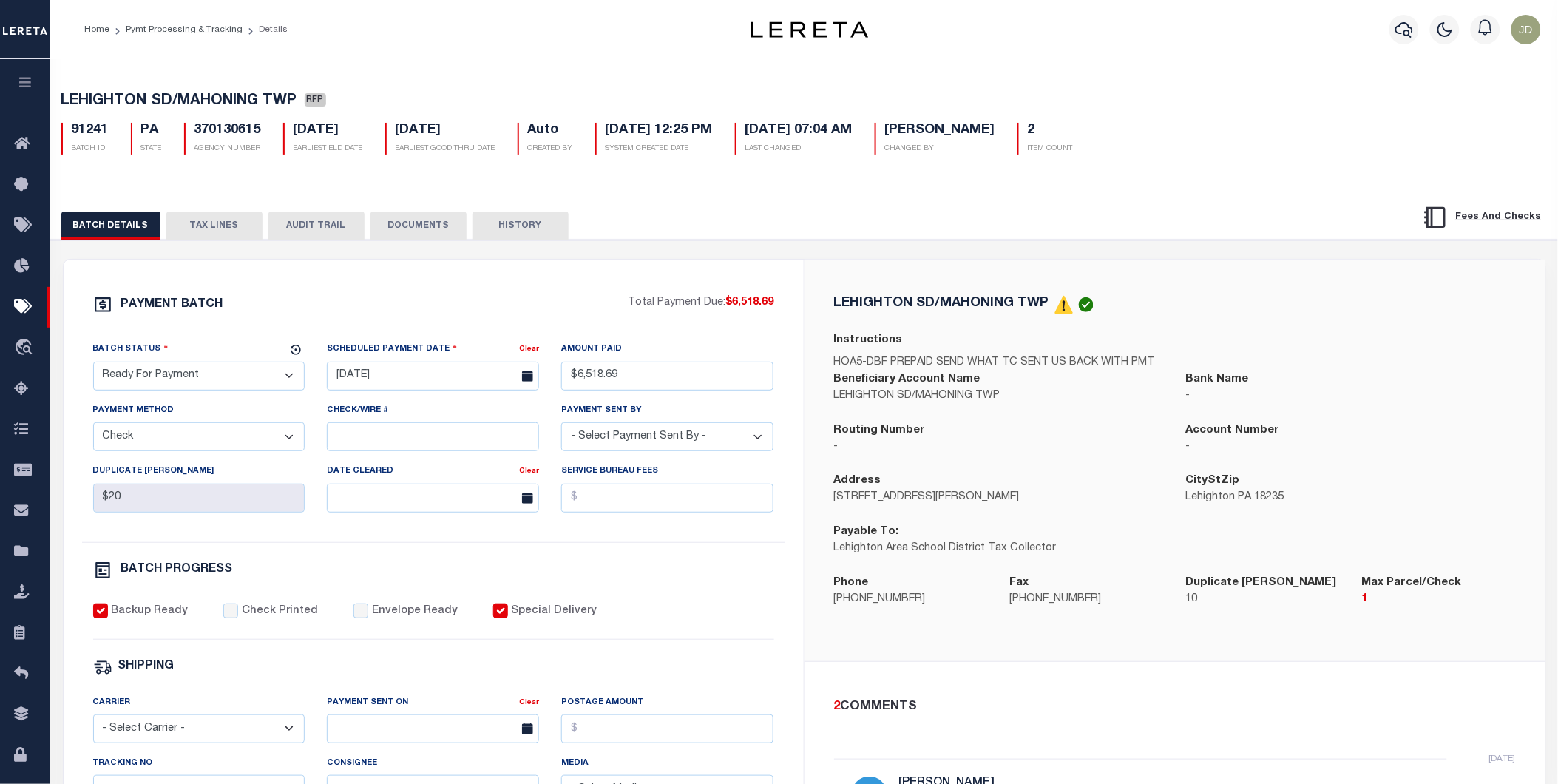
click at [216, 232] on button "TAX LINES" at bounding box center [214, 226] width 96 height 28
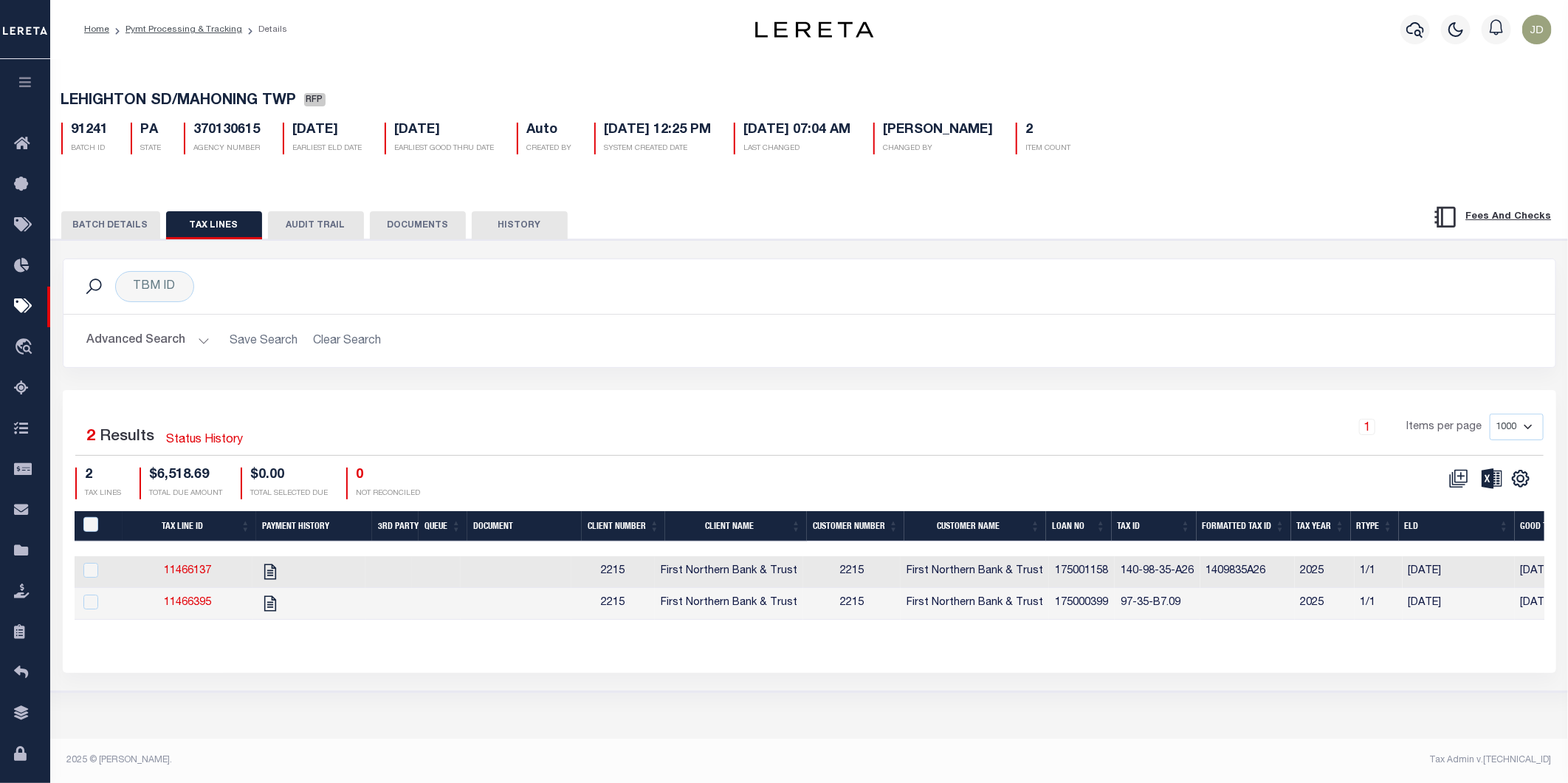
click at [1149, 532] on th "Tax ID" at bounding box center [1154, 526] width 85 height 31
click at [1146, 530] on th "Tax ID" at bounding box center [1154, 526] width 85 height 31
click at [1519, 479] on icon "" at bounding box center [1520, 479] width 6 height 6
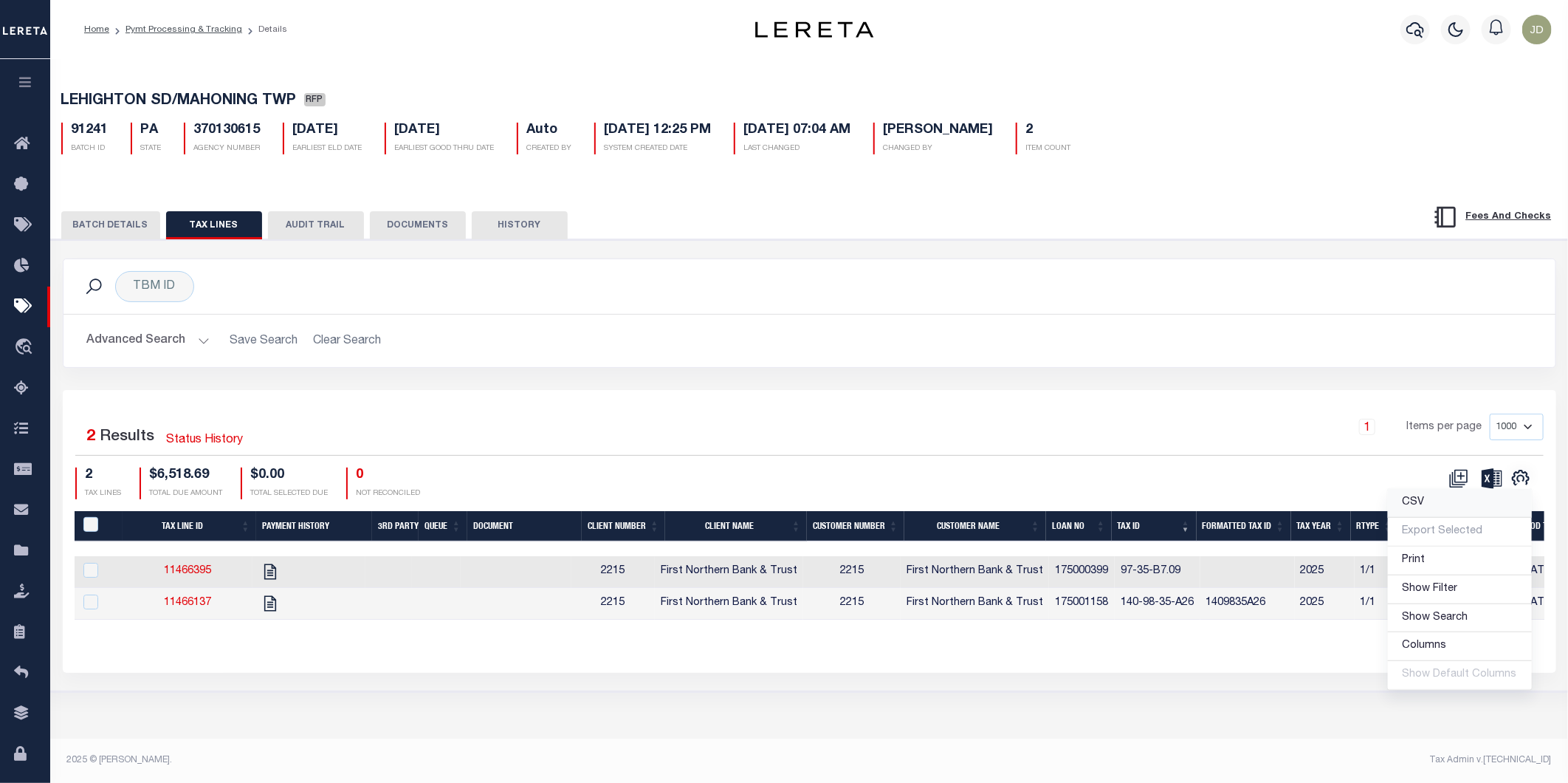
click at [1407, 505] on span "CSV" at bounding box center [1414, 502] width 22 height 10
click at [139, 234] on button "BATCH DETAILS" at bounding box center [111, 226] width 99 height 28
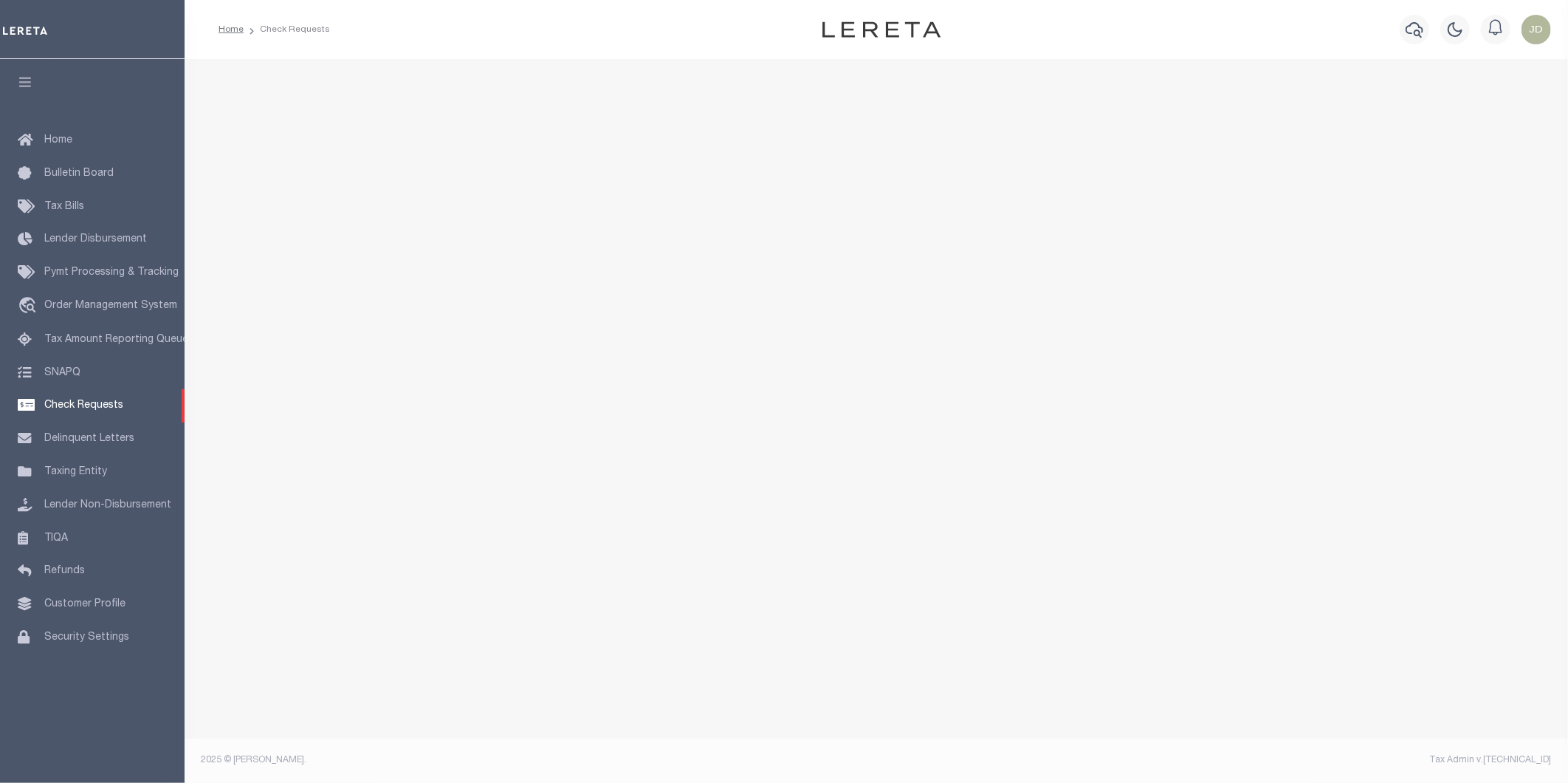
select select "50"
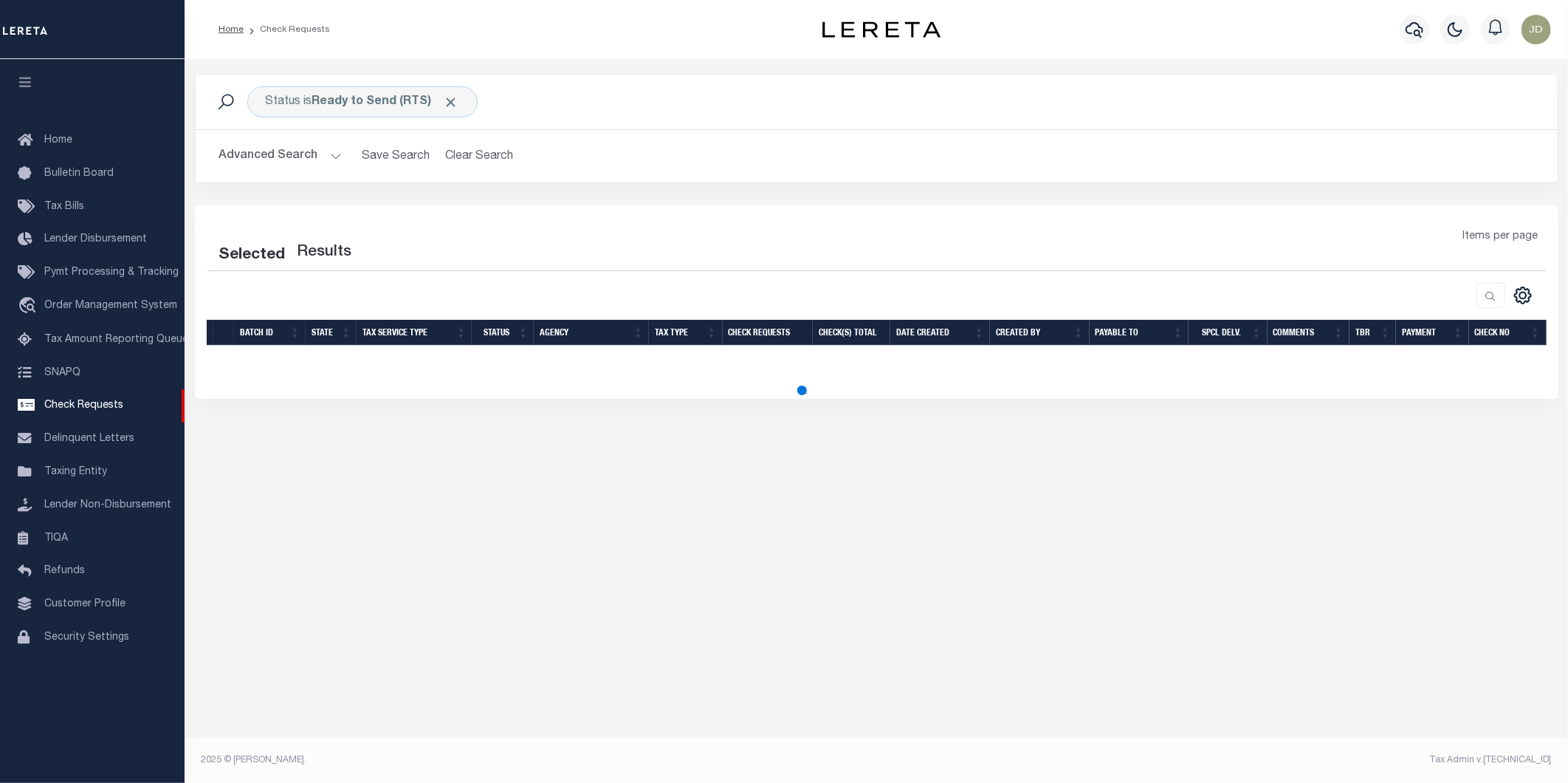
select select "50"
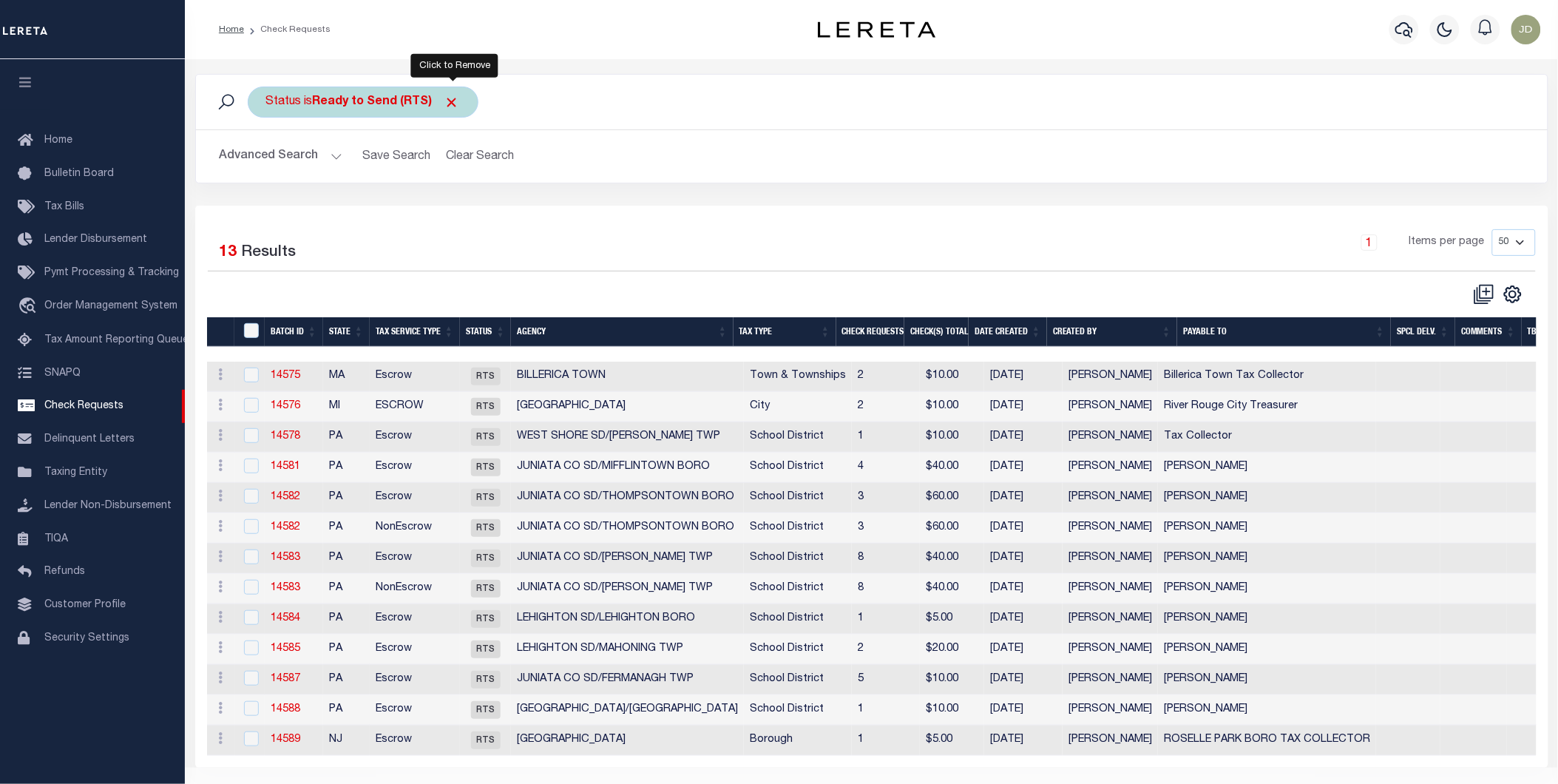
click at [454, 104] on span "Click to Remove" at bounding box center [452, 102] width 16 height 16
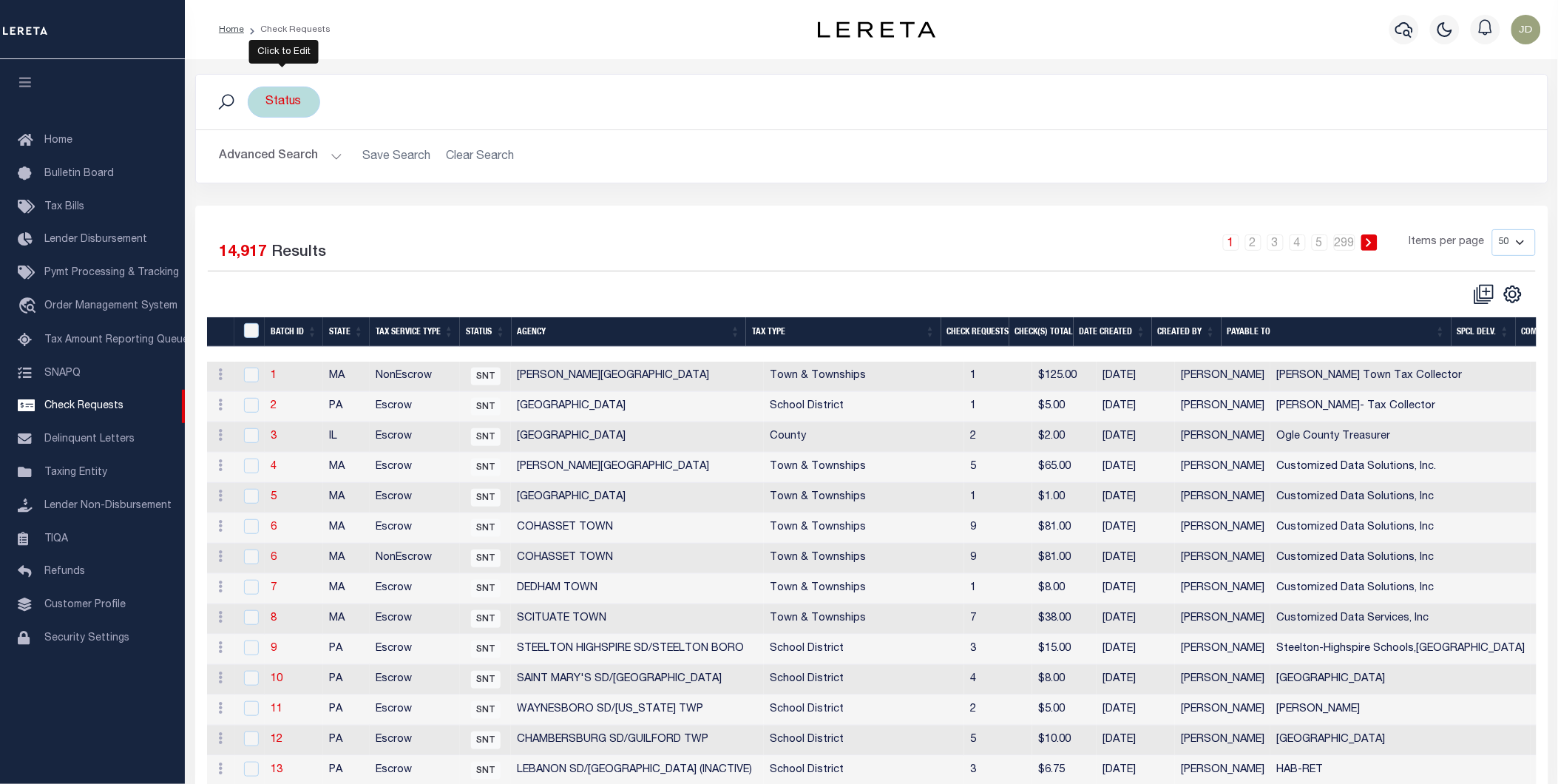
click at [285, 108] on div "Status" at bounding box center [284, 102] width 72 height 31
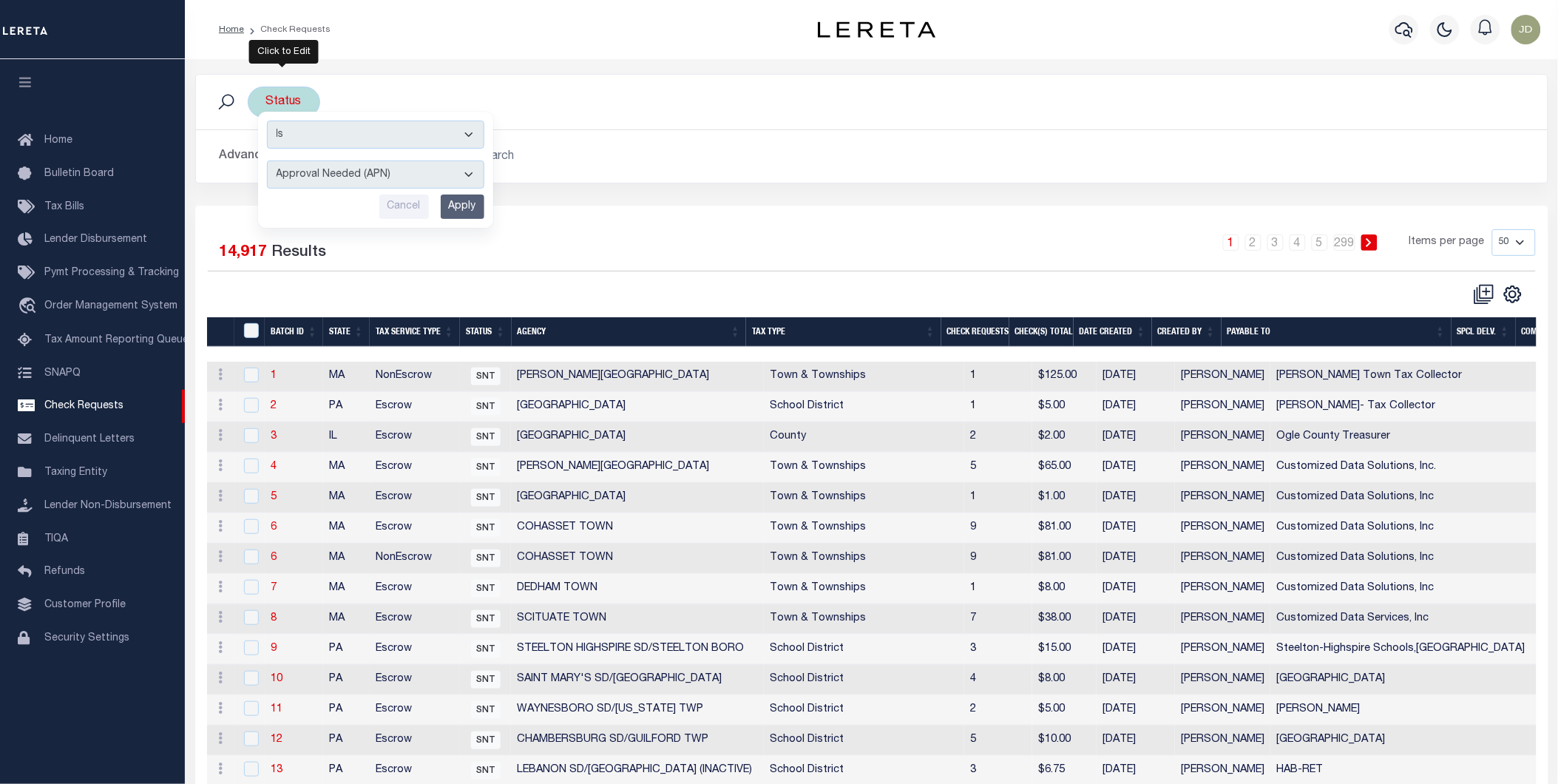
click at [335, 174] on select "Approval Needed (APN) Batching In Progress (BIP) Check Returned (CKR) Cleared a…" at bounding box center [376, 175] width 217 height 28
select select "RTS"
click at [267, 161] on select "Approval Needed (APN) Batching In Progress (BIP) Check Returned (CKR) Cleared a…" at bounding box center [376, 175] width 217 height 28
click at [457, 205] on input "Apply" at bounding box center [462, 206] width 43 height 24
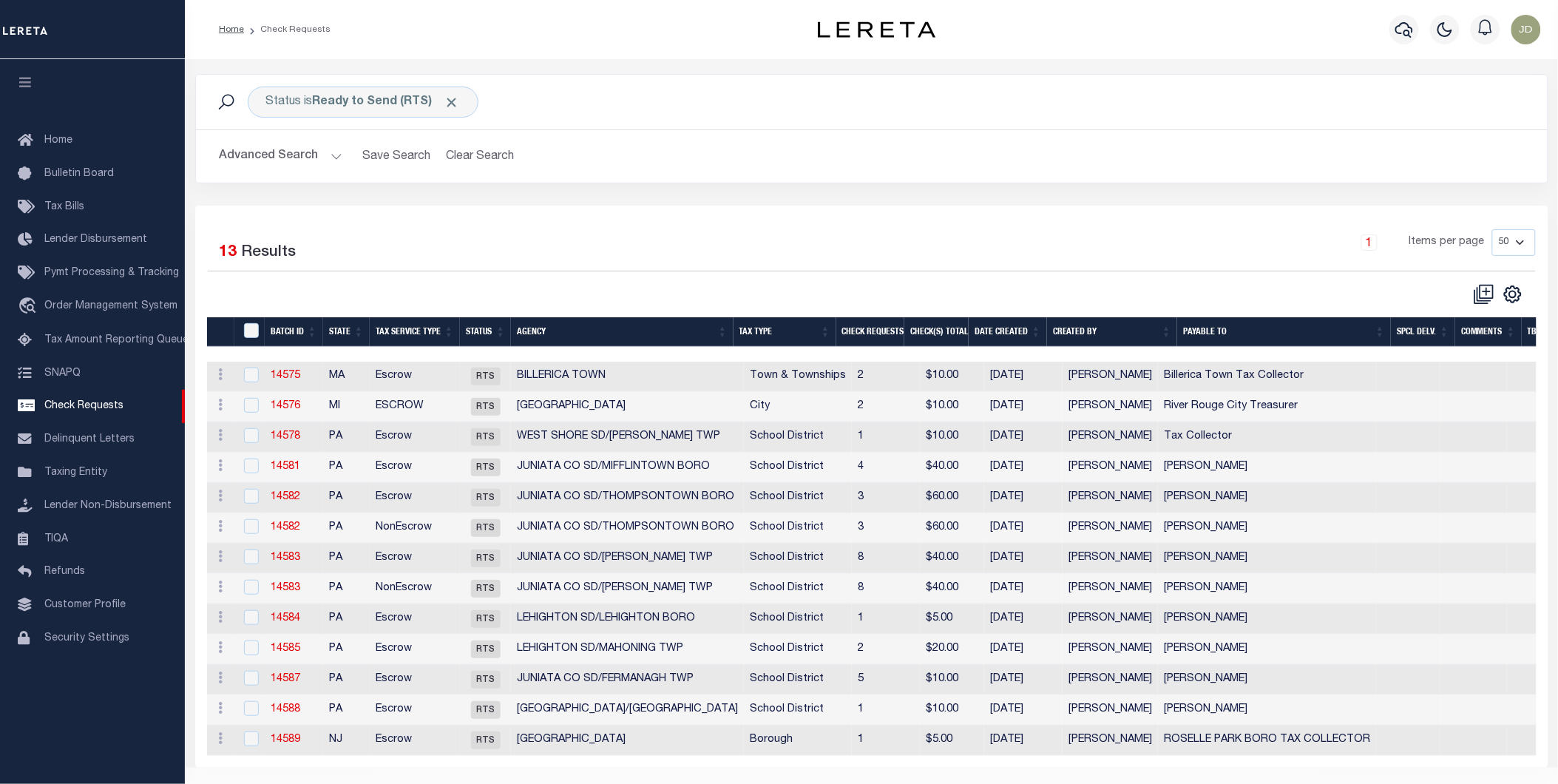
click at [581, 323] on th "Agency" at bounding box center [622, 332] width 222 height 31
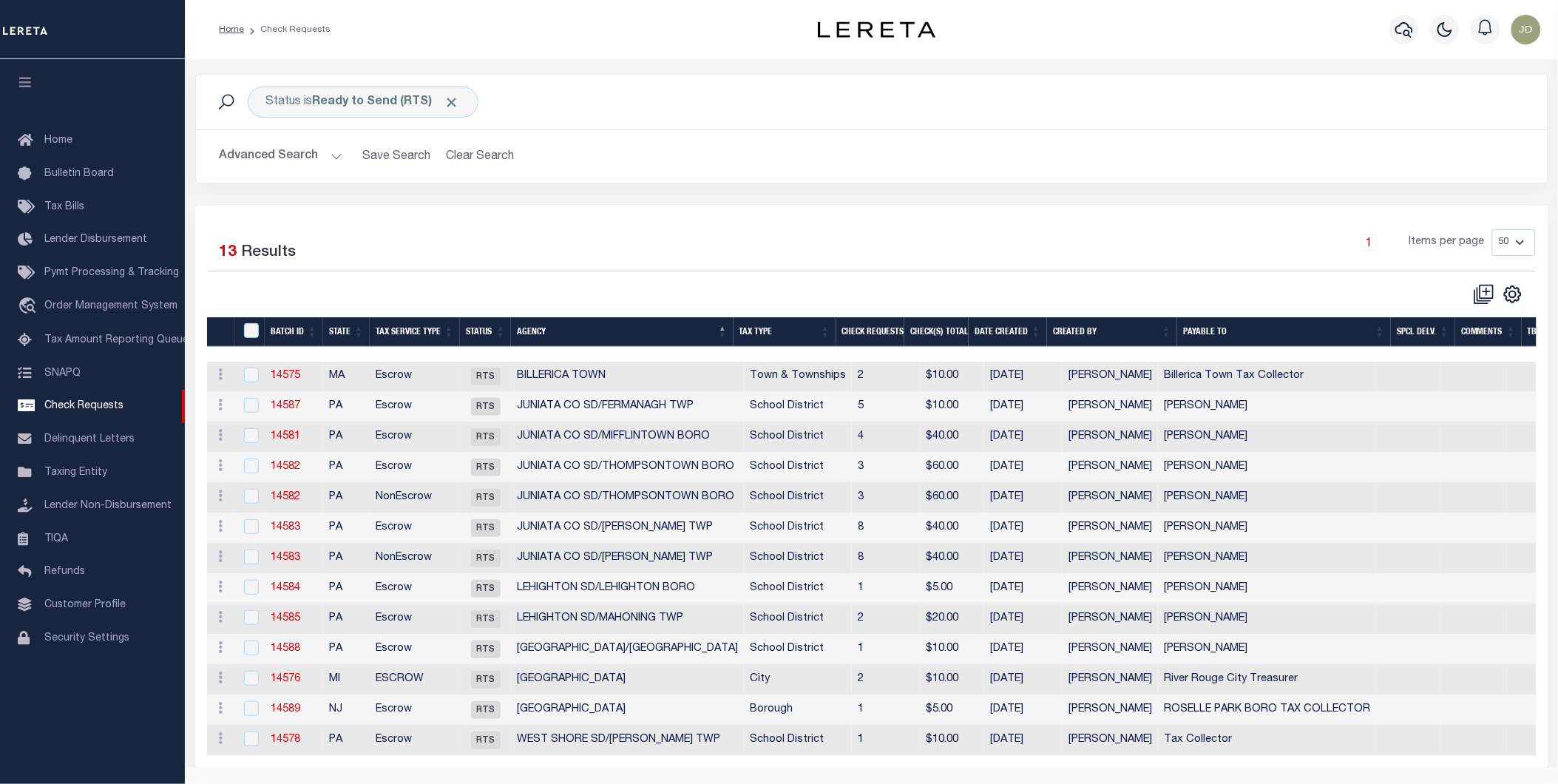
click at [19, 79] on icon "button" at bounding box center [26, 82] width 17 height 13
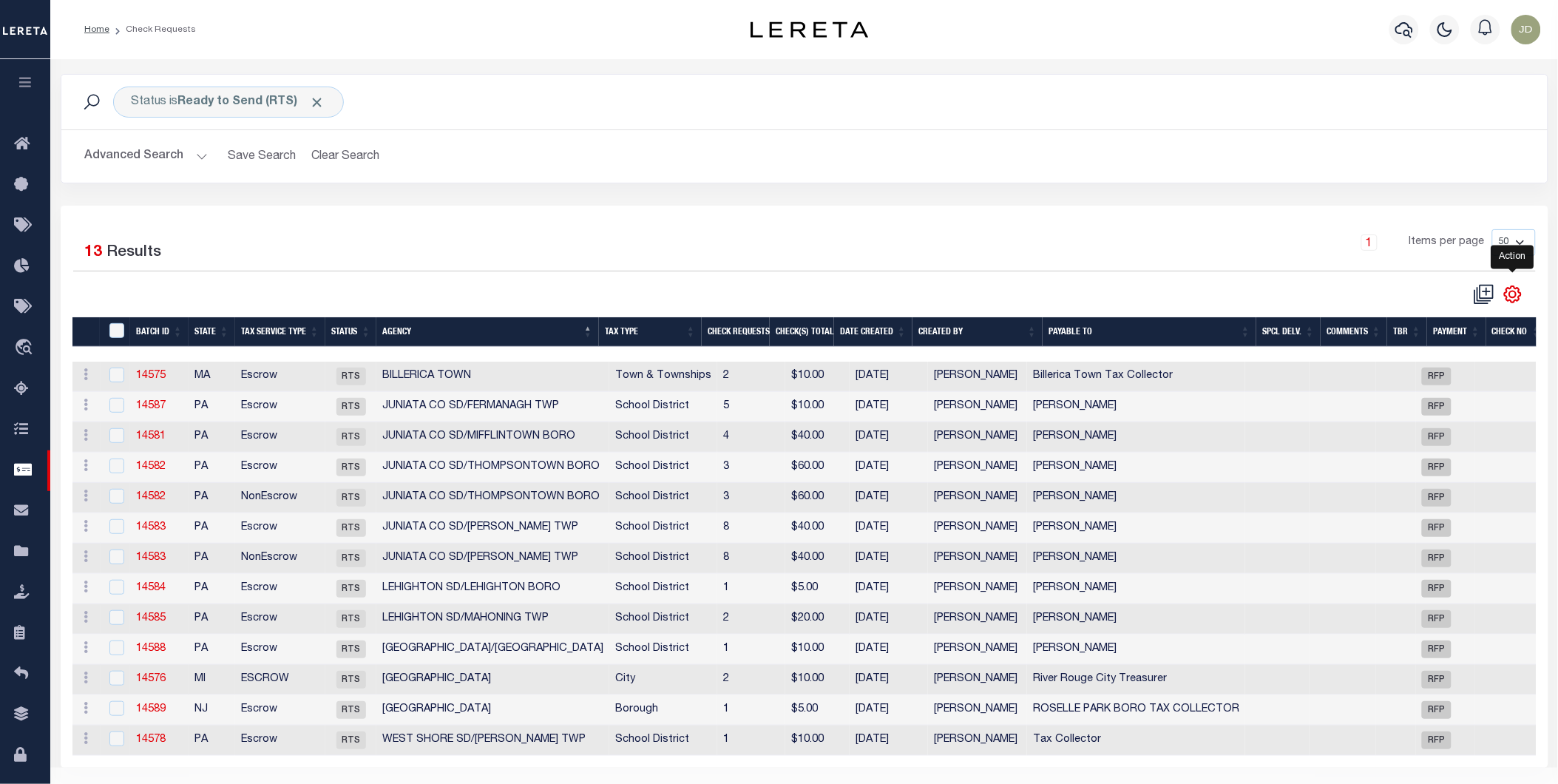
click at [1517, 299] on icon "" at bounding box center [1512, 294] width 19 height 19
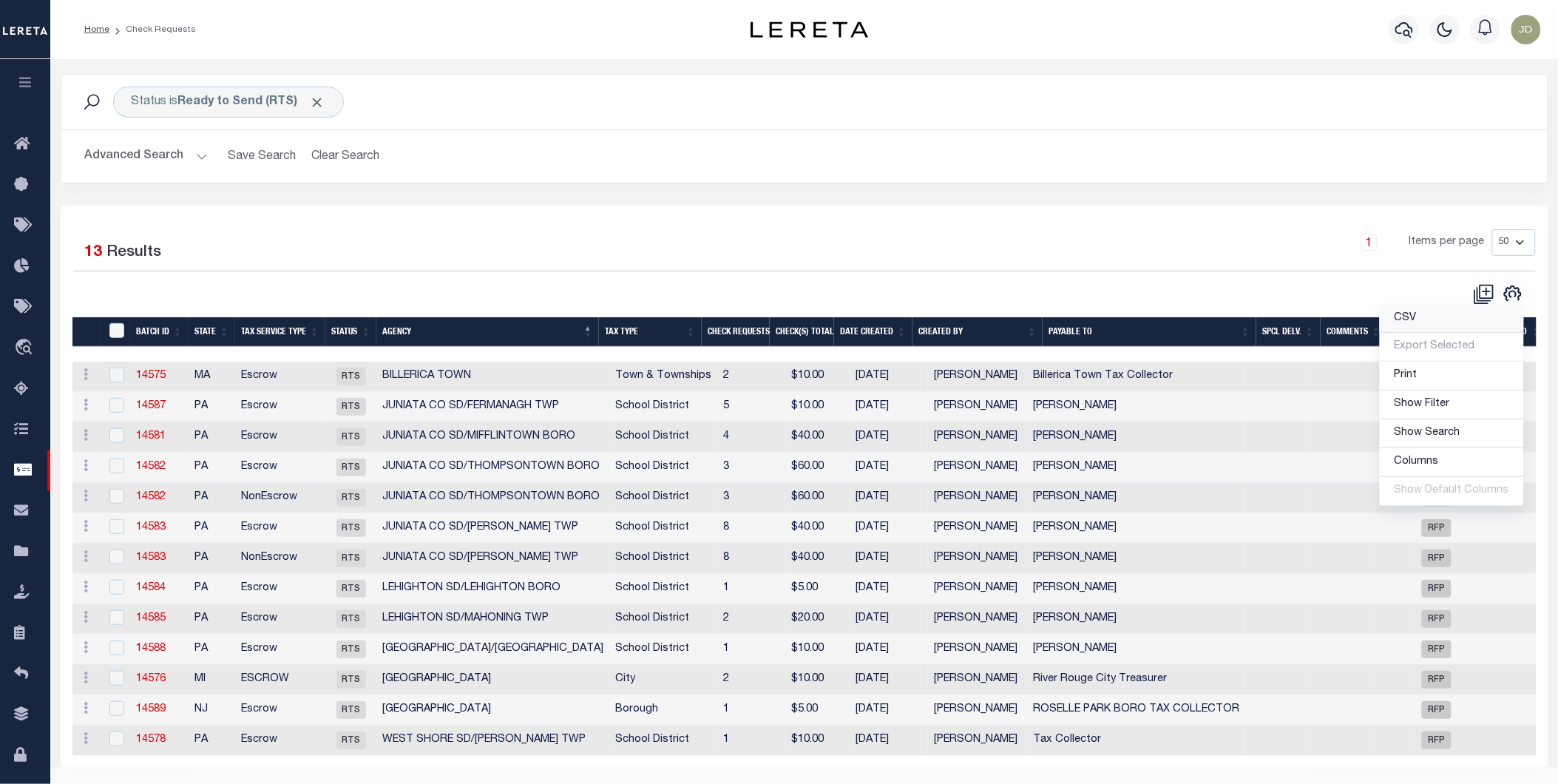
click at [1424, 318] on link "CSV" at bounding box center [1452, 319] width 144 height 29
click at [838, 189] on div "Status is Ready to Send (RTS) Search Advanced Search Save Search Clear Search C…" at bounding box center [805, 139] width 1510 height 131
